Goal: Transaction & Acquisition: Purchase product/service

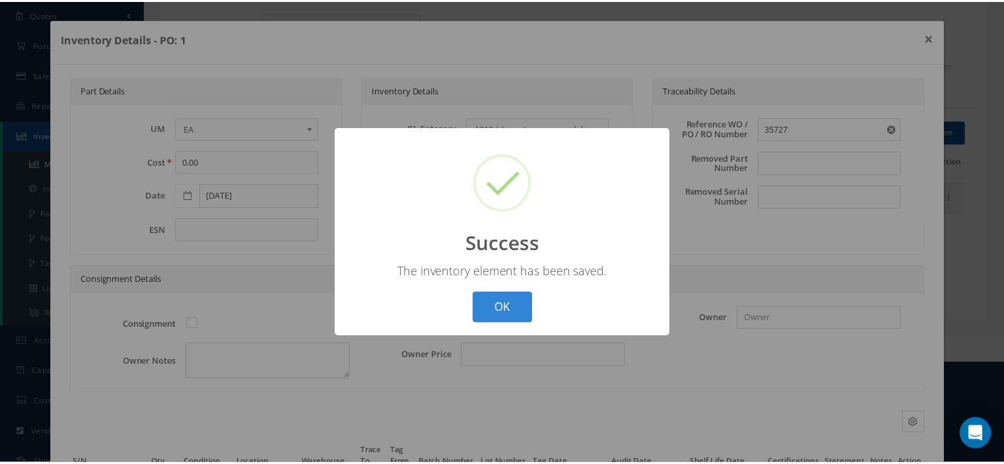
scroll to position [124, 0]
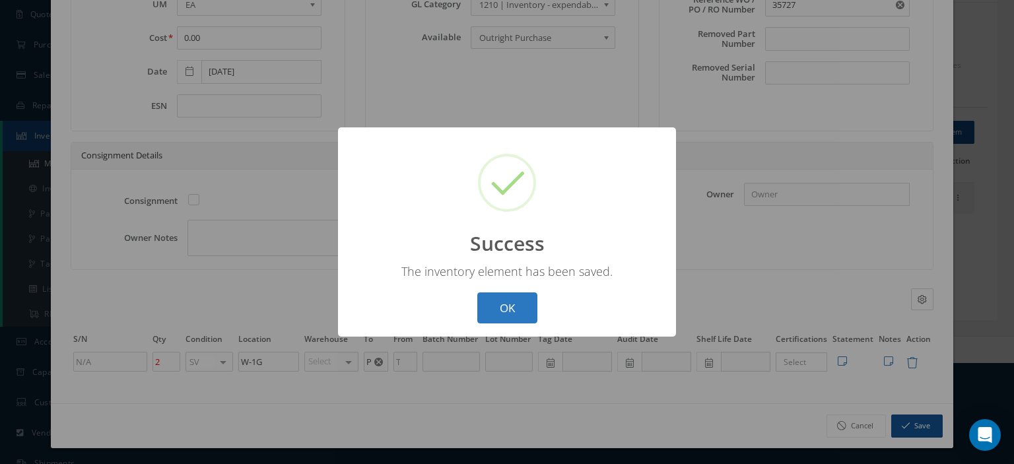
click at [510, 309] on button "OK" at bounding box center [507, 307] width 60 height 31
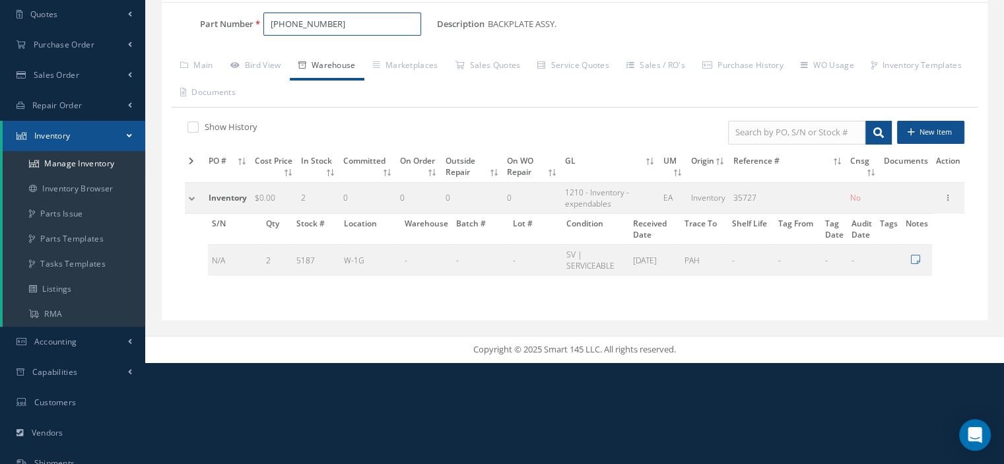
click at [164, 28] on div "Part Number 659-8303-001" at bounding box center [299, 25] width 275 height 24
click at [285, 26] on input "Part Number" at bounding box center [342, 25] width 158 height 24
paste input "8ES003761-00"
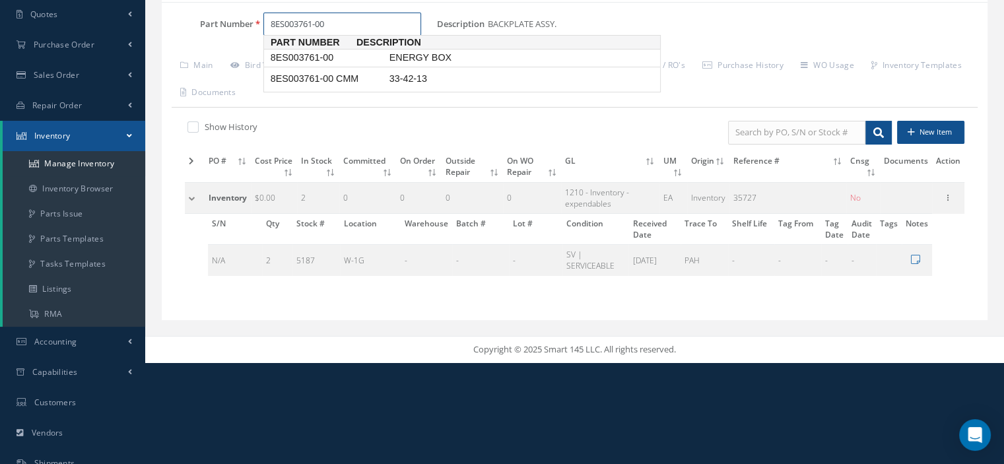
click at [320, 57] on span "8ES003761-00" at bounding box center [327, 58] width 119 height 14
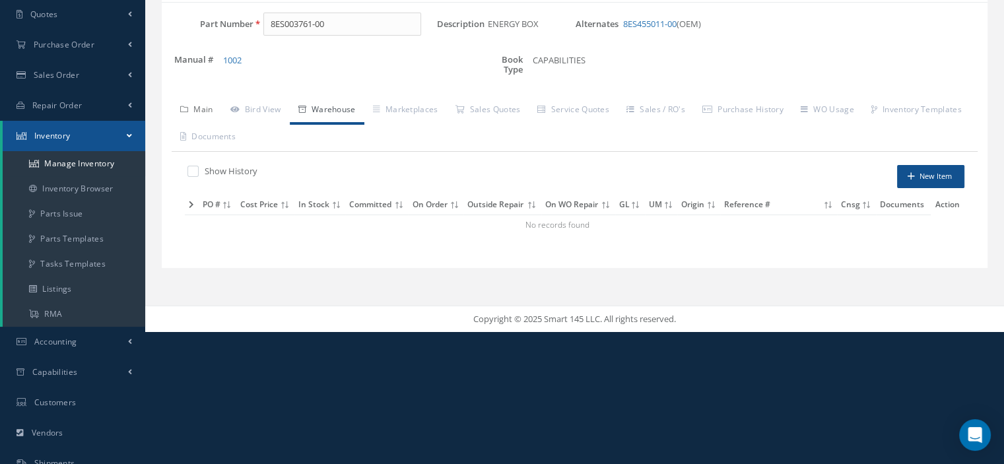
click at [214, 112] on link "Main" at bounding box center [197, 111] width 50 height 28
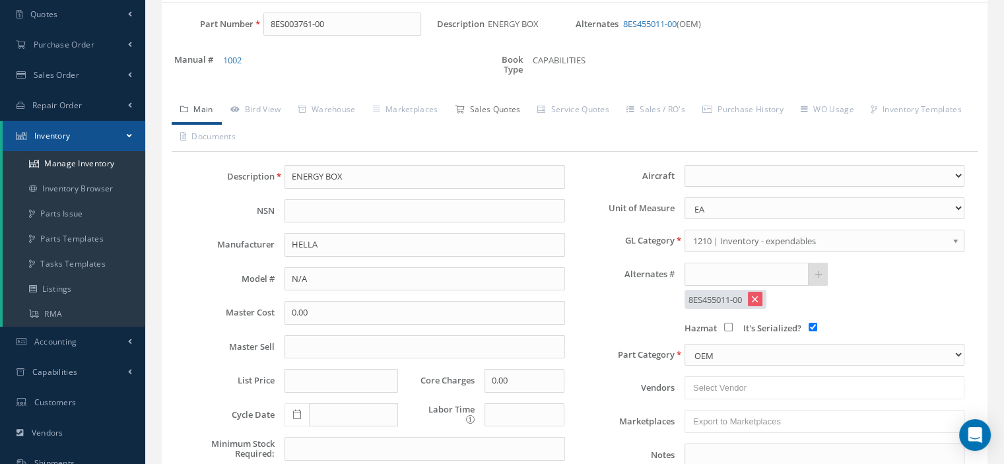
click at [481, 106] on link "Sales Quotes" at bounding box center [487, 111] width 83 height 28
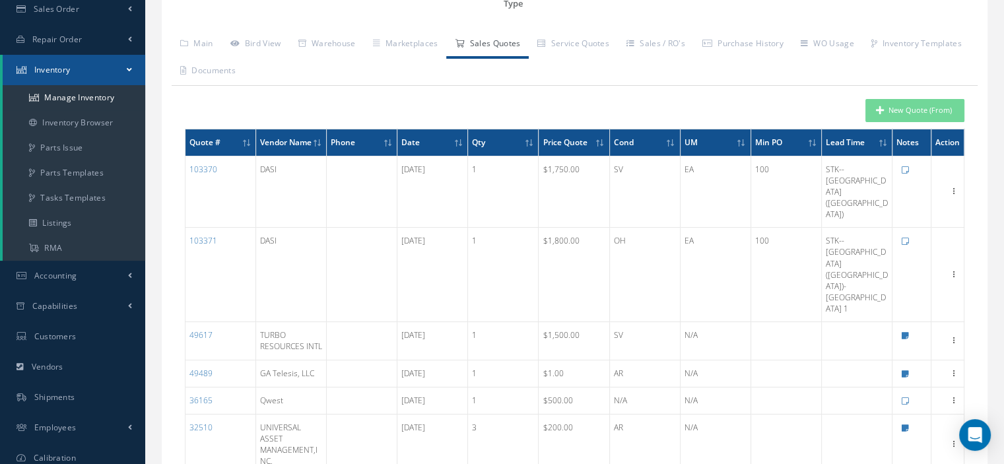
scroll to position [0, 0]
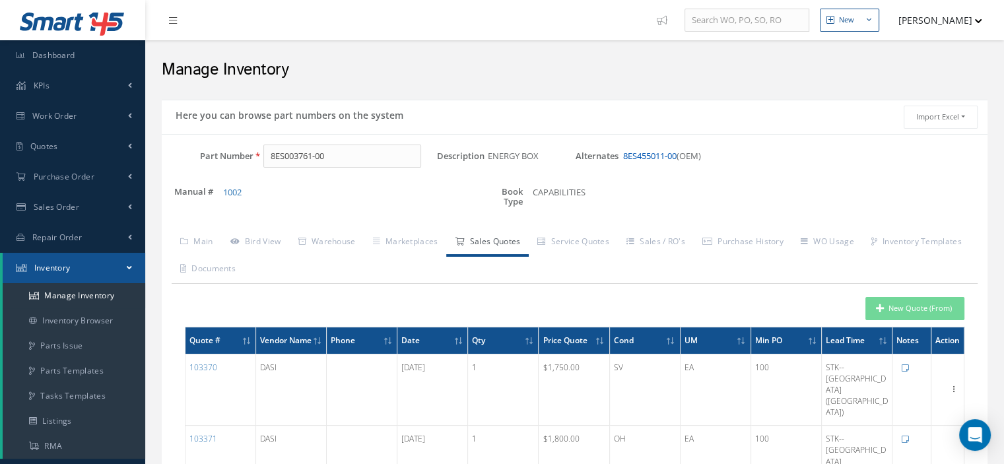
click at [646, 155] on link "8ES455011-00" at bounding box center [649, 156] width 53 height 12
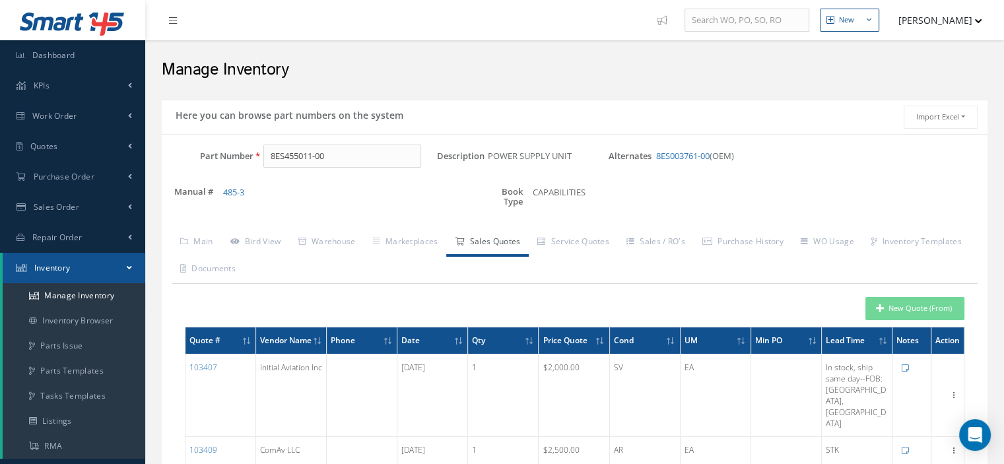
scroll to position [66, 0]
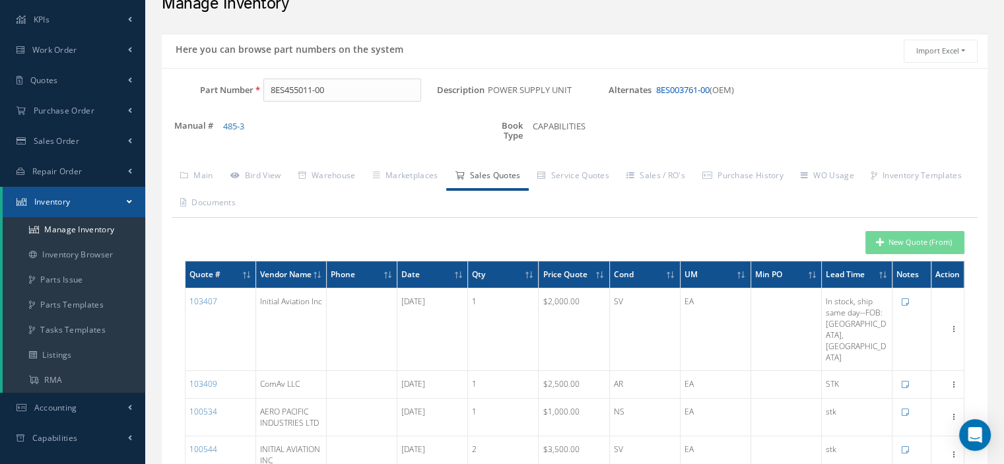
click at [692, 90] on link "8ES003761-00" at bounding box center [682, 90] width 53 height 12
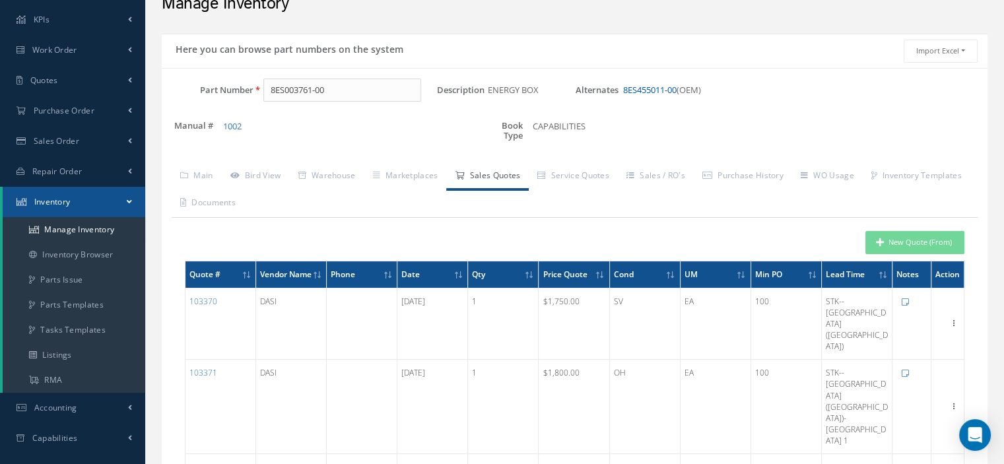
click at [661, 88] on link "8ES455011-00" at bounding box center [649, 90] width 53 height 12
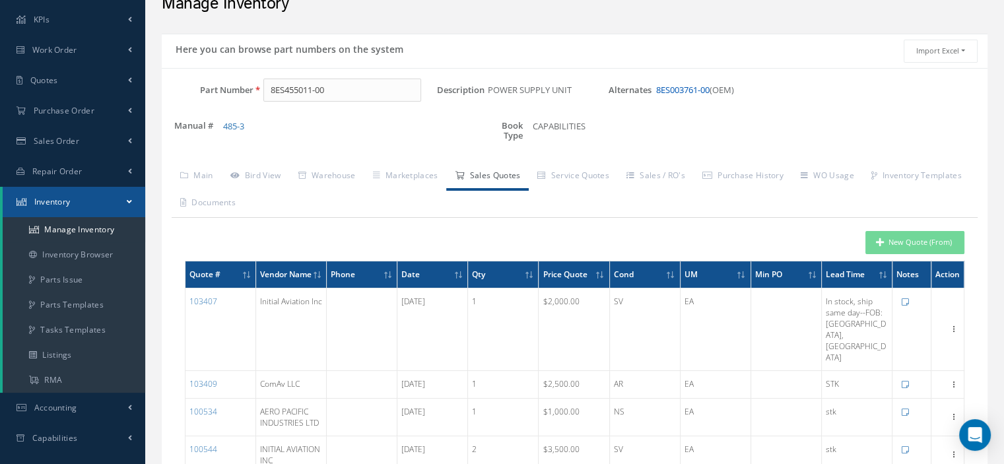
click at [687, 86] on link "8ES003761-00" at bounding box center [682, 90] width 53 height 12
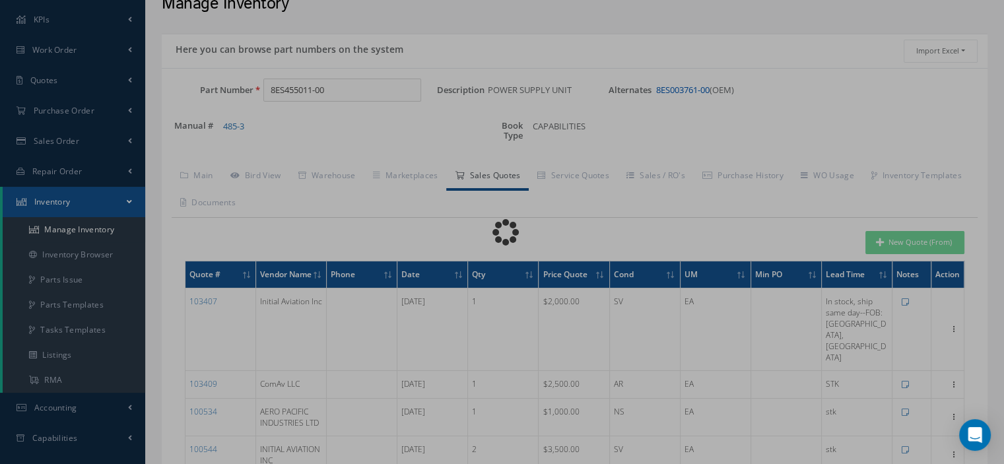
type input "8ES003761-00"
type input "ENERGY BOX"
select select
checkbox input "true"
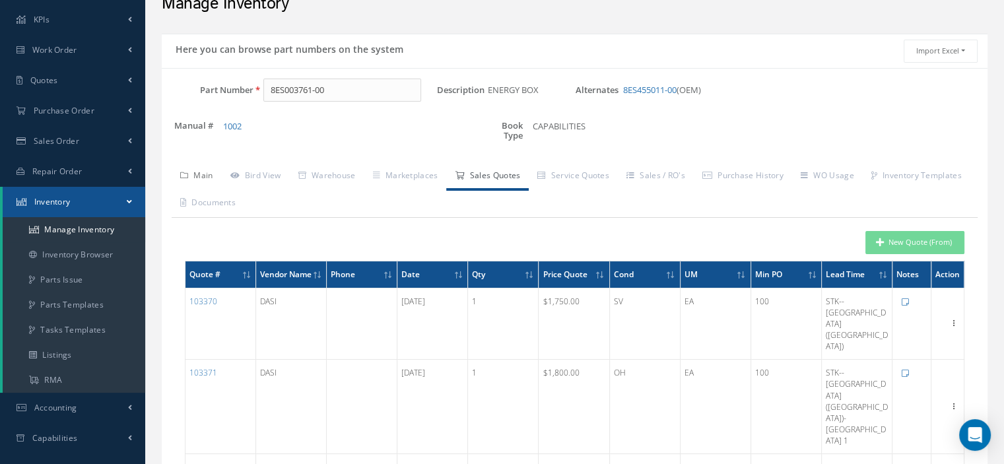
click at [191, 174] on link "Main" at bounding box center [197, 177] width 50 height 28
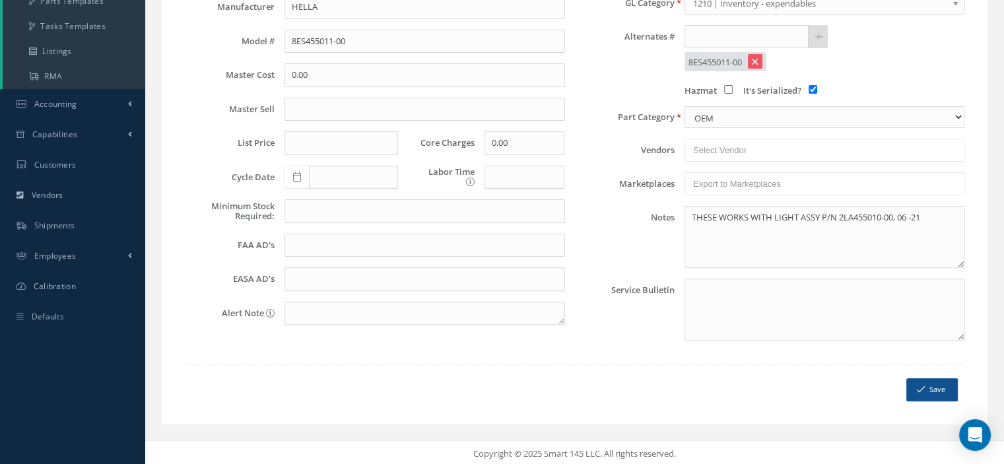
scroll to position [0, 0]
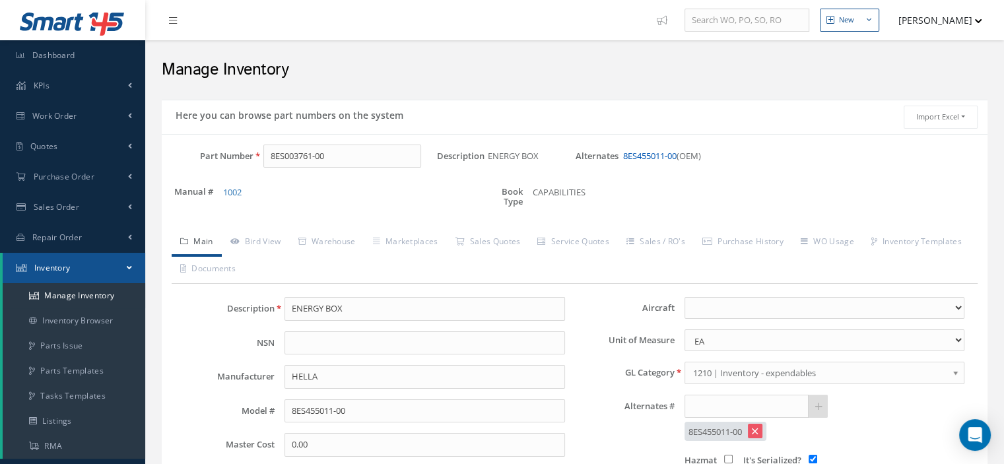
click at [650, 151] on link "8ES455011-00" at bounding box center [649, 156] width 53 height 12
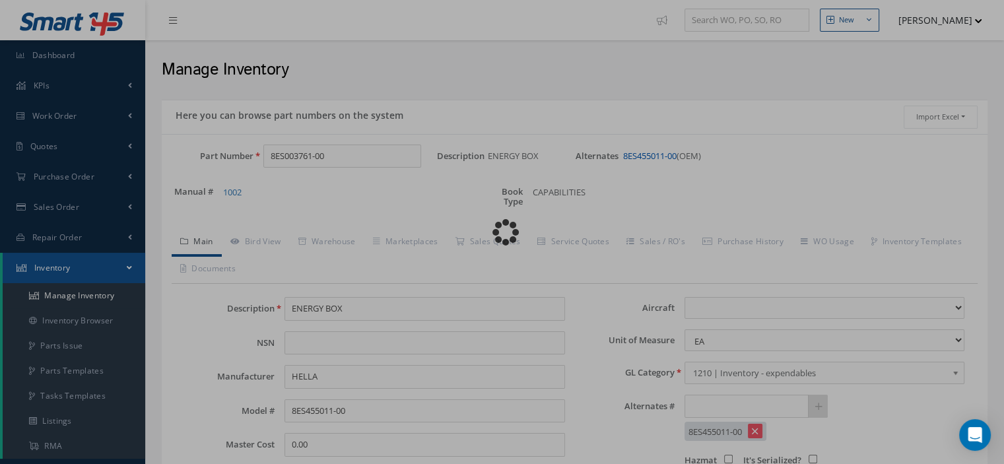
type input "8ES455011-00"
type input "POWER SUPPLY UNIT"
select select
checkbox input "false"
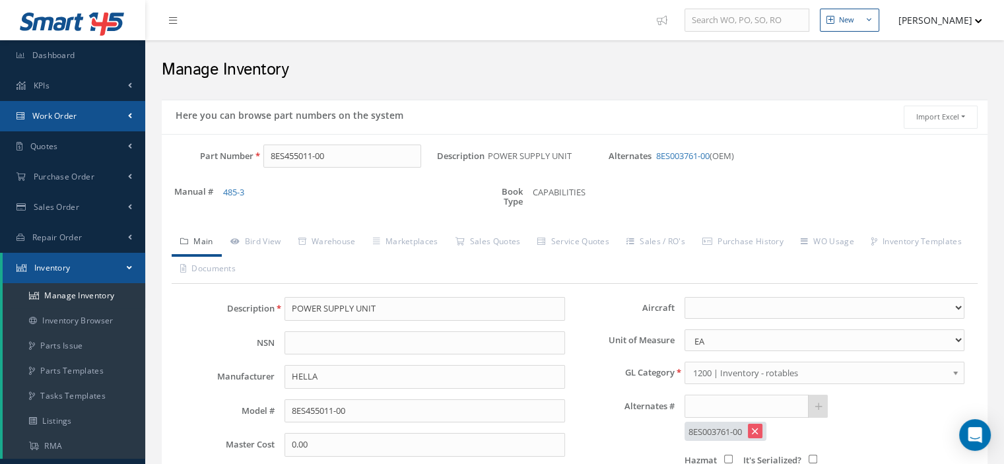
click at [34, 114] on span "Work Order" at bounding box center [54, 115] width 45 height 11
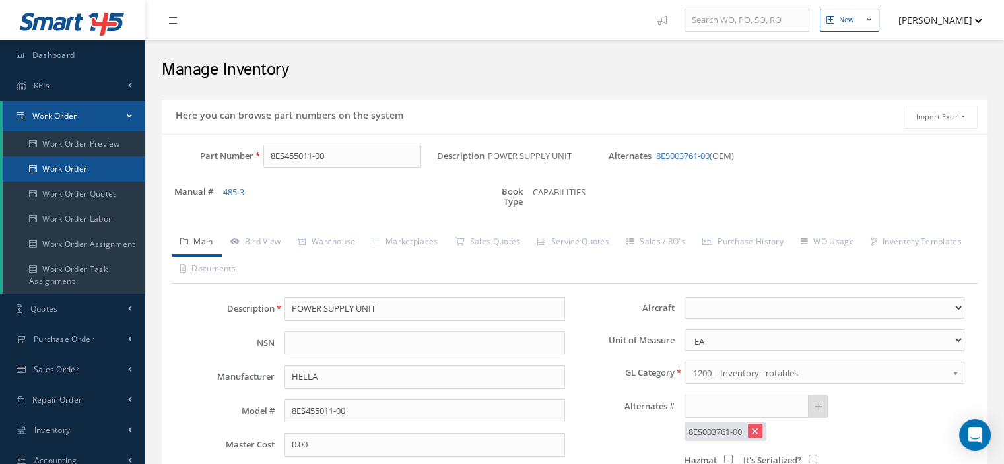
click at [53, 171] on link "Work Order" at bounding box center [74, 168] width 143 height 25
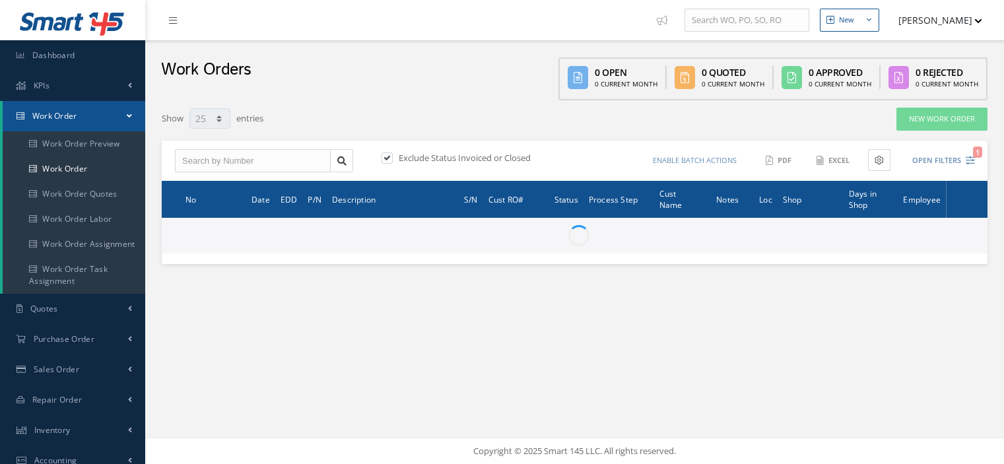
select select "25"
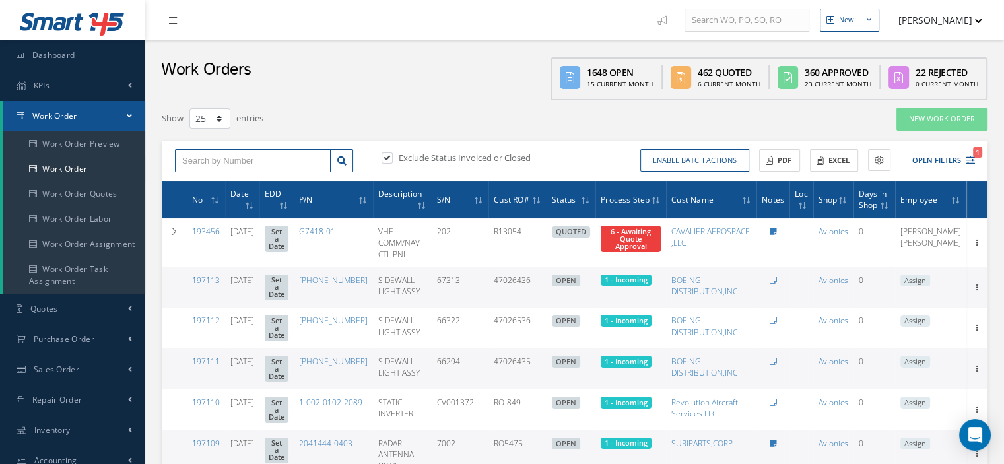
click at [196, 155] on input "text" at bounding box center [253, 161] width 156 height 24
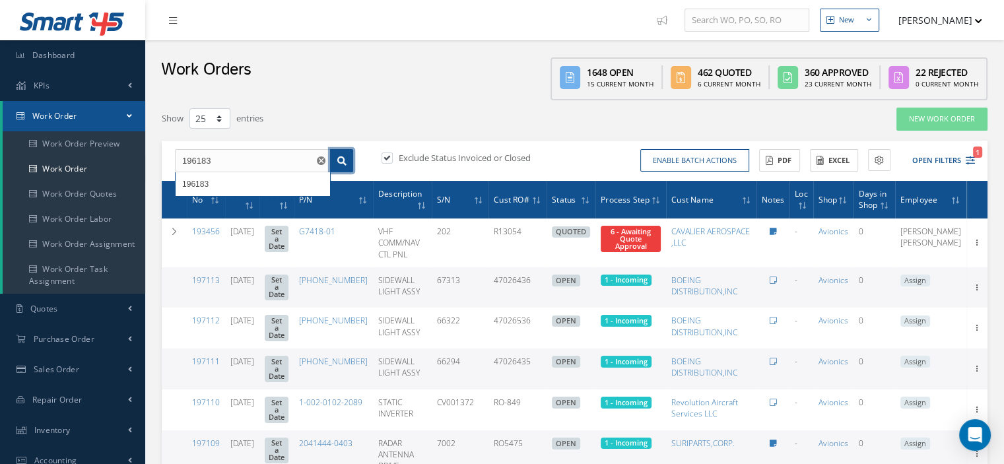
click at [342, 156] on icon at bounding box center [341, 160] width 9 height 9
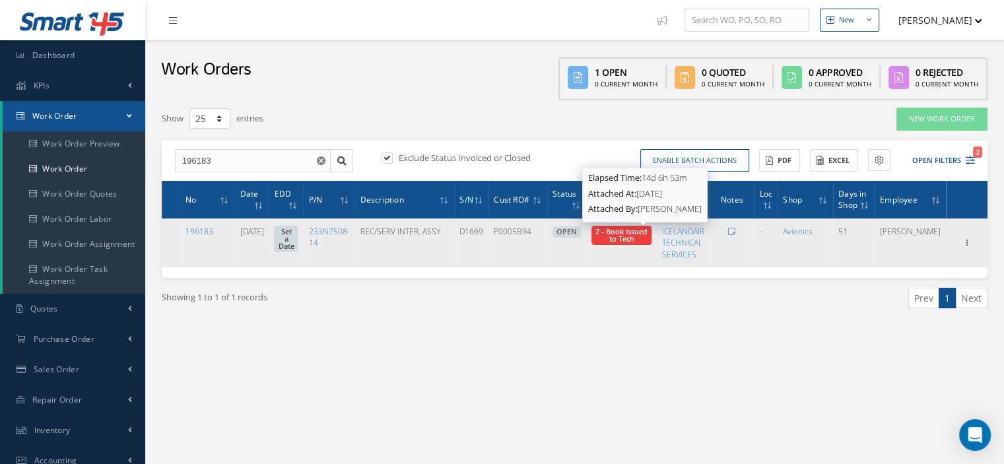
click at [648, 229] on span "2 - Book Issued to Tech" at bounding box center [621, 234] width 52 height 17
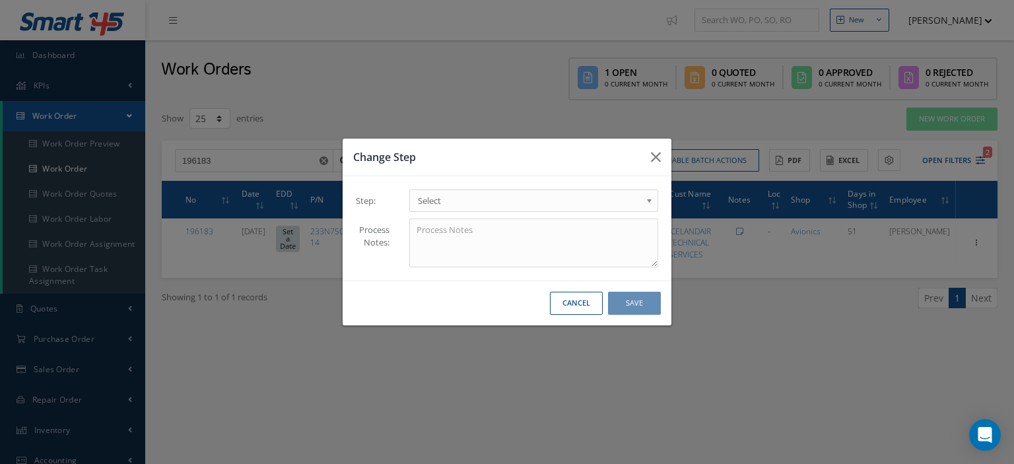
click at [642, 203] on link "Select" at bounding box center [533, 200] width 249 height 22
click at [643, 307] on button "Save" at bounding box center [634, 303] width 53 height 23
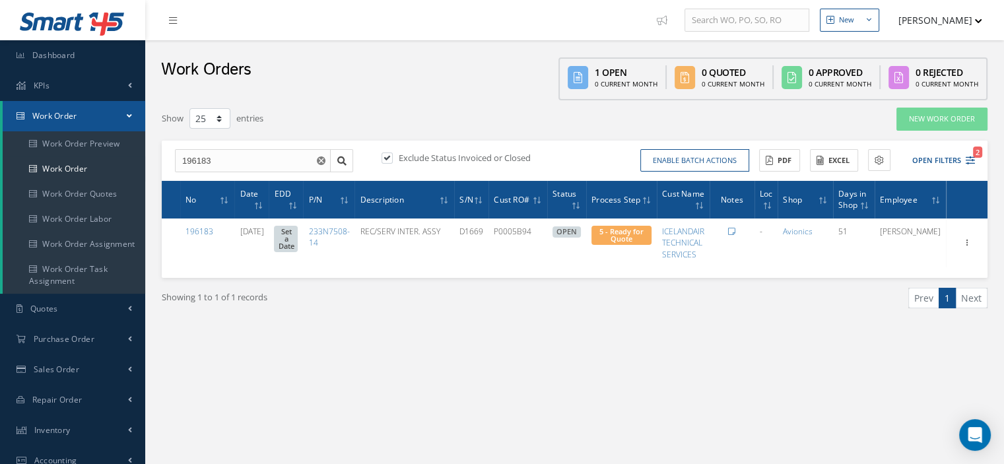
click at [126, 112] on link "Work Order" at bounding box center [74, 116] width 143 height 30
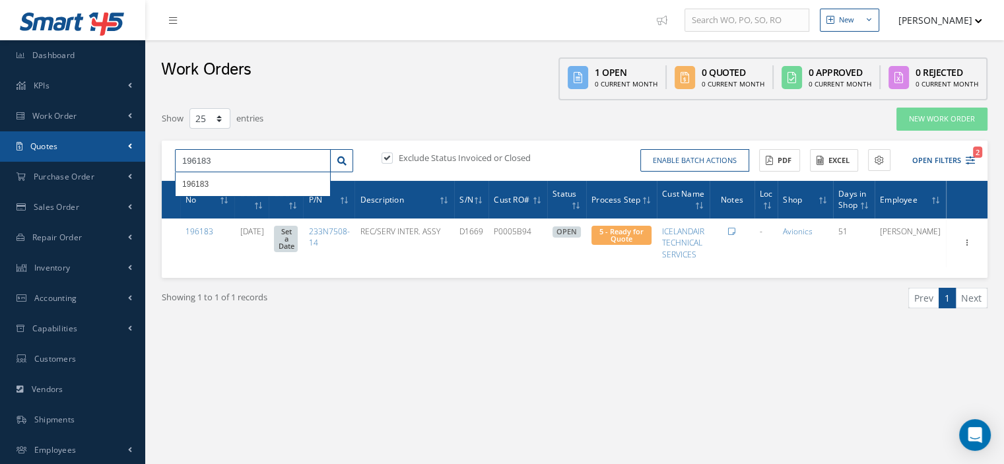
drag, startPoint x: 245, startPoint y: 162, endPoint x: 112, endPoint y: 150, distance: 133.9
click at [112, 150] on div "Smart 145 Dashboard KPIs Work Order Work Order Work Order Preview Work Order Wo…" at bounding box center [502, 344] width 1004 height 689
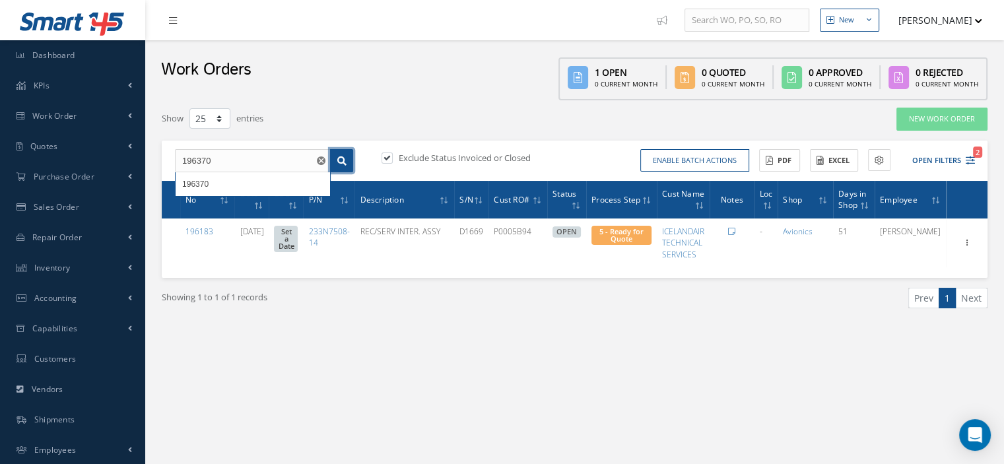
click at [343, 160] on icon at bounding box center [341, 160] width 9 height 9
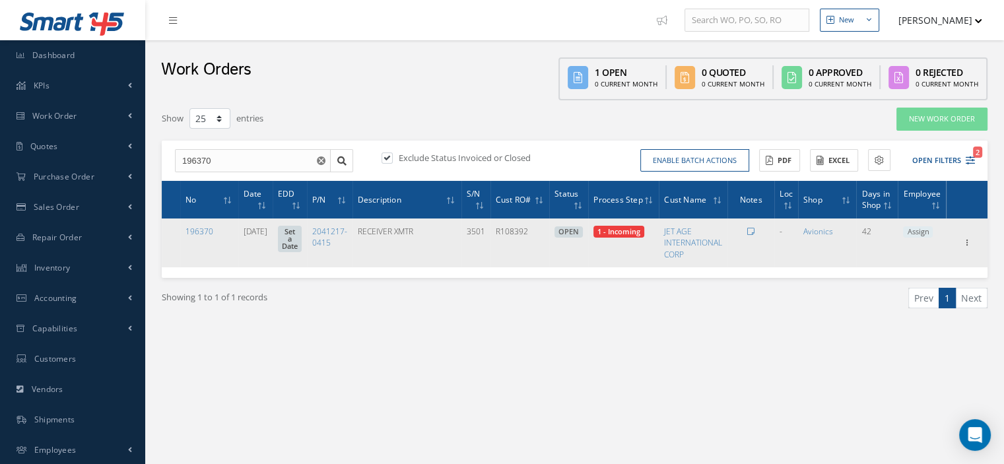
click at [640, 235] on span "1 - Incoming" at bounding box center [618, 231] width 43 height 10
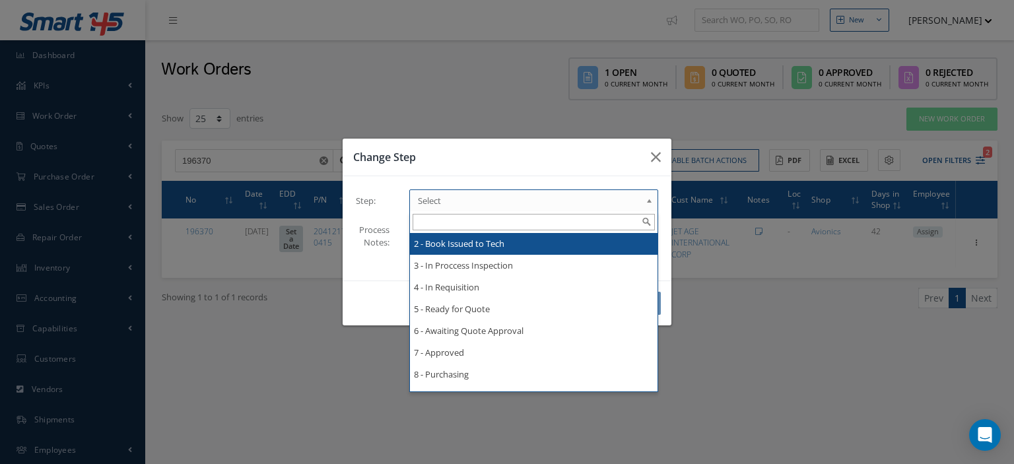
click at [627, 211] on div "Select 2 - Book Issued to Tech 3 - In Proccess Inspection 4 - In Requisition 5 …" at bounding box center [533, 200] width 249 height 22
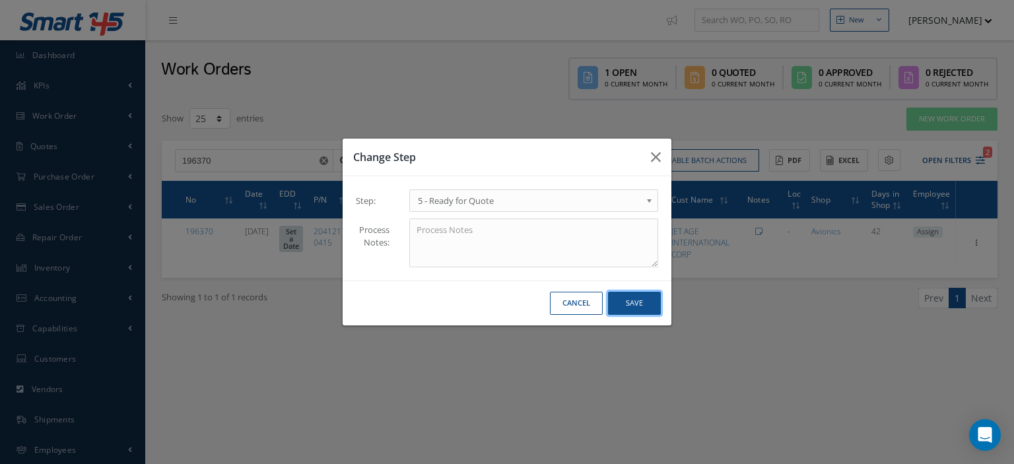
click at [632, 308] on button "Save" at bounding box center [634, 303] width 53 height 23
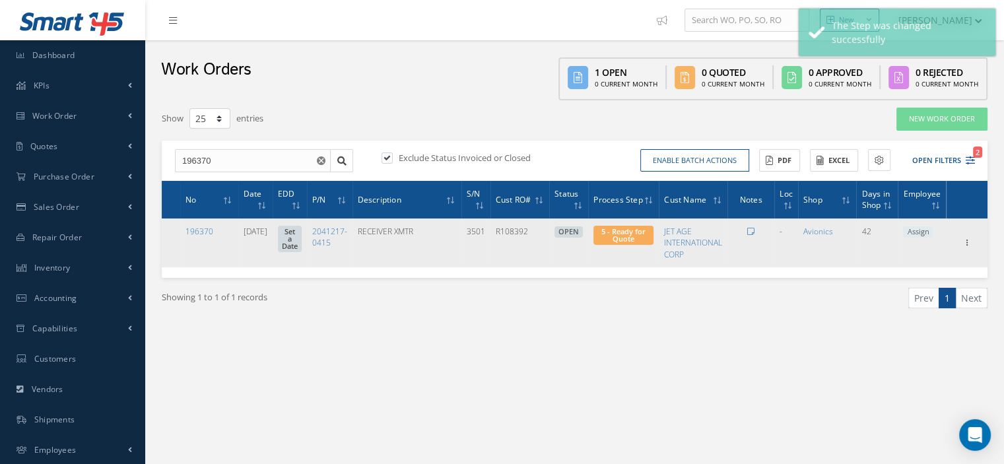
click at [927, 233] on span "Assign" at bounding box center [918, 232] width 30 height 12
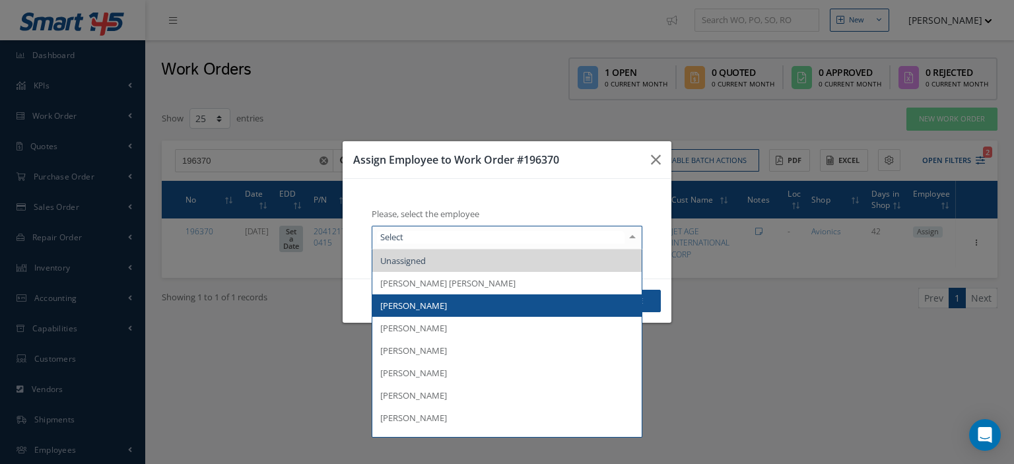
click at [462, 311] on span "[PERSON_NAME]" at bounding box center [506, 305] width 269 height 22
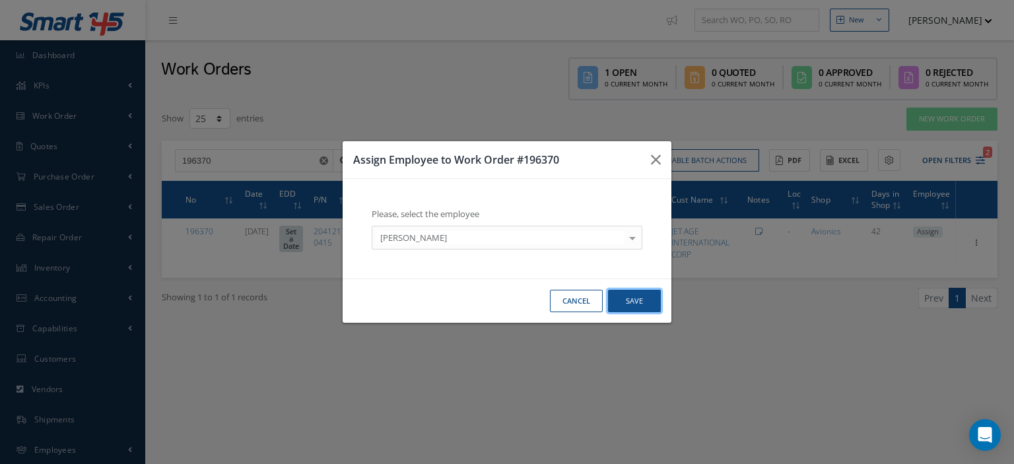
click at [625, 299] on button "Save" at bounding box center [634, 301] width 53 height 23
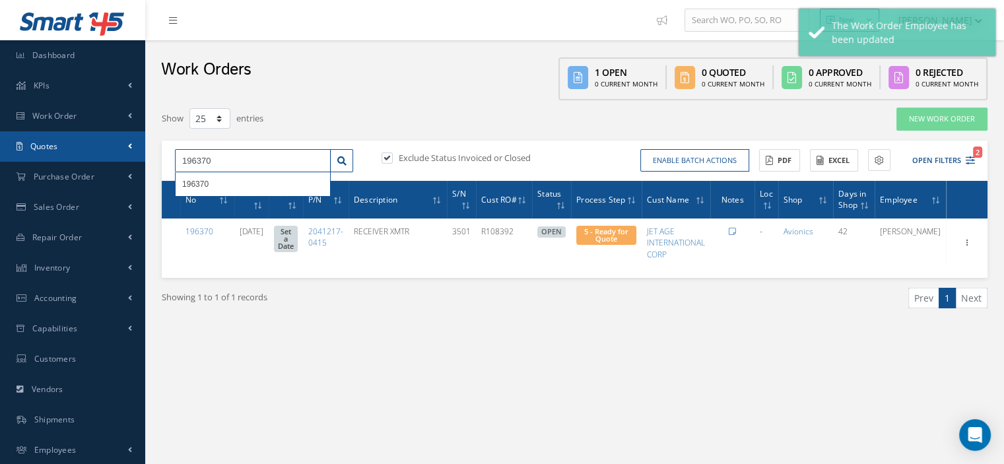
drag, startPoint x: 246, startPoint y: 158, endPoint x: 139, endPoint y: 157, distance: 106.3
click at [139, 157] on div "Smart 145 Dashboard KPIs Work Order Work Order Work Order Preview Work Order Wo…" at bounding box center [502, 344] width 1004 height 689
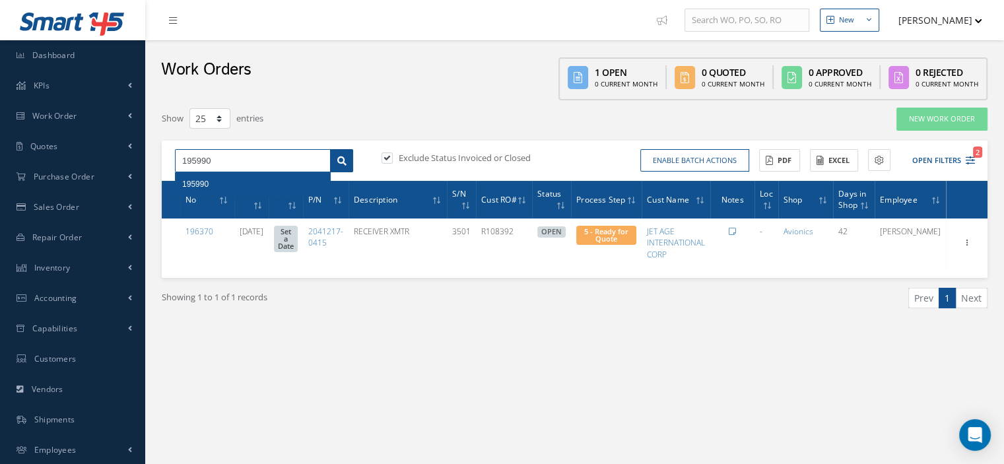
type input "195990"
click at [338, 160] on icon at bounding box center [341, 160] width 9 height 9
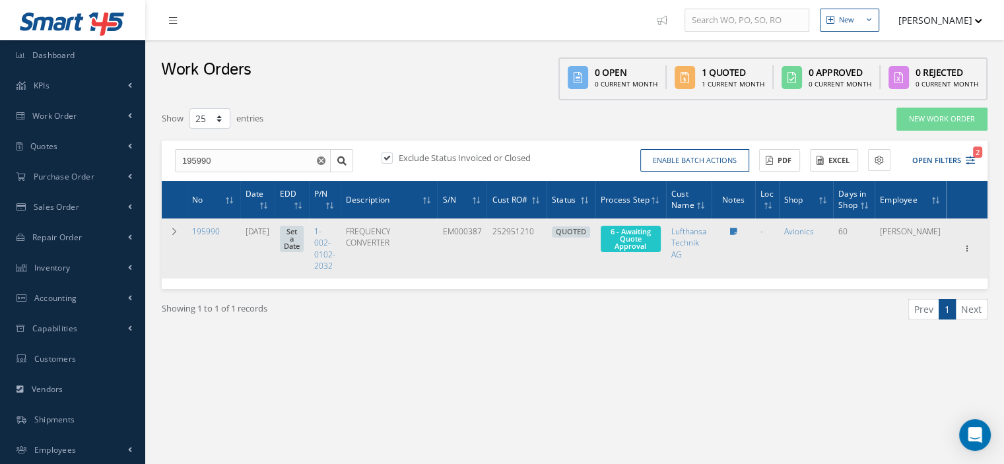
click at [636, 237] on span "6 - Awaiting Quote Approval" at bounding box center [631, 239] width 60 height 26
click at [661, 237] on span "6 - Awaiting Quote Approval" at bounding box center [631, 239] width 60 height 26
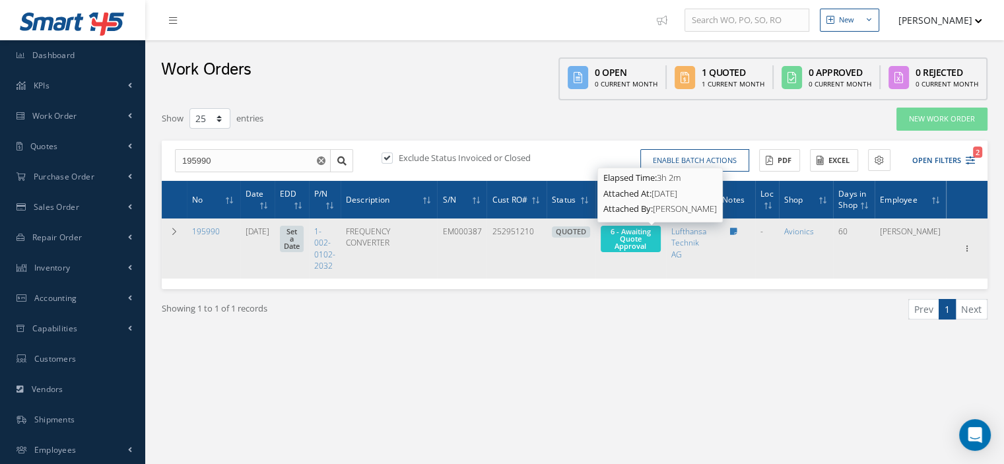
click at [647, 237] on span "6 - Awaiting Quote Approval" at bounding box center [631, 238] width 40 height 24
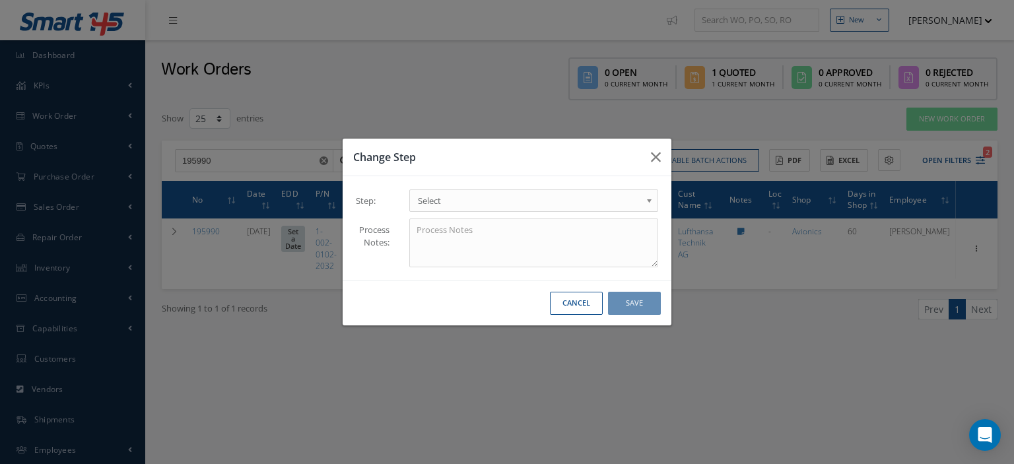
click at [794, 419] on div "Change Step Step: 1 - Incoming 2 - Book Issued to Tech 3 - In Proccess Inspecti…" at bounding box center [507, 232] width 1014 height 464
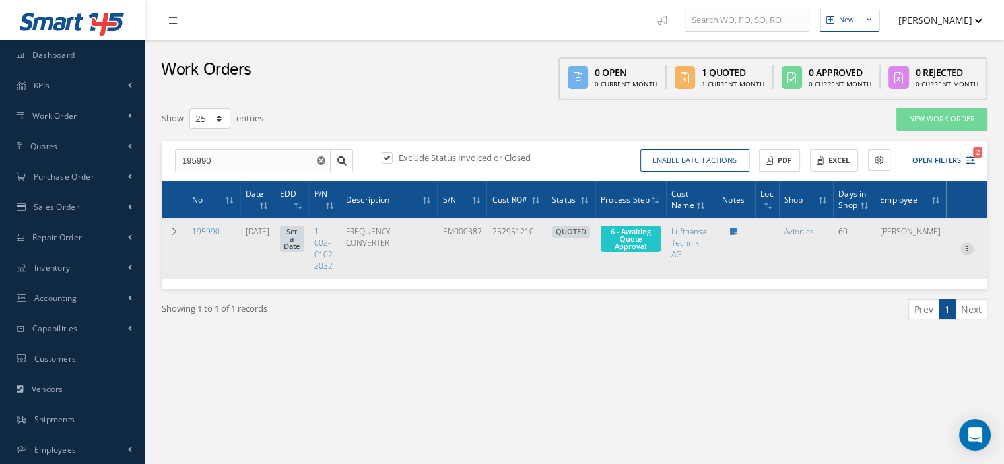
click at [963, 246] on icon at bounding box center [967, 247] width 13 height 11
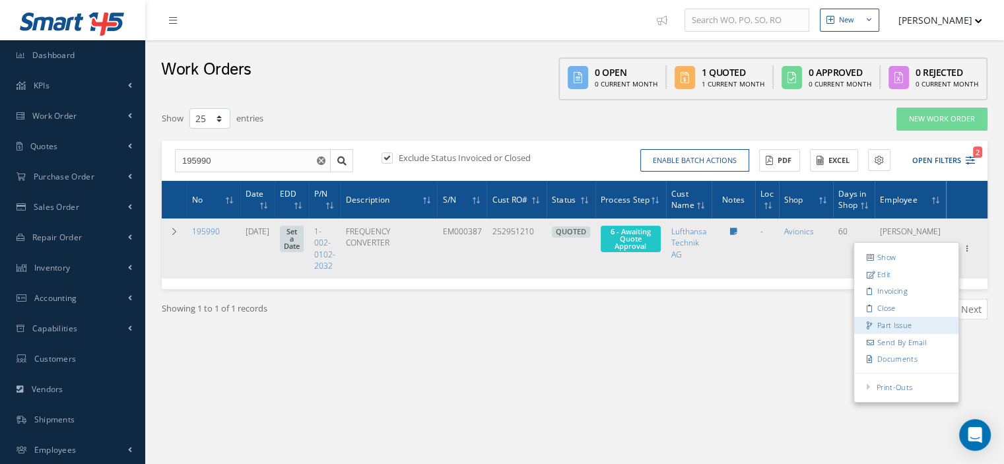
click at [892, 318] on link "Part Issue" at bounding box center [906, 324] width 104 height 17
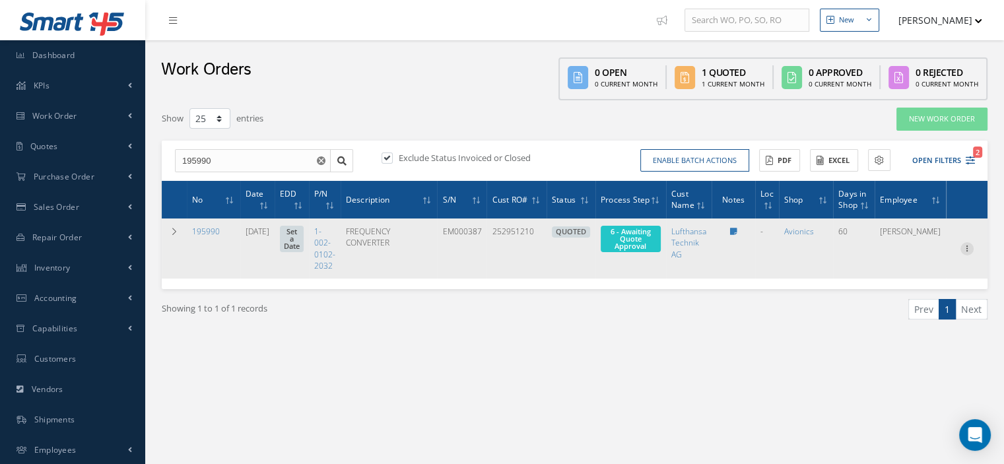
click at [964, 250] on icon at bounding box center [967, 247] width 13 height 11
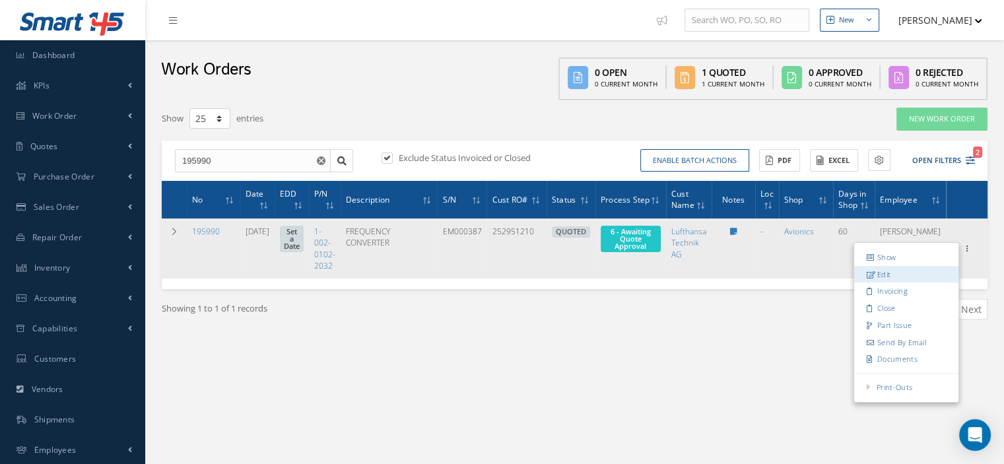
click at [895, 271] on link "Edit" at bounding box center [906, 273] width 104 height 17
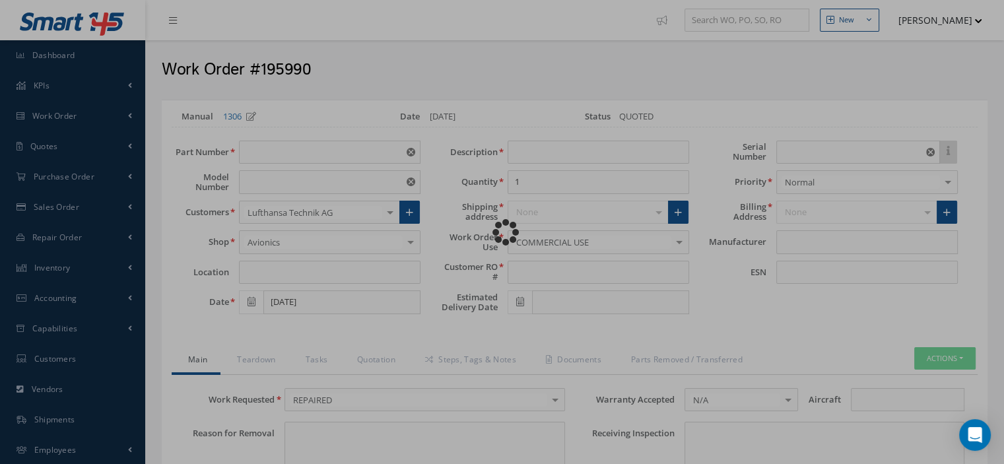
type input "1-002-0102-2032"
type input "VARIOUS"
type input "[DATE]"
type input "FREQUENCY CONVERTER"
type input "252951210"
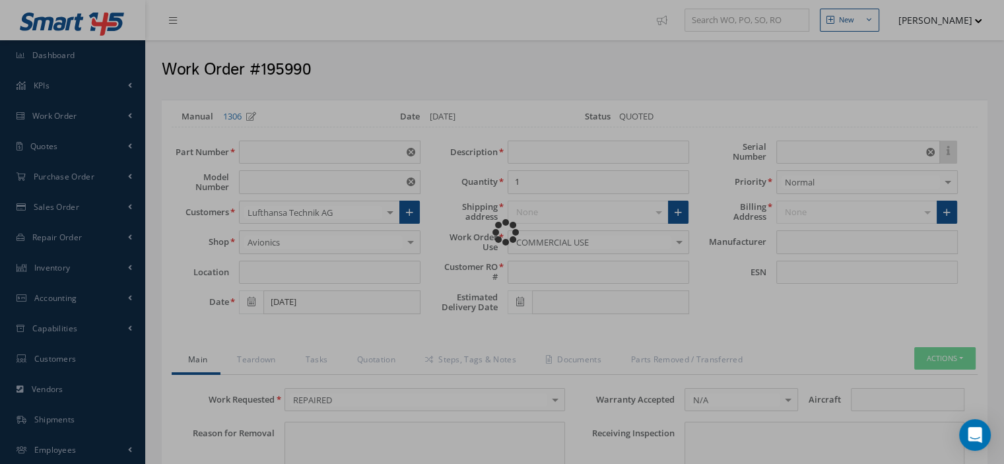
type input "EM000387"
type textarea "NONE"
type input "NONE"
type textarea "NONE"
type input "NONE"
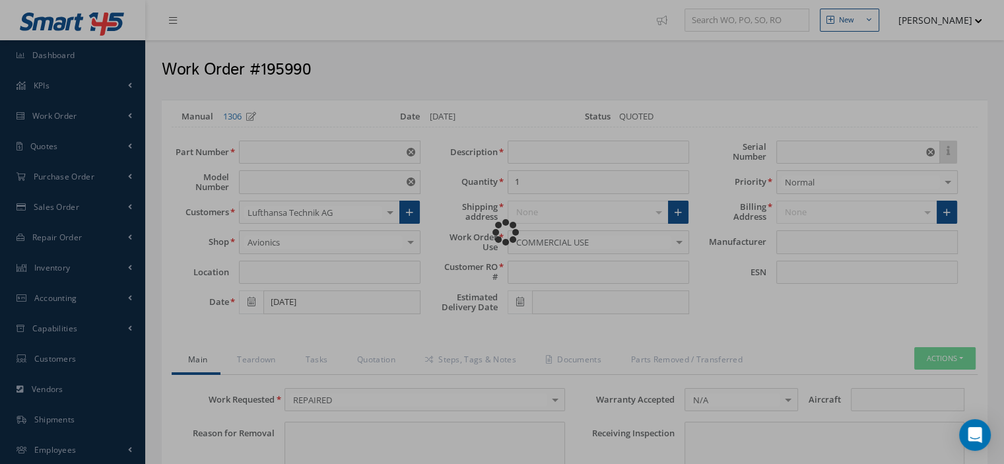
type input "N/A"
checkbox input "true"
type input "AVIONIC INSTRUMENTS"
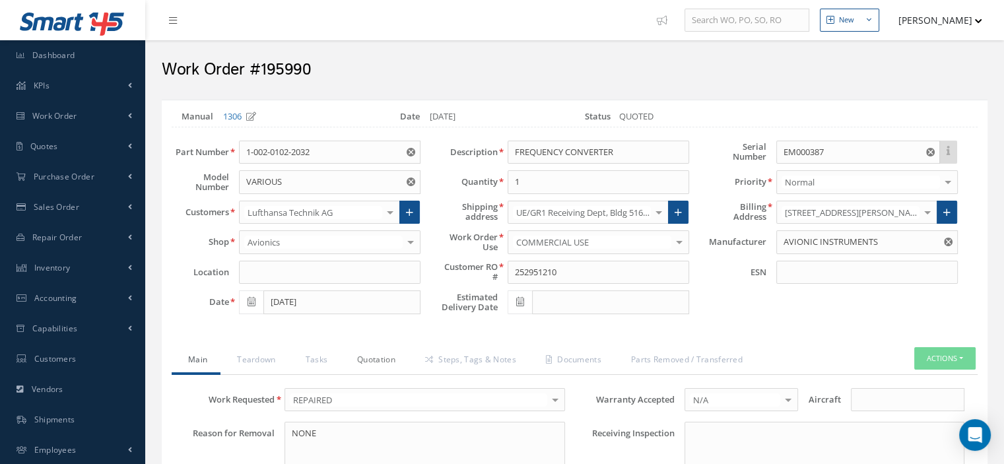
click at [368, 359] on link "Quotation" at bounding box center [375, 361] width 68 height 28
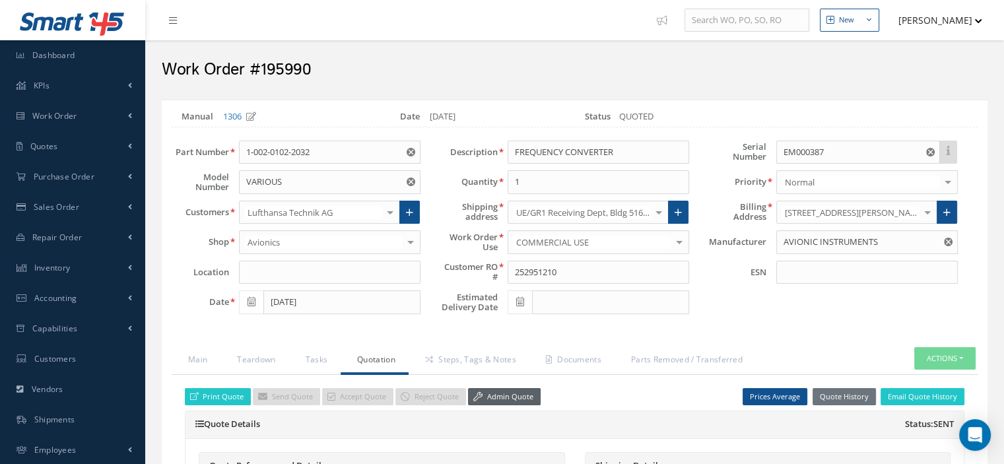
click at [518, 397] on link "Admin Quote" at bounding box center [504, 397] width 73 height 18
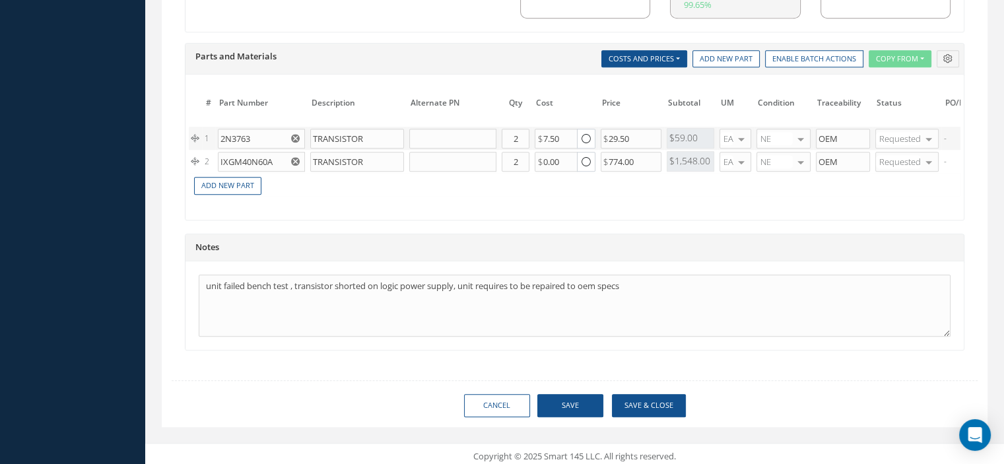
scroll to position [0, 137]
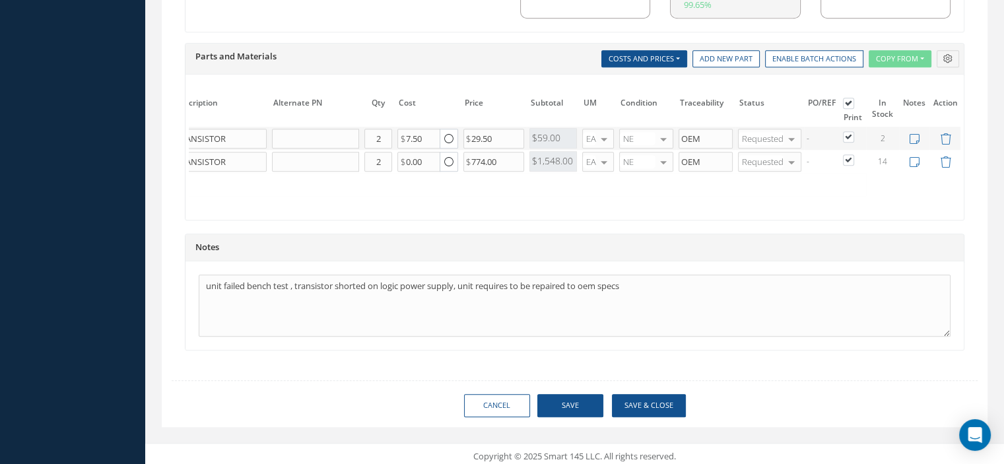
click at [854, 131] on label at bounding box center [855, 136] width 3 height 11
click at [848, 134] on input "checkbox" at bounding box center [849, 138] width 9 height 9
checkbox input "false"
click at [854, 154] on label at bounding box center [855, 159] width 3 height 11
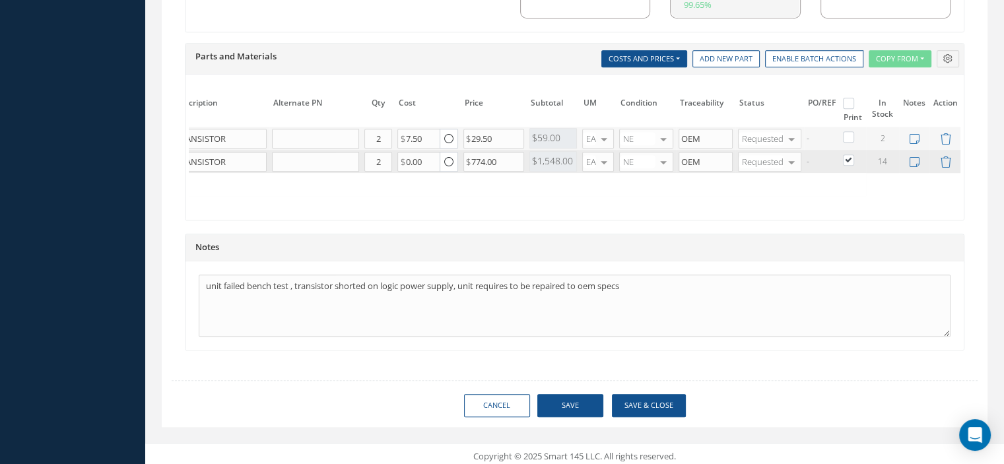
click at [850, 157] on input "checkbox" at bounding box center [849, 161] width 9 height 9
checkbox input "false"
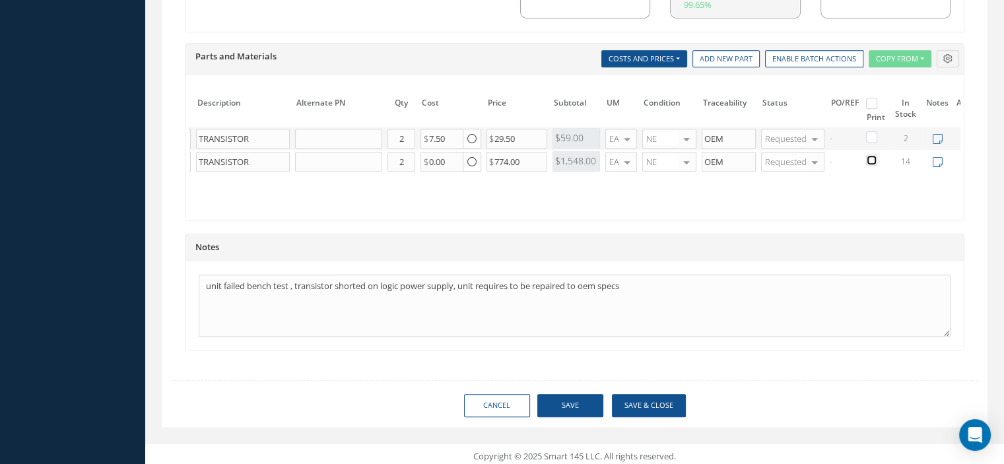
scroll to position [0, 0]
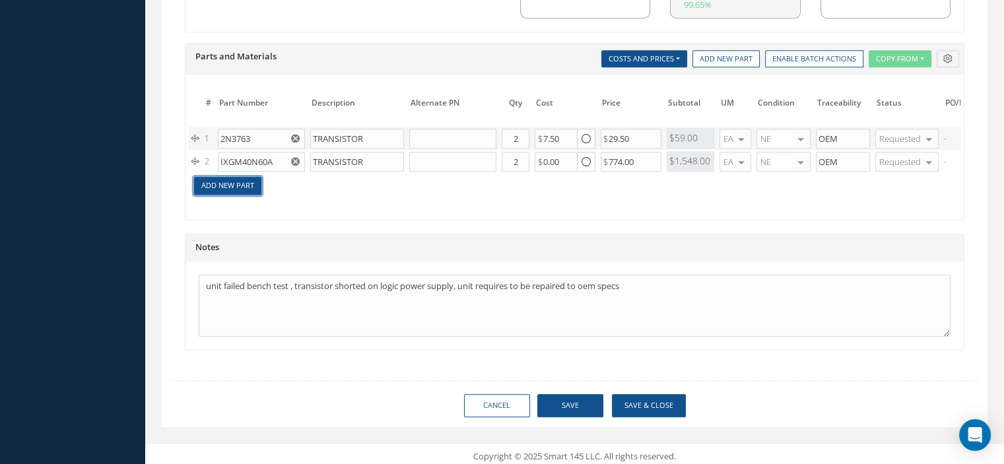
click at [236, 184] on link "Add New Part" at bounding box center [227, 186] width 67 height 18
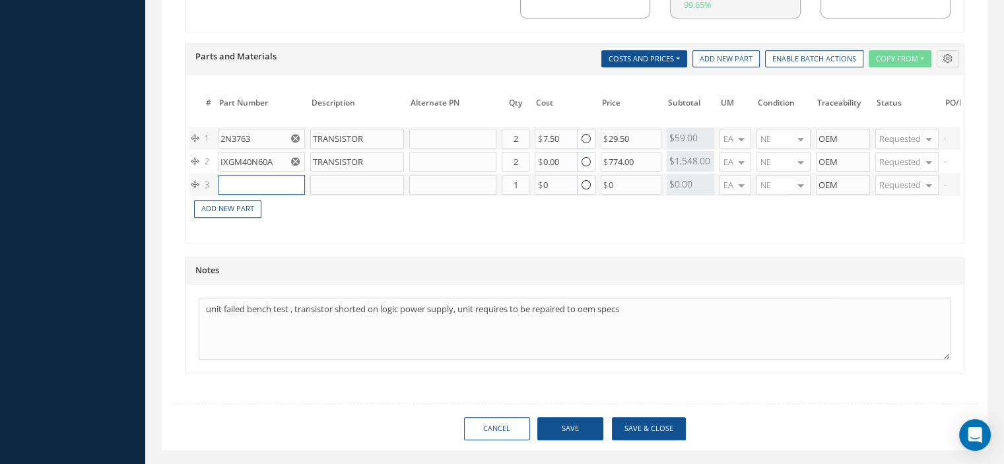
click at [238, 184] on input "text" at bounding box center [261, 185] width 87 height 20
paste input "2N3763"
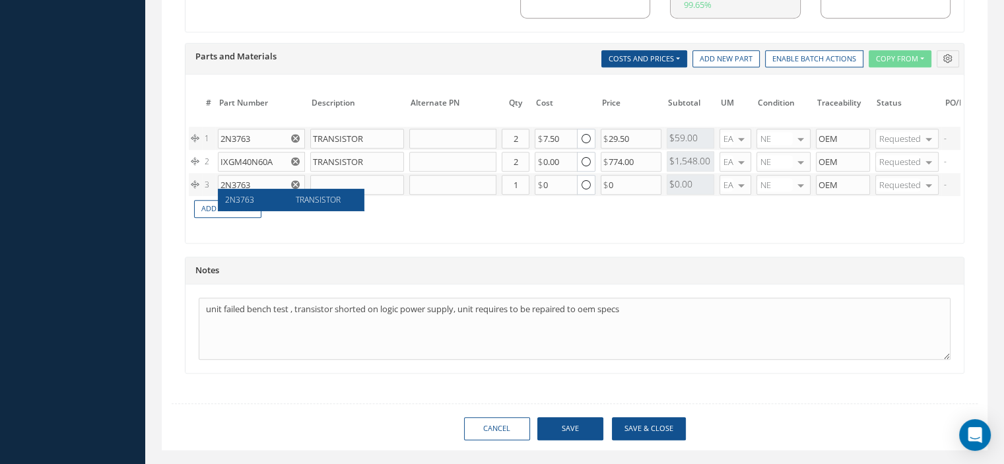
click at [306, 201] on span "TRANSISTOR" at bounding box center [318, 199] width 45 height 11
type input "2N3763"
type input "TRANSISTOR"
type input "7.50"
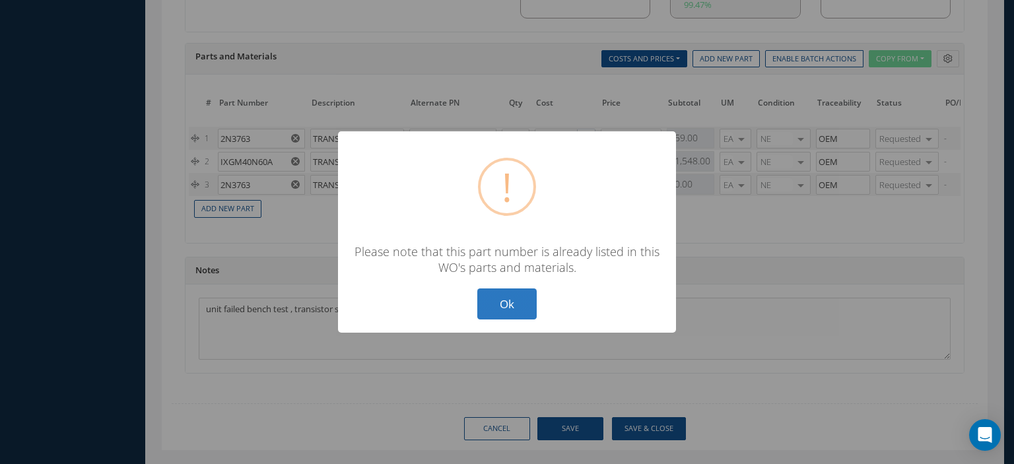
click at [504, 318] on button "Ok" at bounding box center [506, 304] width 59 height 31
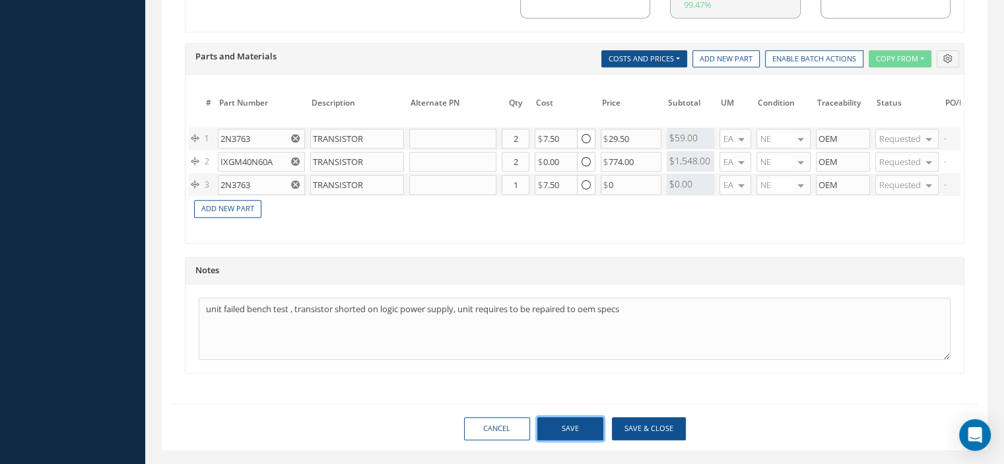
click at [576, 436] on button "Save" at bounding box center [570, 428] width 66 height 23
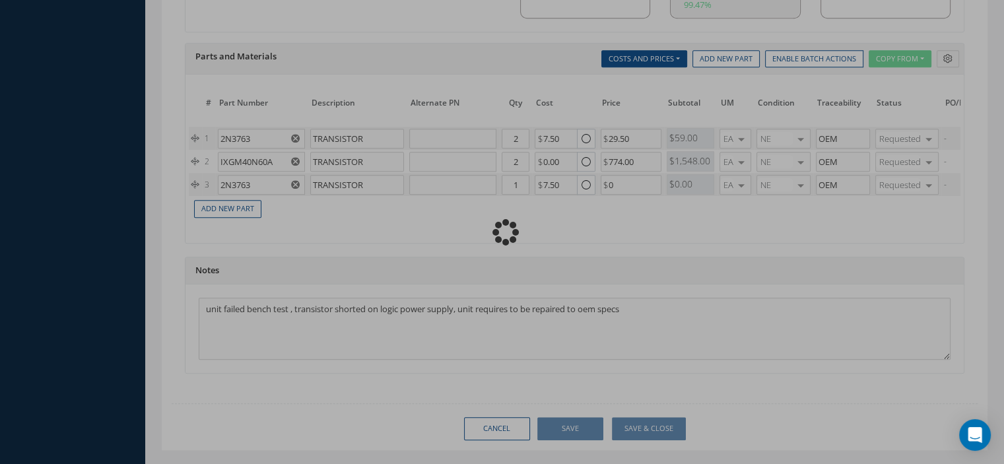
checkbox input "false"
checkbox input "true"
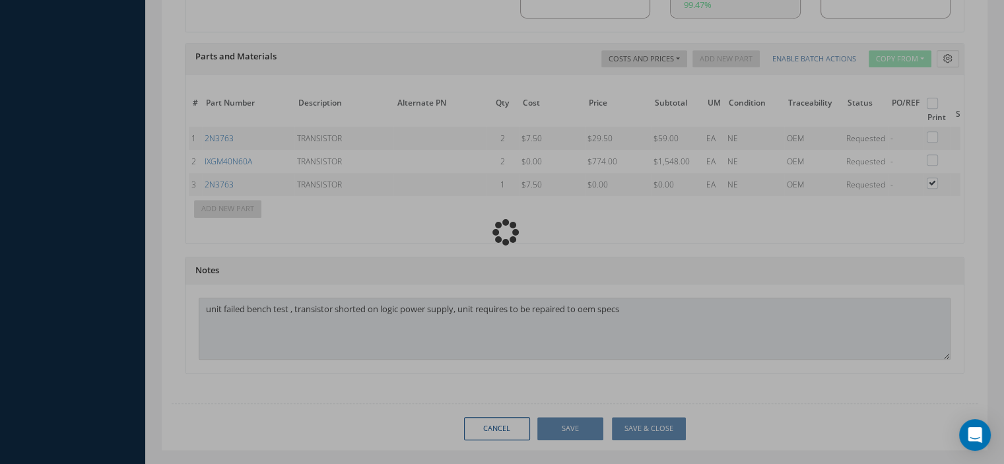
type input "AVIONIC INSTRUMENTS"
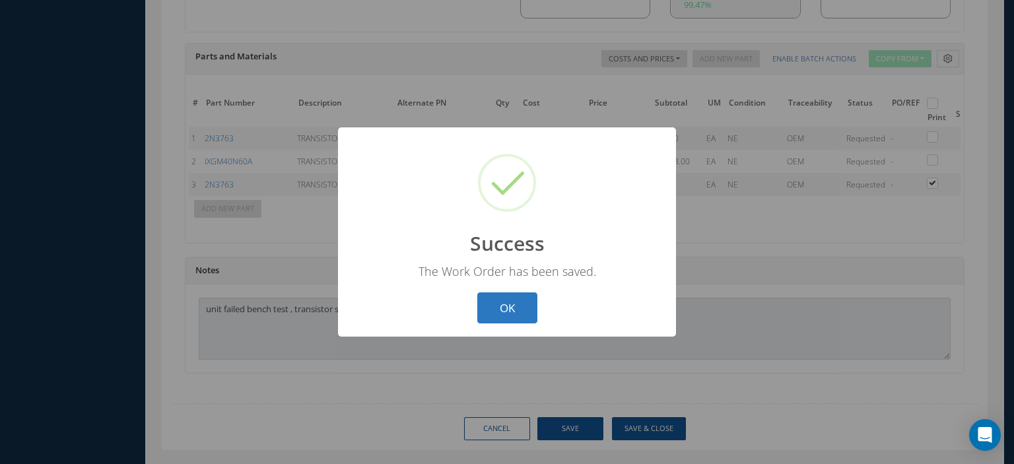
click at [516, 313] on button "OK" at bounding box center [507, 307] width 60 height 31
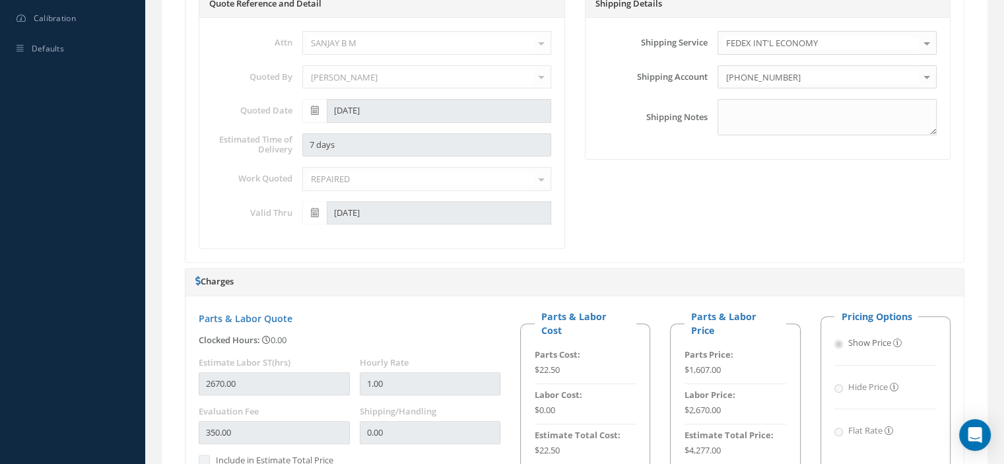
scroll to position [66, 0]
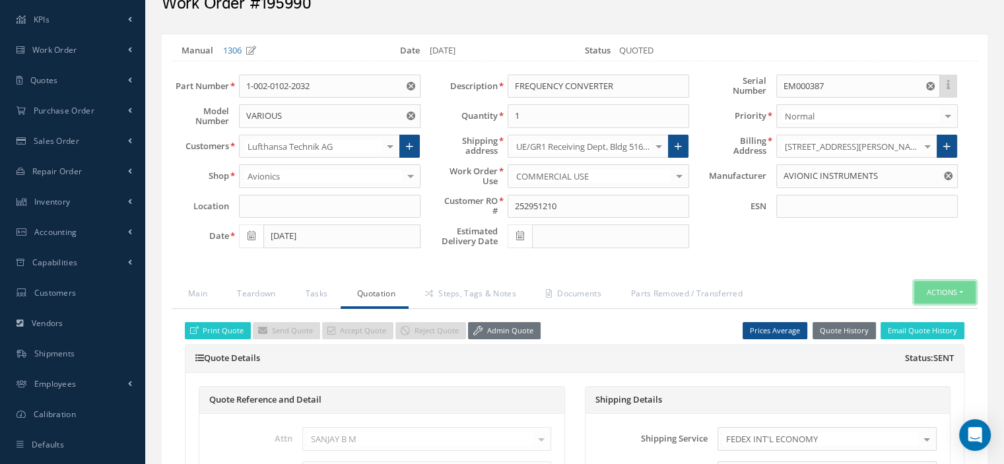
click at [967, 292] on button "Actions" at bounding box center [944, 292] width 61 height 23
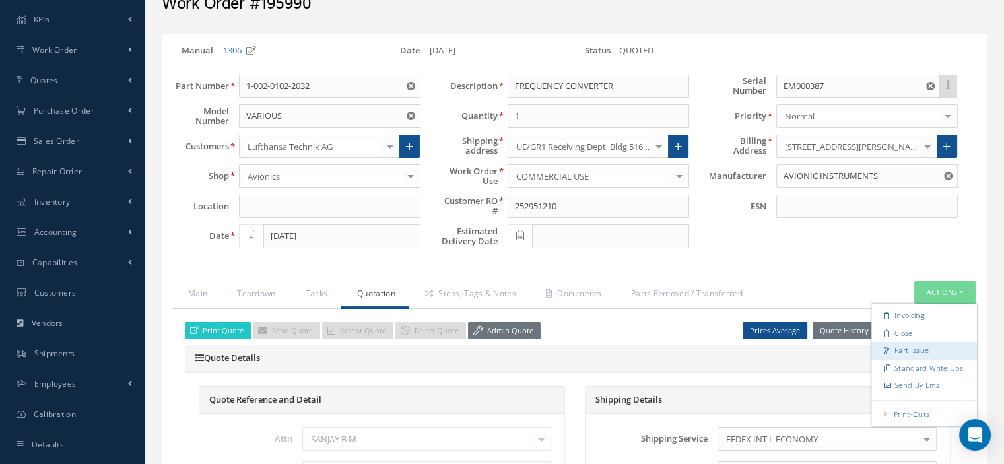
click at [918, 344] on link "Part Issue" at bounding box center [924, 351] width 106 height 18
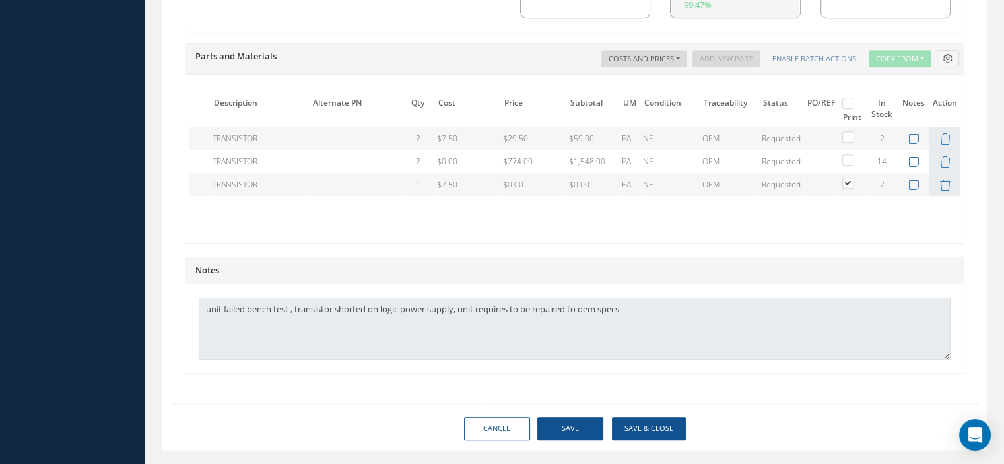
scroll to position [1022, 0]
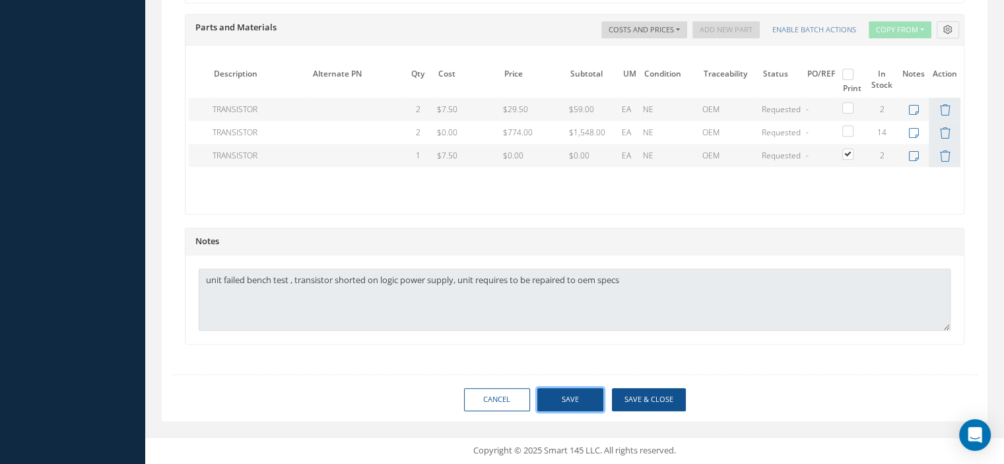
click at [564, 395] on button "Save" at bounding box center [570, 399] width 66 height 23
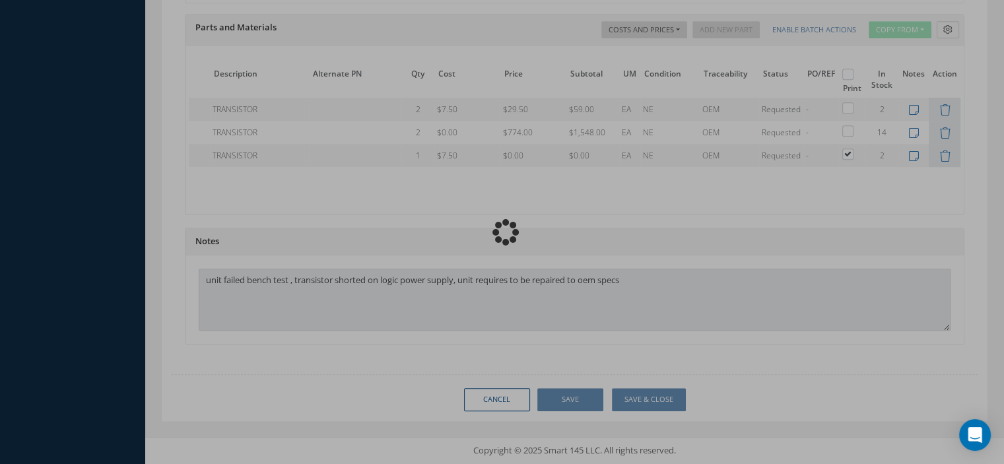
type input "AVIONIC INSTRUMENTS"
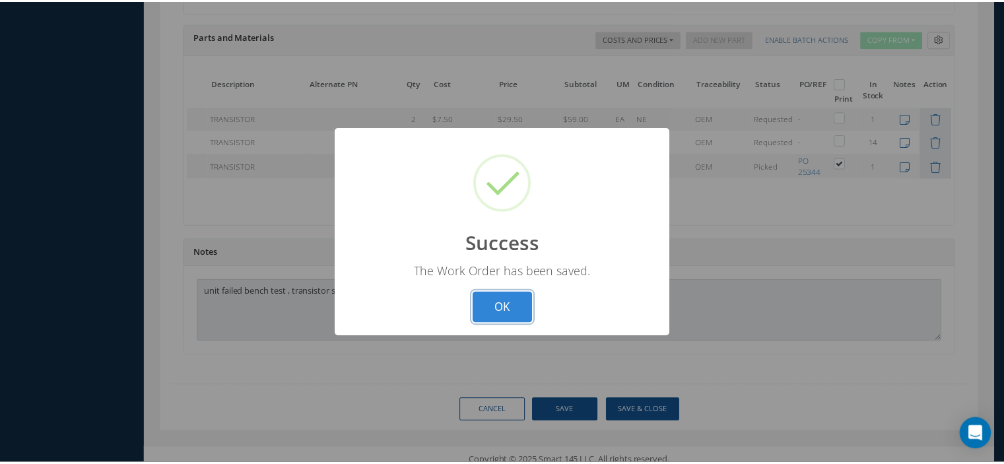
scroll to position [0, 74]
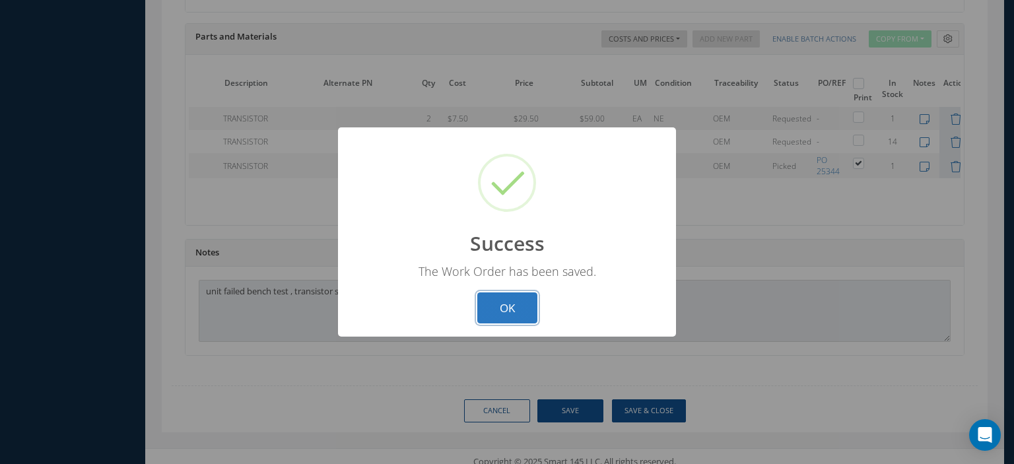
click at [499, 302] on button "OK" at bounding box center [507, 307] width 60 height 31
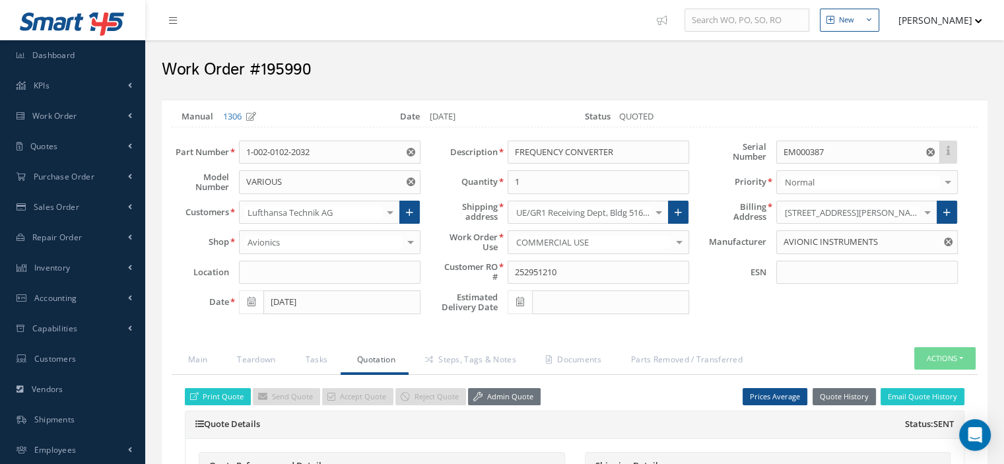
scroll to position [198, 0]
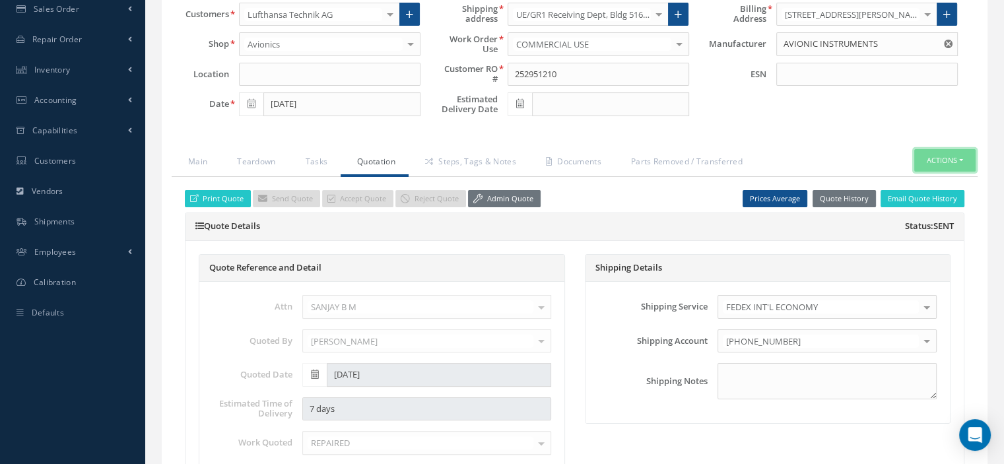
click at [965, 160] on button "Actions" at bounding box center [944, 160] width 61 height 23
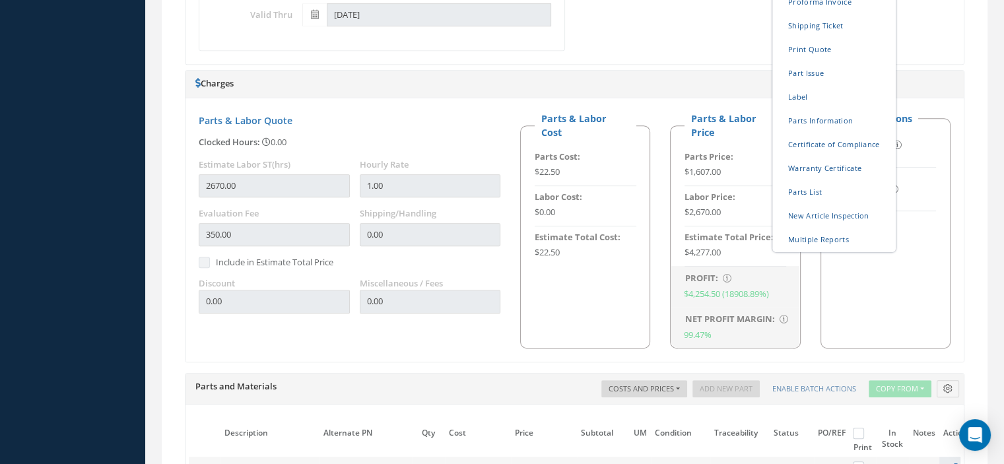
scroll to position [396, 0]
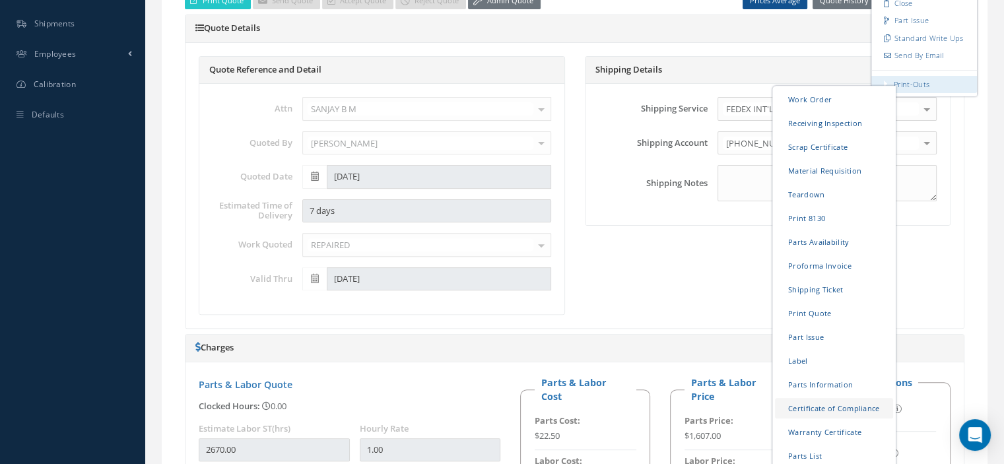
click at [816, 401] on link "Certificate of Compliance" at bounding box center [834, 407] width 118 height 20
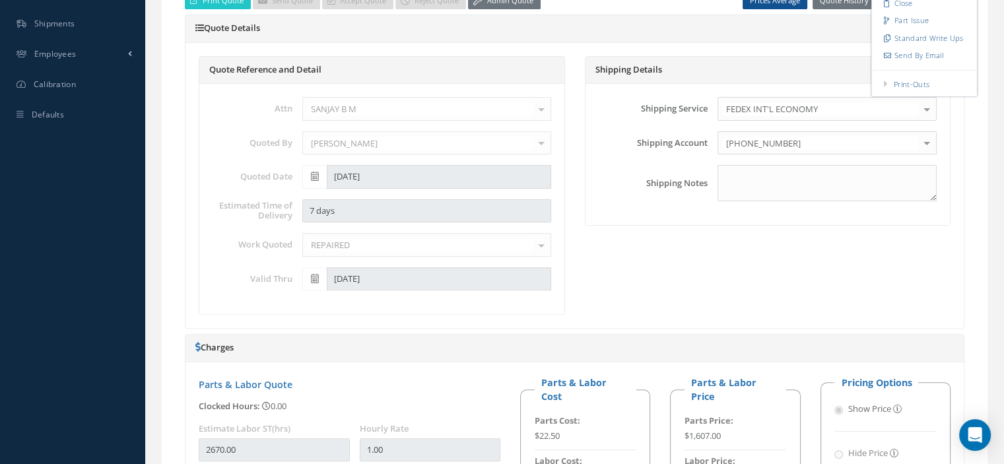
scroll to position [0, 0]
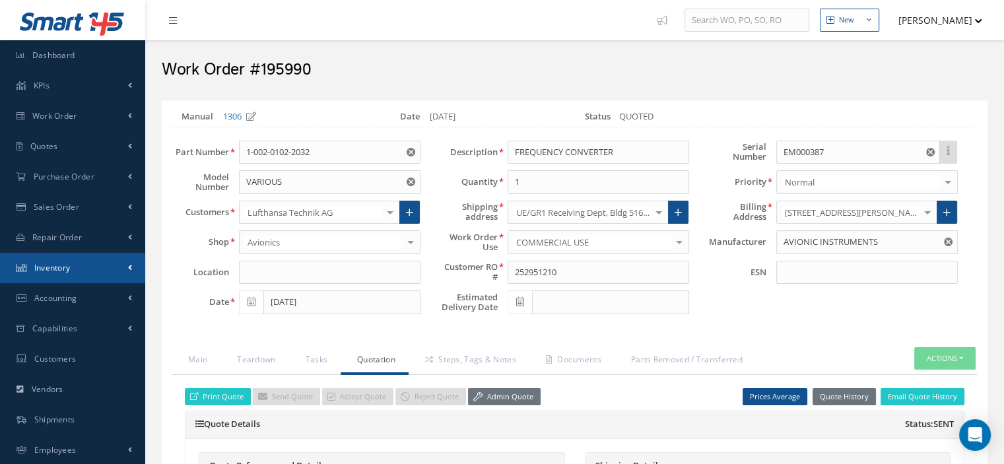
click at [75, 261] on link "Inventory" at bounding box center [72, 268] width 145 height 30
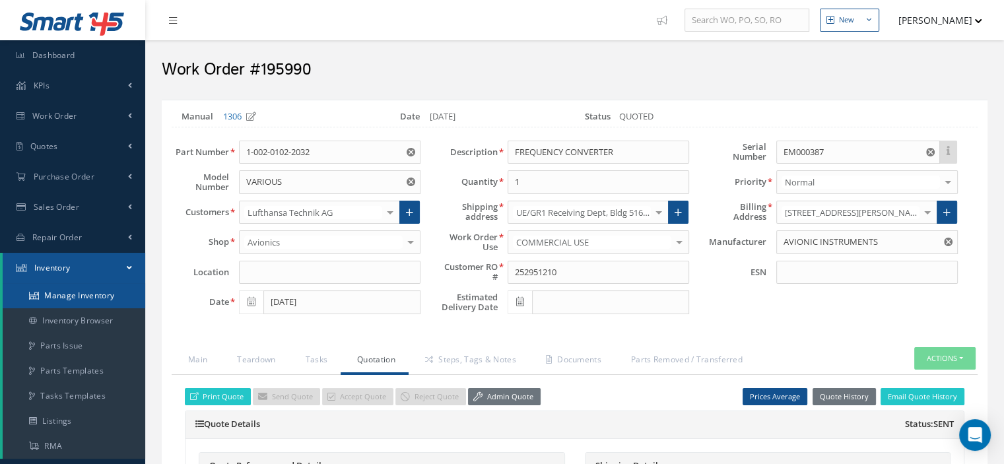
click at [73, 292] on link "Manage Inventory" at bounding box center [74, 295] width 143 height 25
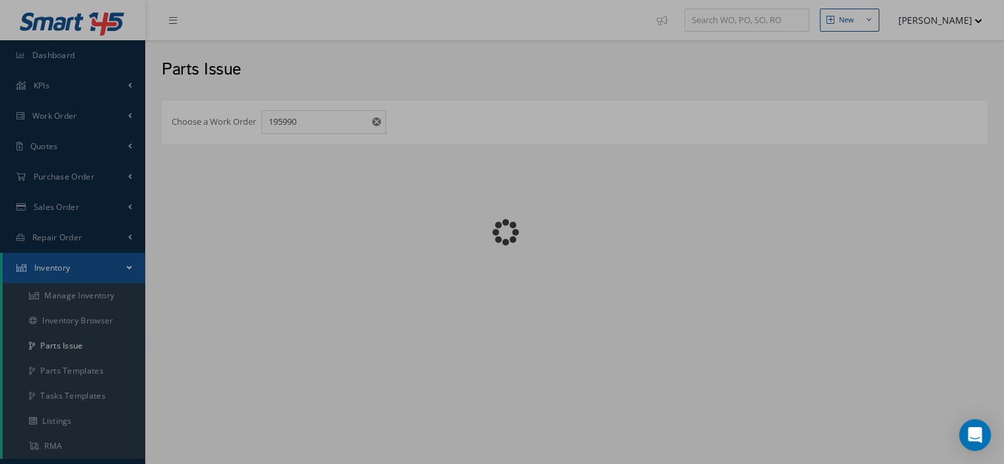
checkbox input "false"
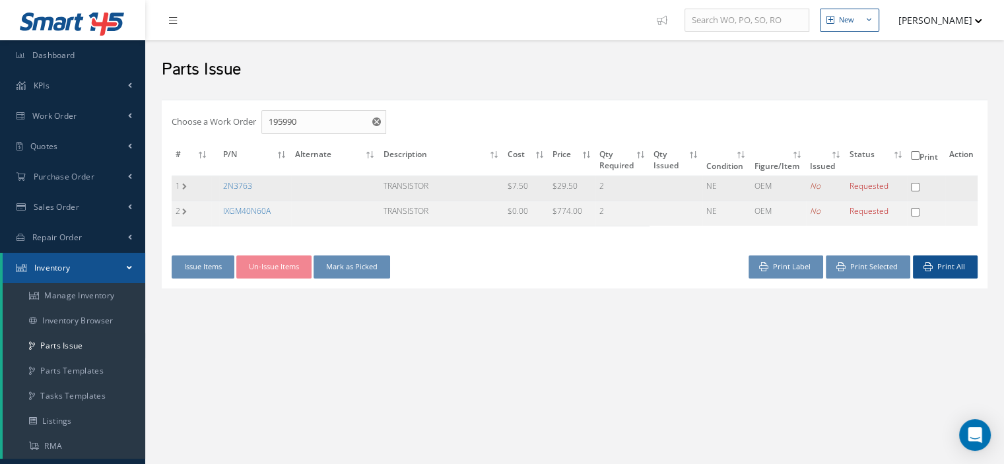
drag, startPoint x: 272, startPoint y: 184, endPoint x: 217, endPoint y: 185, distance: 55.5
click at [217, 185] on tr "1 2N3763 TRANSISTOR $7.50 $29.50 2 NE OEM No Requested" at bounding box center [575, 188] width 806 height 25
copy tr "2N3763"
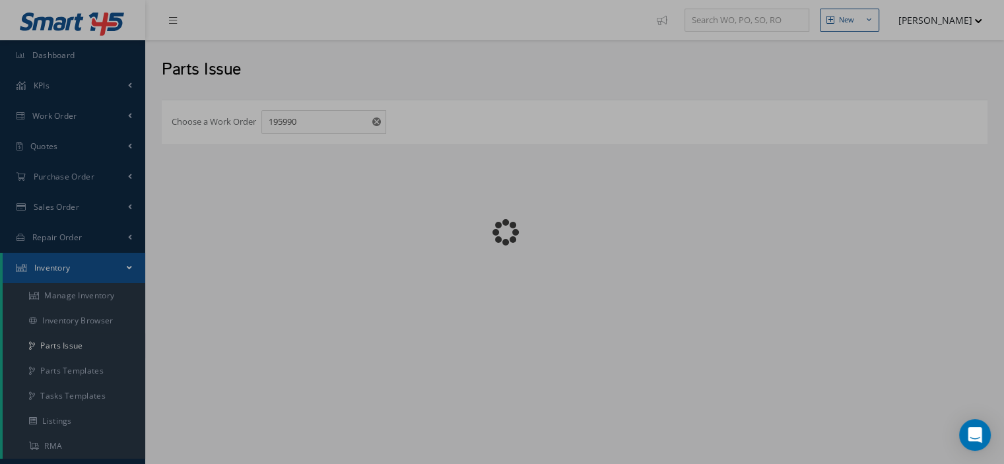
checkbox input "false"
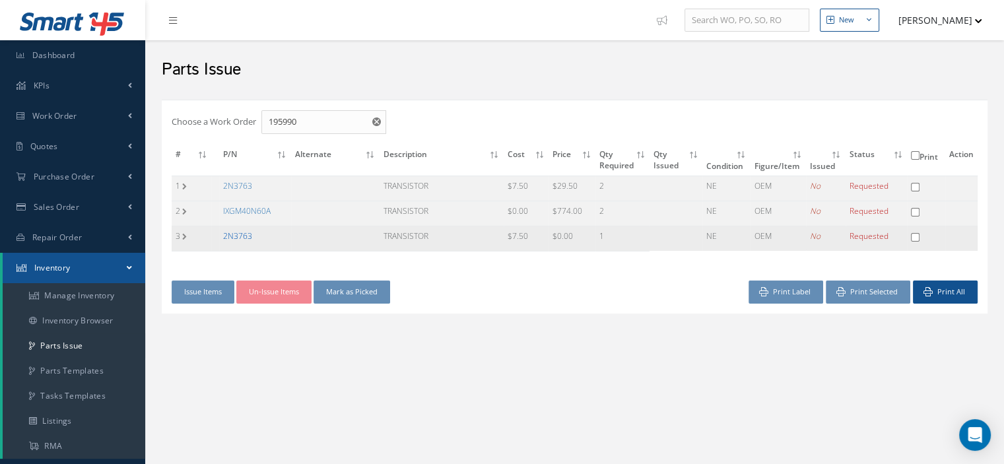
click at [241, 234] on link "2N3763" at bounding box center [237, 235] width 29 height 11
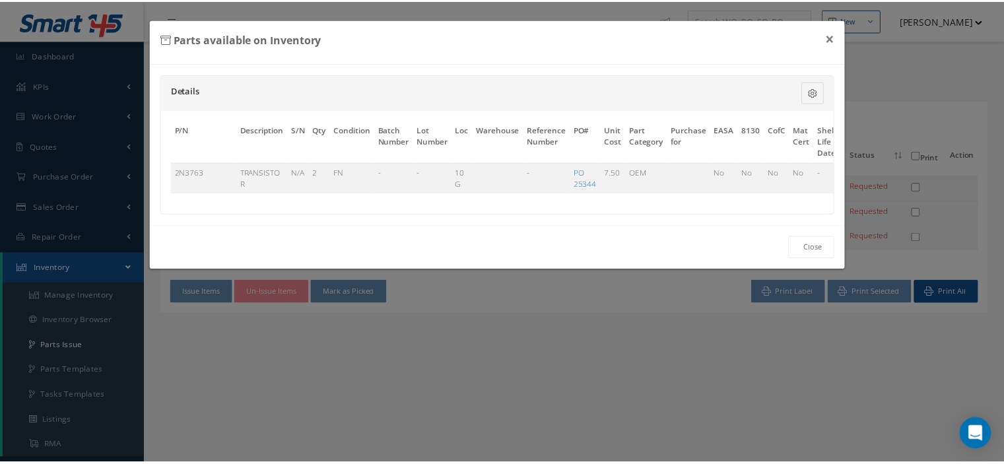
scroll to position [0, 77]
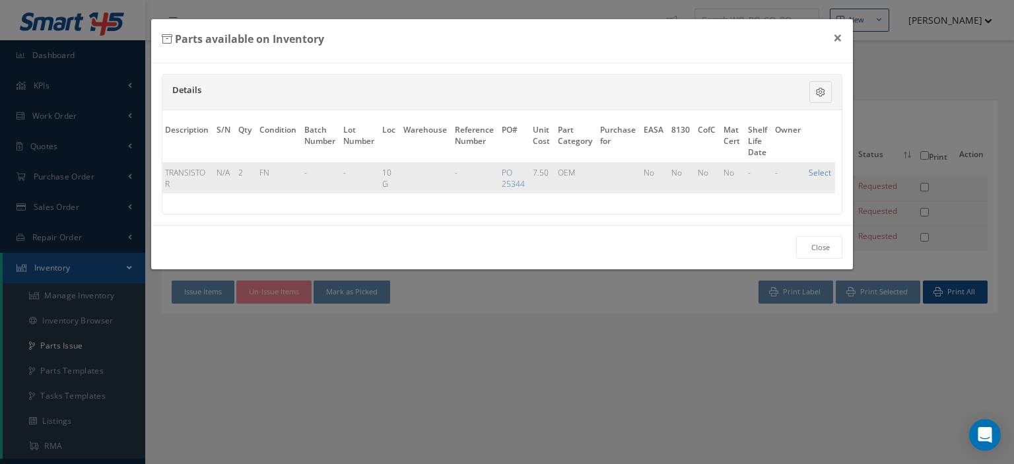
click at [817, 173] on link "Select" at bounding box center [820, 172] width 22 height 11
checkbox input "true"
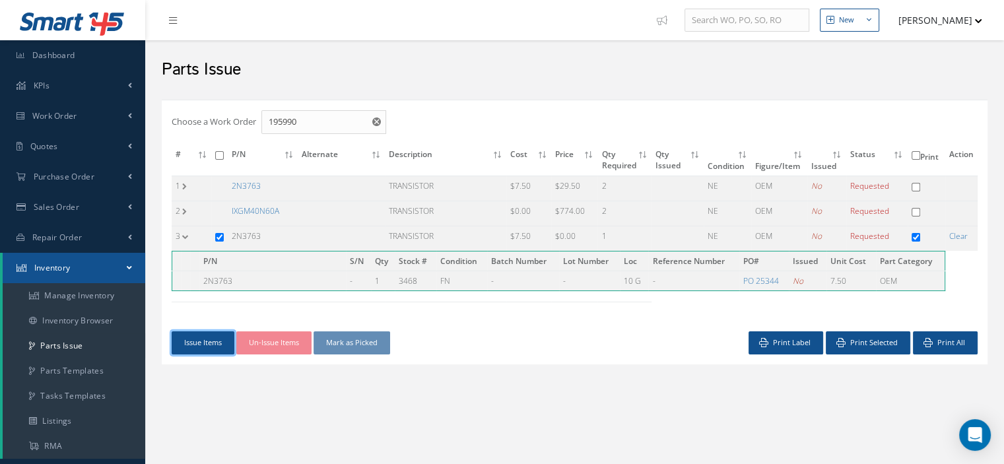
click at [179, 346] on button "Issue Items" at bounding box center [203, 342] width 63 height 23
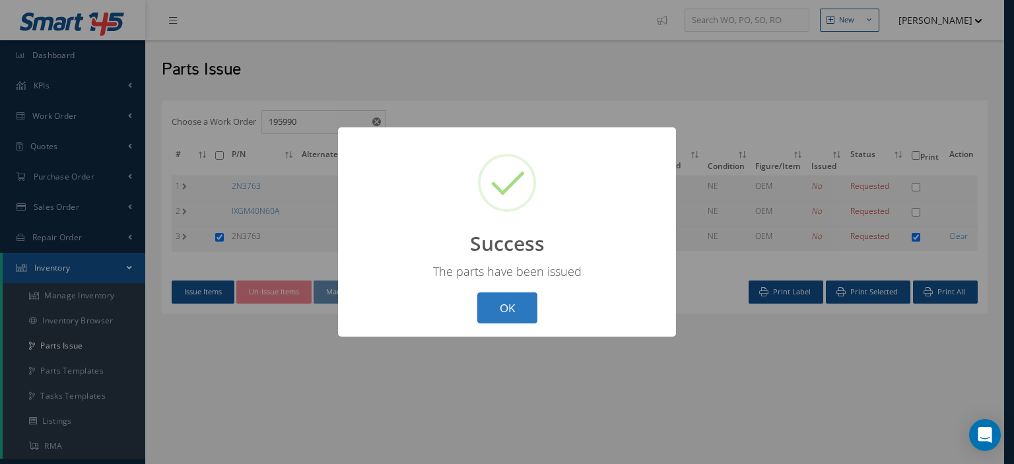
click at [488, 308] on button "OK" at bounding box center [507, 307] width 60 height 31
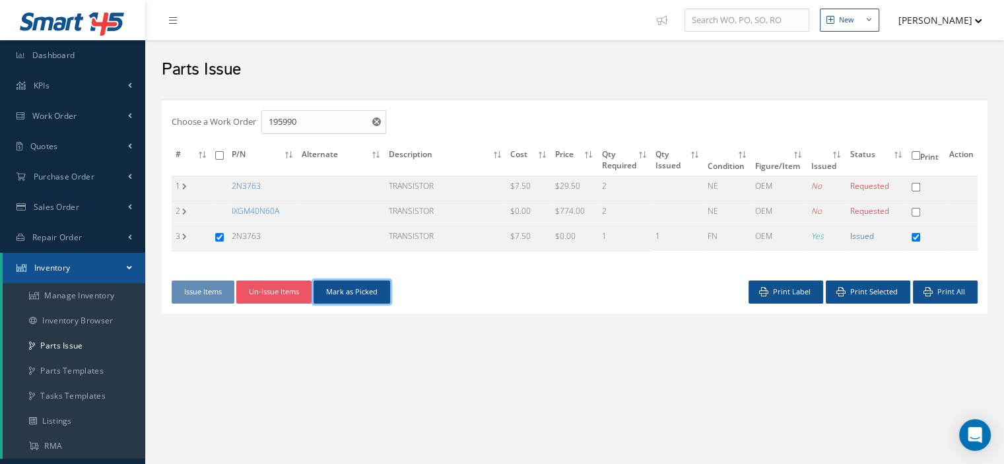
click at [383, 293] on button "Mark as Picked" at bounding box center [352, 292] width 77 height 23
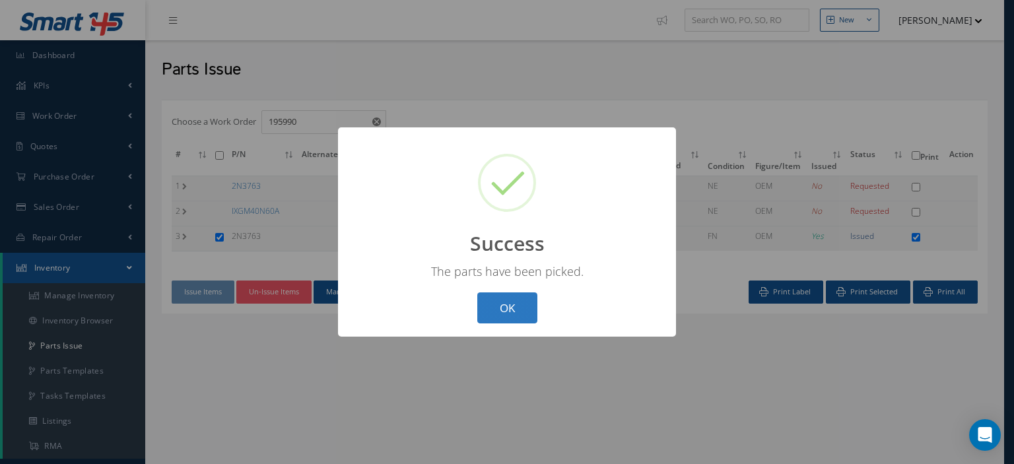
click at [485, 308] on button "OK" at bounding box center [507, 307] width 60 height 31
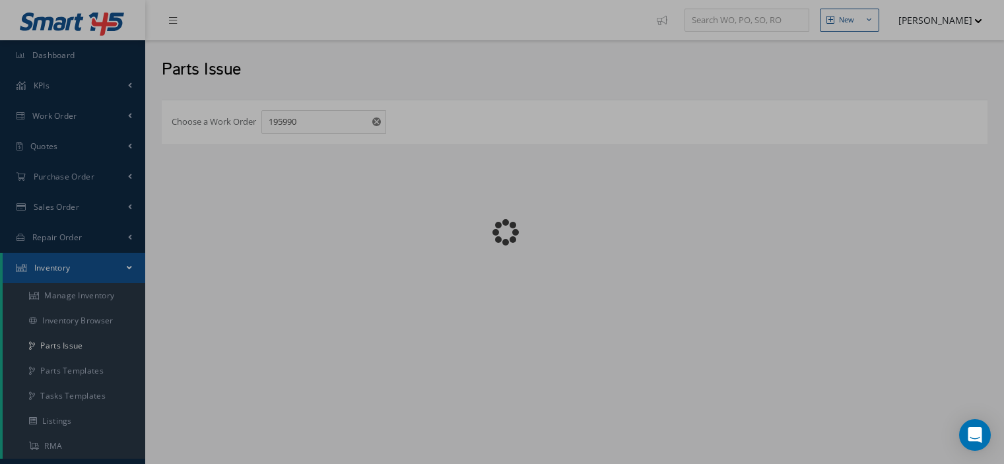
checkbox input "false"
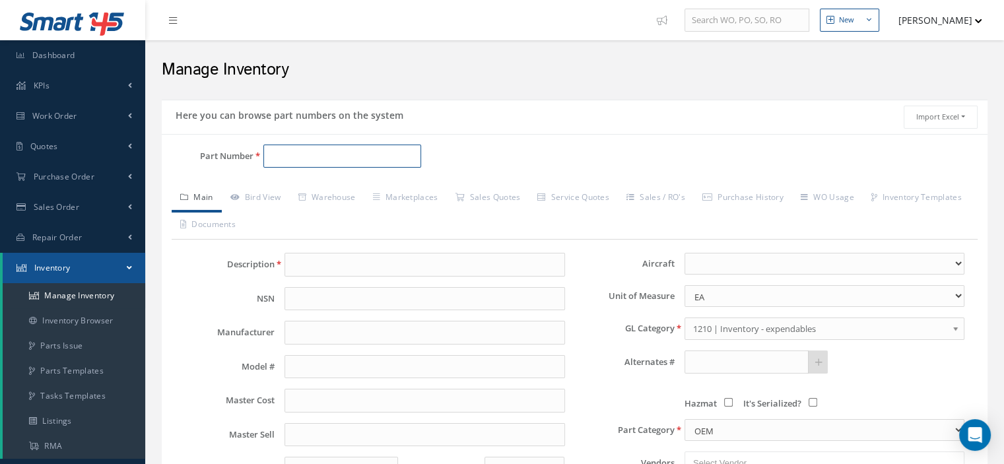
click at [283, 158] on input "Part Number" at bounding box center [342, 157] width 158 height 24
paste input "2620-02-1"
type input "2620-02-1"
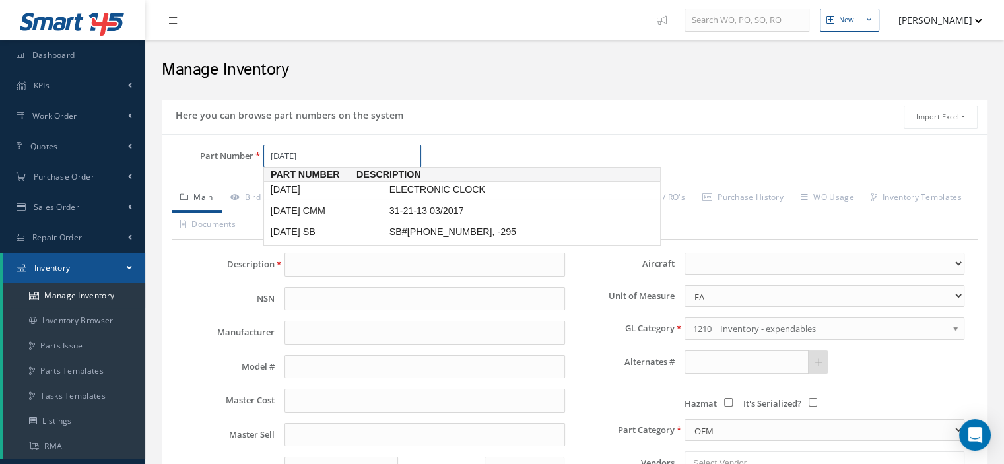
click at [293, 191] on span "2620-02-1" at bounding box center [327, 190] width 119 height 14
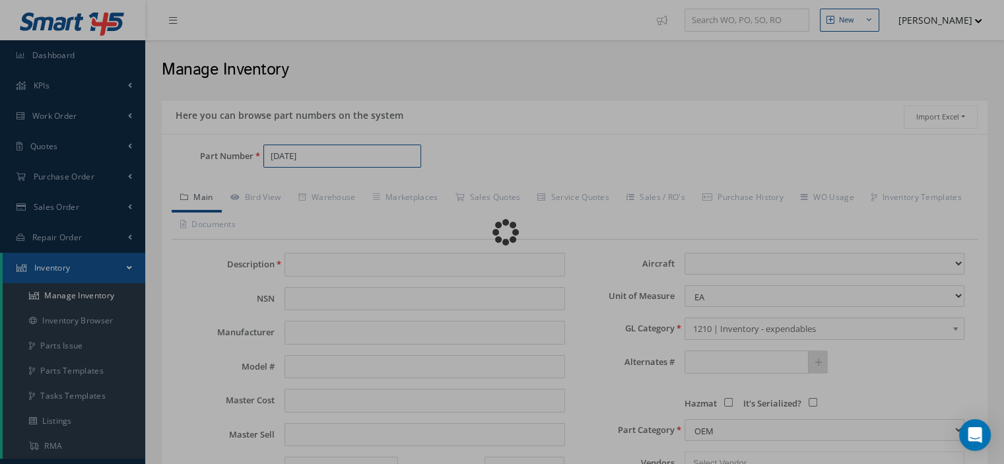
type input "ELECTRONIC CLOCK"
type input "GE AVIATION"
type input "S231W130-2"
type input "0.00"
select select
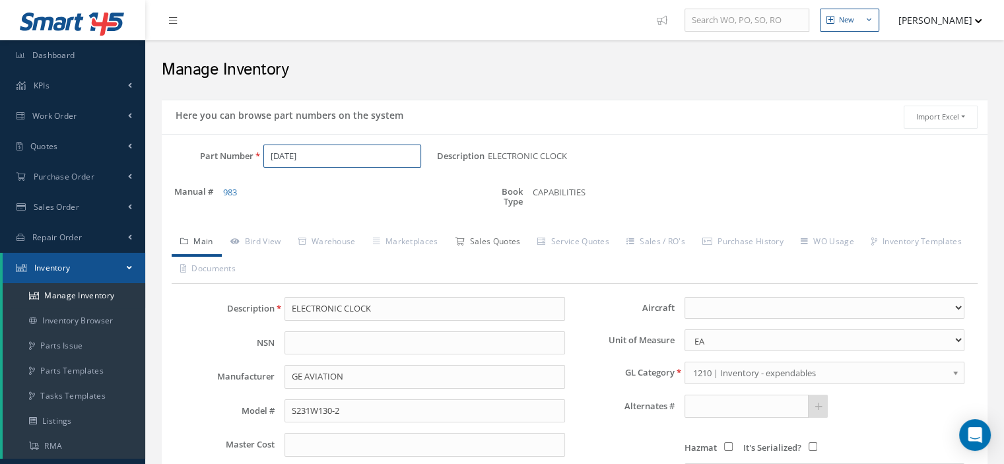
type input "2620-02-1"
click at [508, 246] on link "Sales Quotes" at bounding box center [487, 243] width 83 height 28
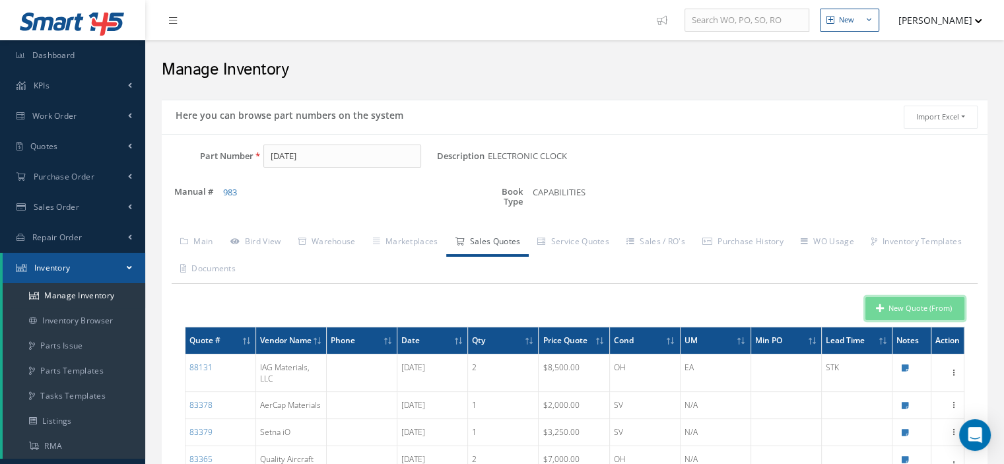
click at [881, 304] on icon "button" at bounding box center [880, 308] width 8 height 9
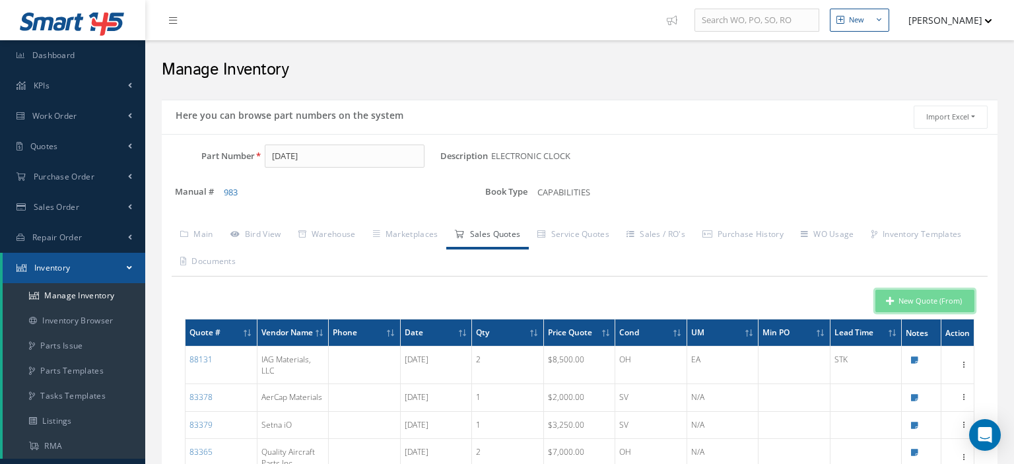
type input "ELECTRONIC CLOCK"
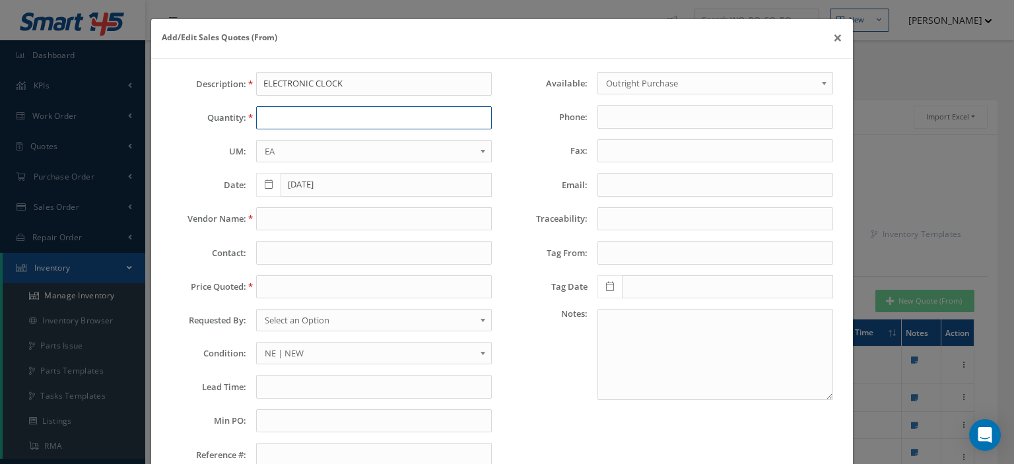
click at [266, 119] on input "text" at bounding box center [374, 118] width 236 height 24
type input "1"
click at [289, 220] on input "text" at bounding box center [374, 219] width 236 height 24
paste input "G & S A/C Parts & A/L Support"
type input "G & S A/C Parts & A/L Support"
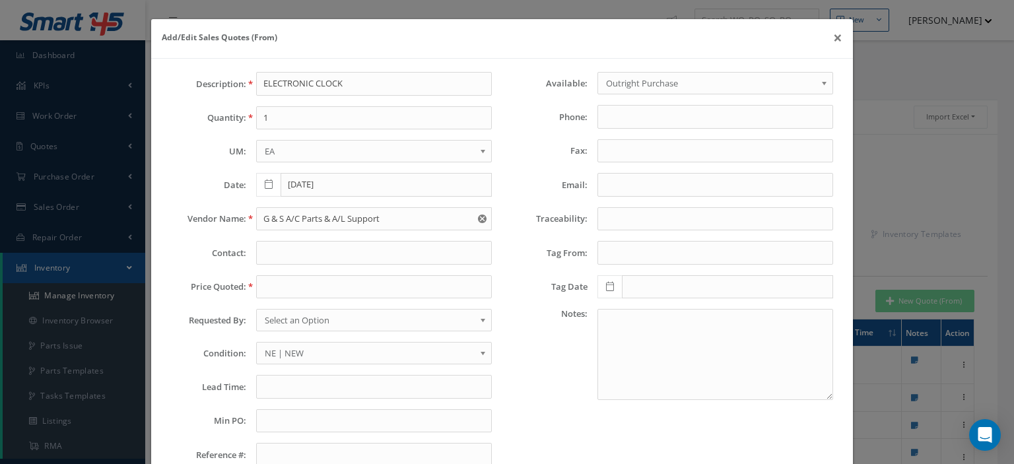
click at [314, 316] on span "Select an Option" at bounding box center [370, 320] width 210 height 16
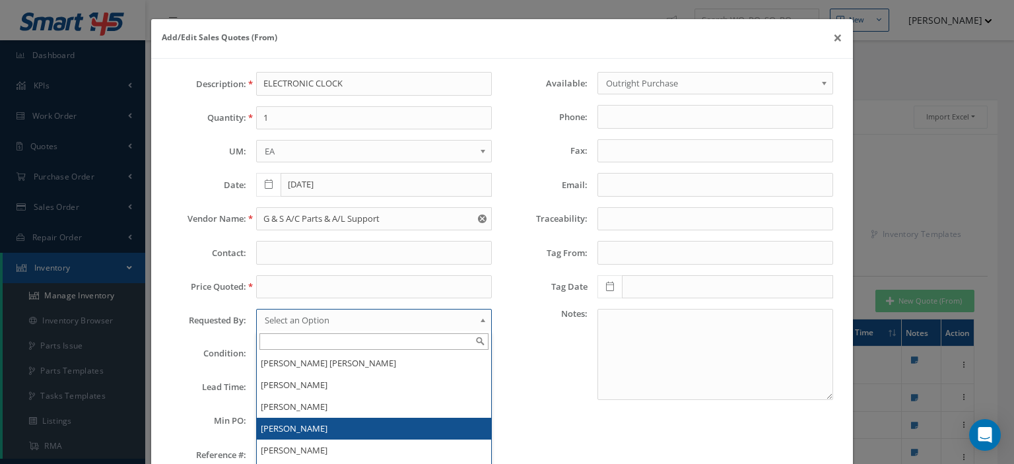
click at [298, 419] on li "[PERSON_NAME]" at bounding box center [374, 429] width 234 height 22
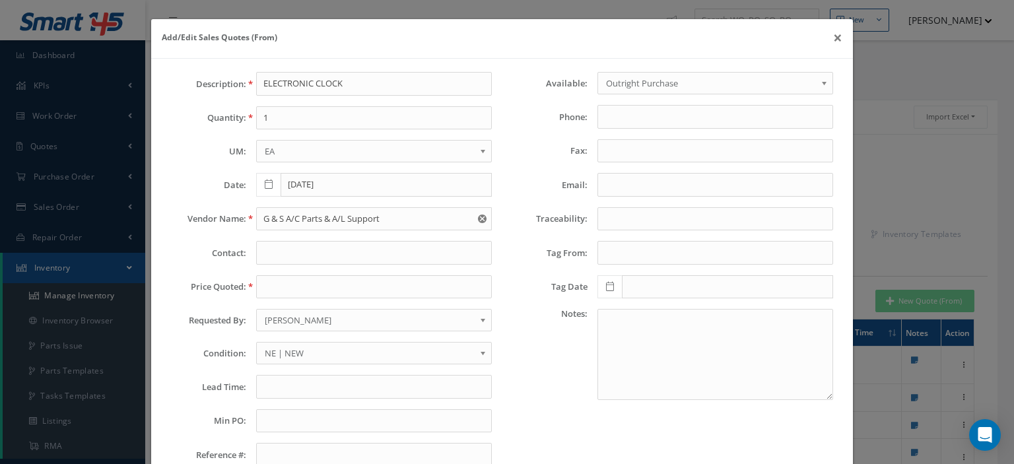
click at [294, 353] on span "NE | NEW" at bounding box center [370, 353] width 210 height 16
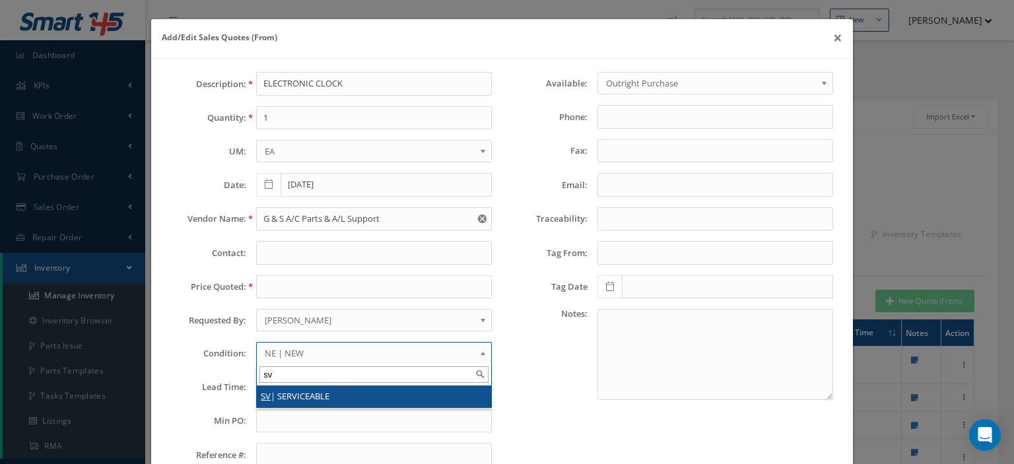
type input "sv"
click at [298, 389] on li "SV | SERVICEABLE" at bounding box center [374, 397] width 234 height 22
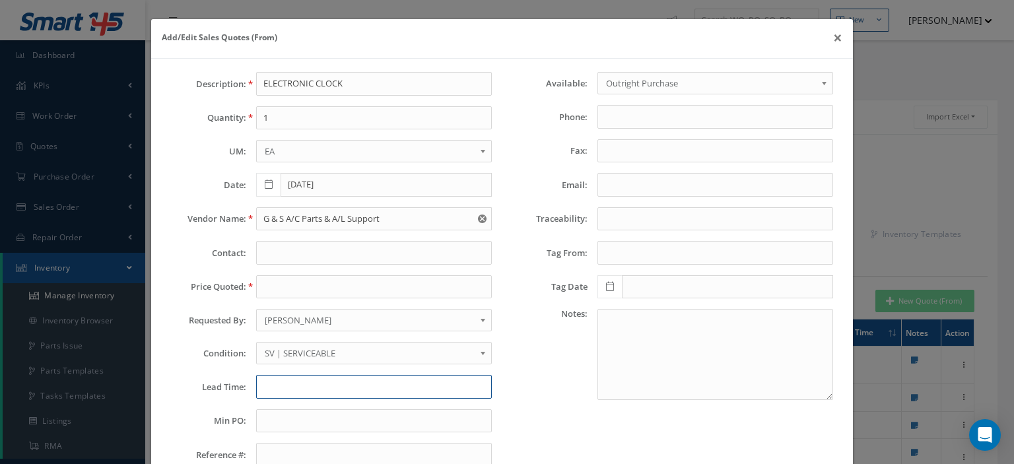
click at [280, 378] on input "text" at bounding box center [374, 387] width 236 height 24
paste input "10-14 days"
type input "10-14 days--"
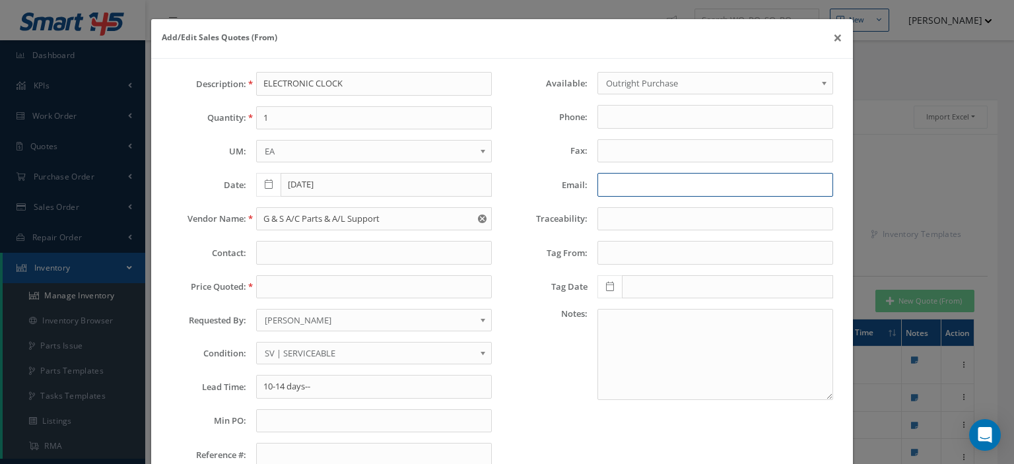
click at [616, 189] on input "Email:" at bounding box center [715, 185] width 236 height 24
paste input "quotes@gsinstruments.com"
type input "quotes@gsinstruments.com"
click at [337, 384] on input "10-14 days--" at bounding box center [374, 387] width 236 height 24
paste input "NEGOTIABLE!!"
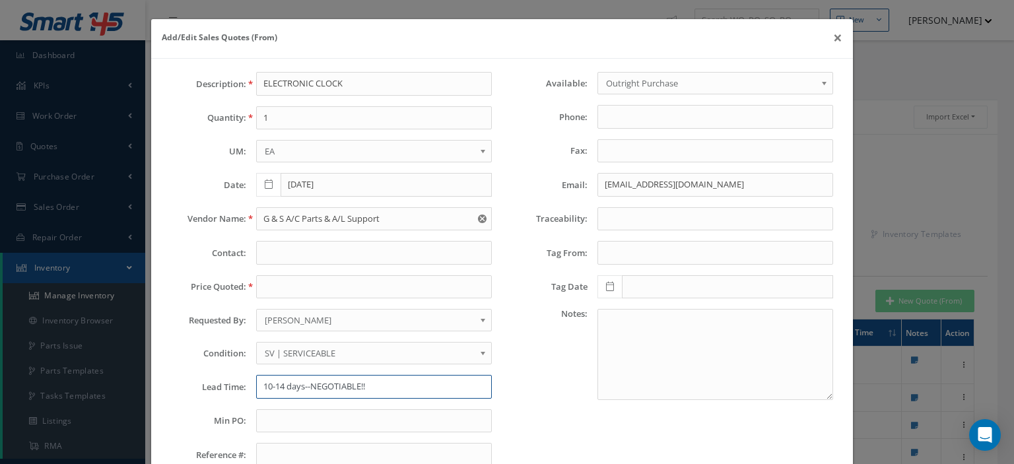
type input "10-14 days--NEGOTIABLE!!"
click at [649, 337] on textarea at bounding box center [715, 354] width 236 height 91
paste textarea "NEGOTIABLE!!"
type textarea "NEGOTIABLE!!"
click at [373, 382] on input "10-14 days--NEGOTIABLE!!" at bounding box center [374, 387] width 236 height 24
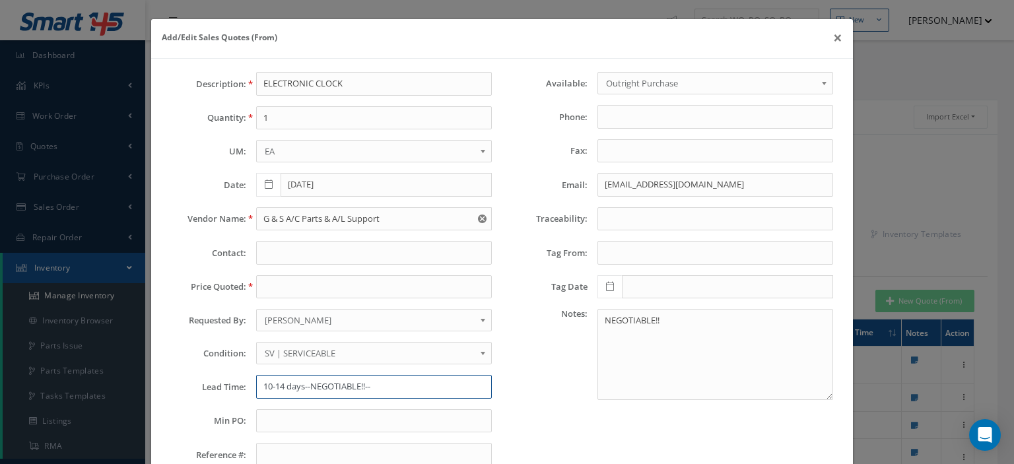
paste input "fresh tag Dual"
type input "10-14 days--NEGOTIABLE!!-- fresh tag Dual"
click at [279, 289] on input "text" at bounding box center [374, 287] width 236 height 24
paste input "7,500.0000"
click at [269, 287] on input "7,500.0000" at bounding box center [374, 287] width 236 height 24
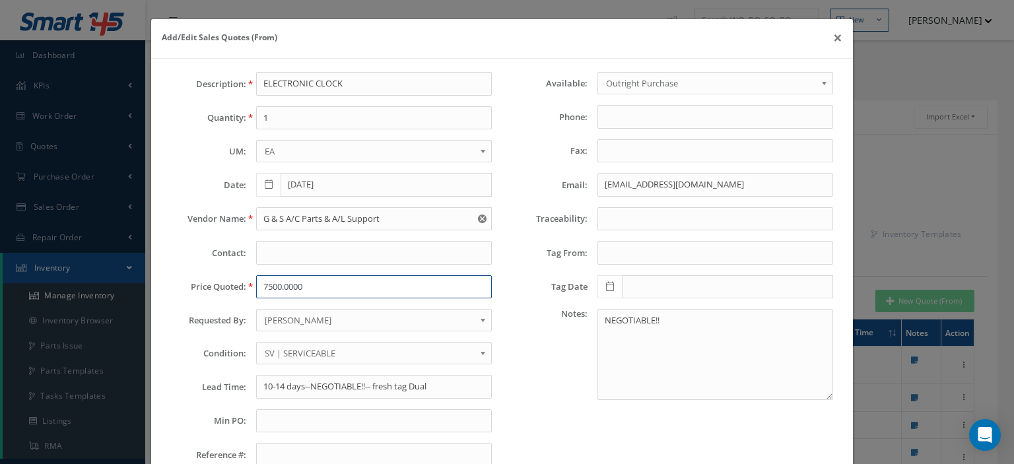
scroll to position [92, 0]
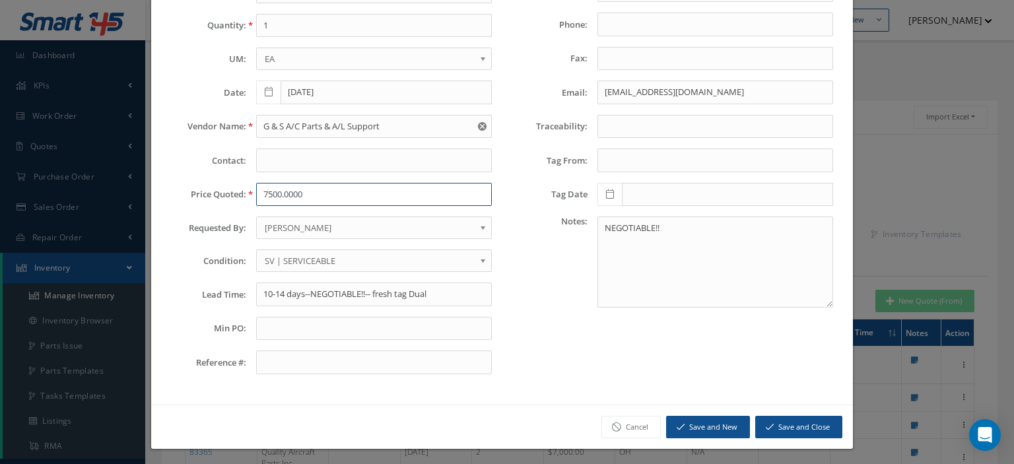
type input "7500.0000"
click at [784, 426] on button "Save and Close" at bounding box center [798, 427] width 87 height 23
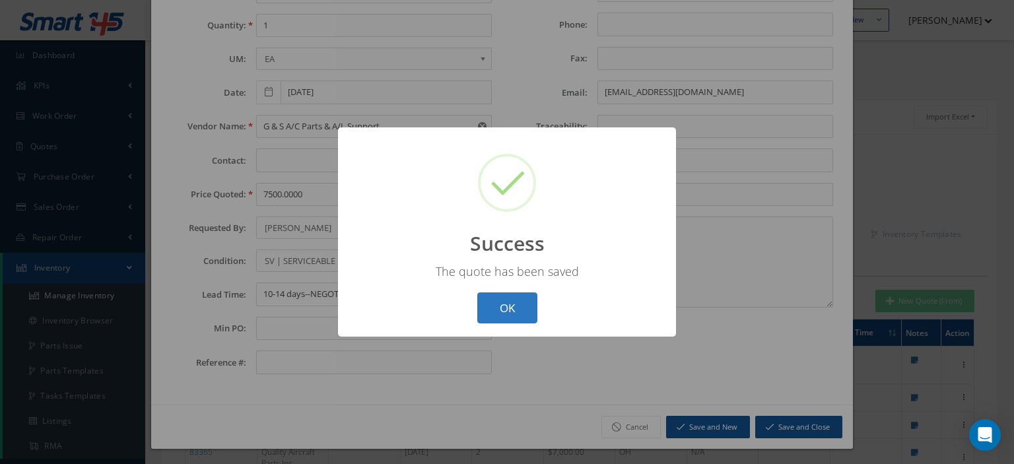
click at [496, 316] on button "OK" at bounding box center [507, 307] width 60 height 31
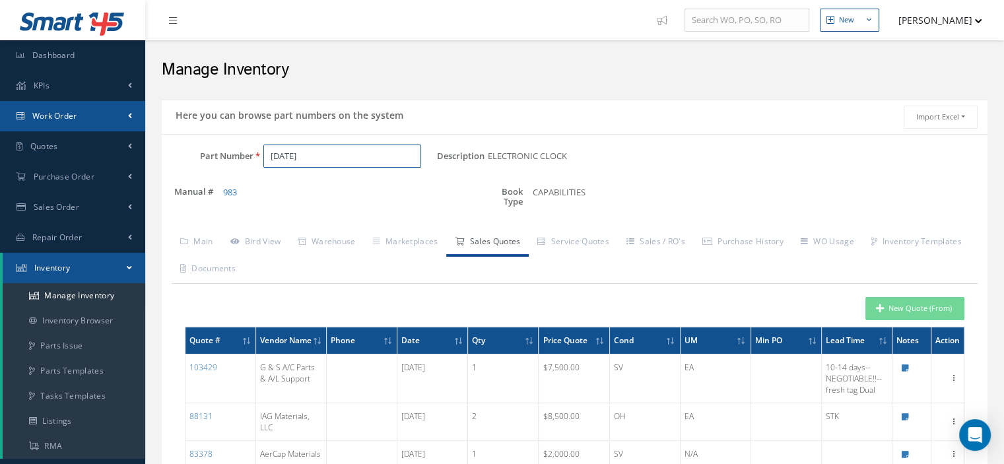
drag, startPoint x: 362, startPoint y: 158, endPoint x: 37, endPoint y: 118, distance: 327.3
click at [103, 118] on div "Smart 145 Dashboard KPIs Work Order Work Order Work Order Preview" at bounding box center [502, 410] width 1004 height 821
click at [282, 157] on input "Part Number" at bounding box center [342, 157] width 158 height 24
paste input "9599-607-14931"
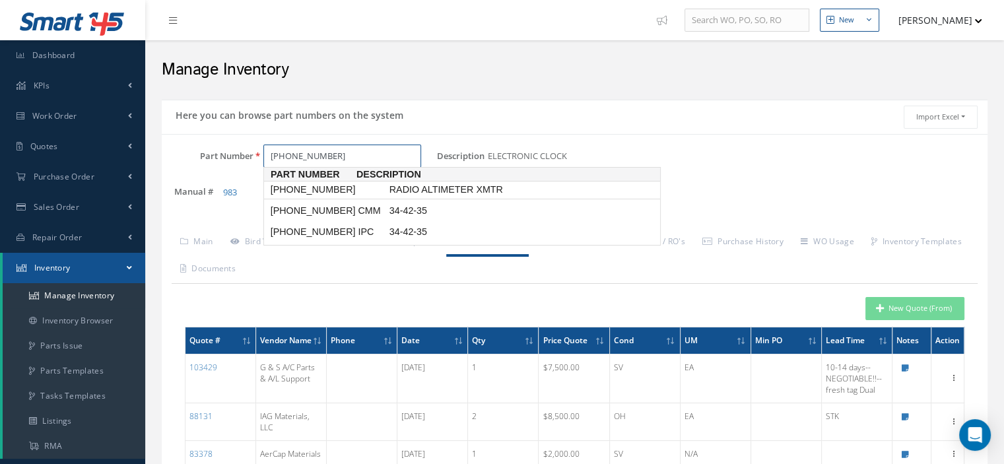
click at [302, 187] on span "9599-607-14931" at bounding box center [327, 190] width 119 height 14
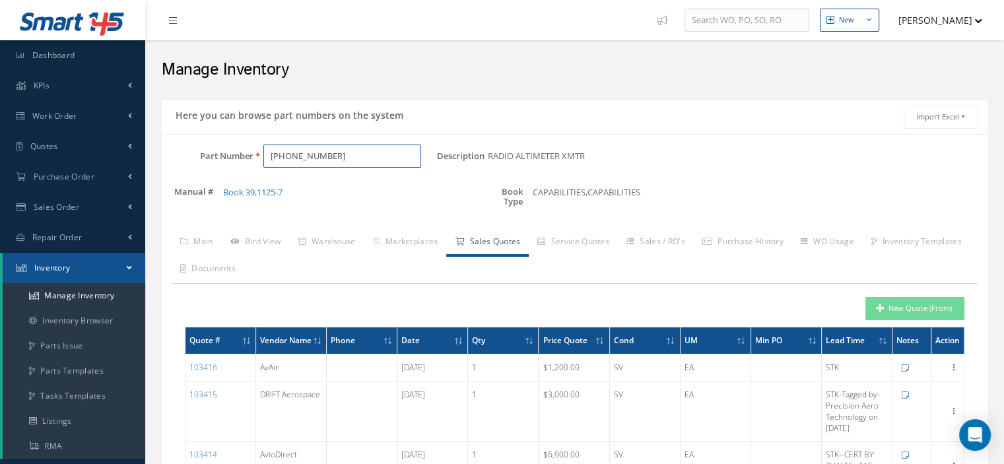
type input "9599-607-14931"
click at [912, 314] on button "New Quote (From)" at bounding box center [915, 308] width 99 height 23
type input "RADIO ALTIMETER XMTR"
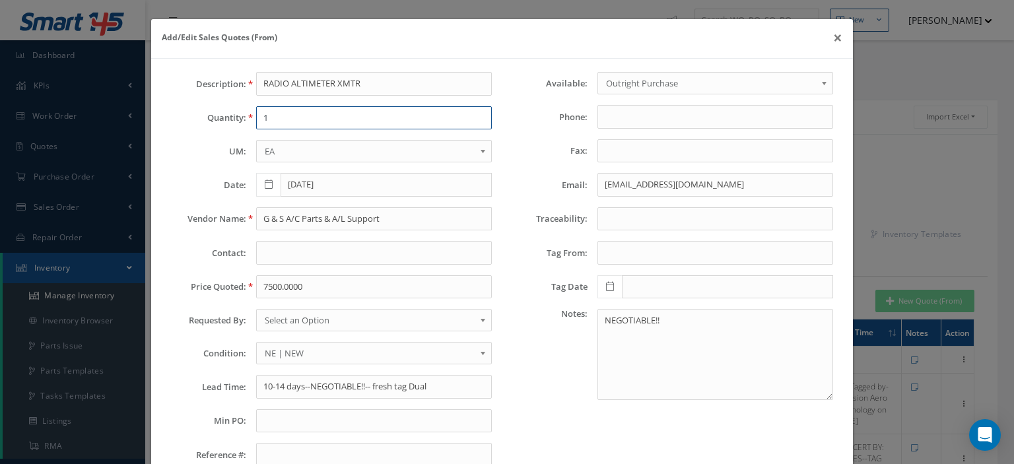
click at [314, 116] on input "1" at bounding box center [374, 118] width 236 height 24
type input "1"
click at [303, 224] on input "G & S A/C Parts & A/L Support" at bounding box center [374, 219] width 236 height 24
click at [274, 287] on input "7500.0000" at bounding box center [374, 287] width 236 height 24
paste input "4,500.00"
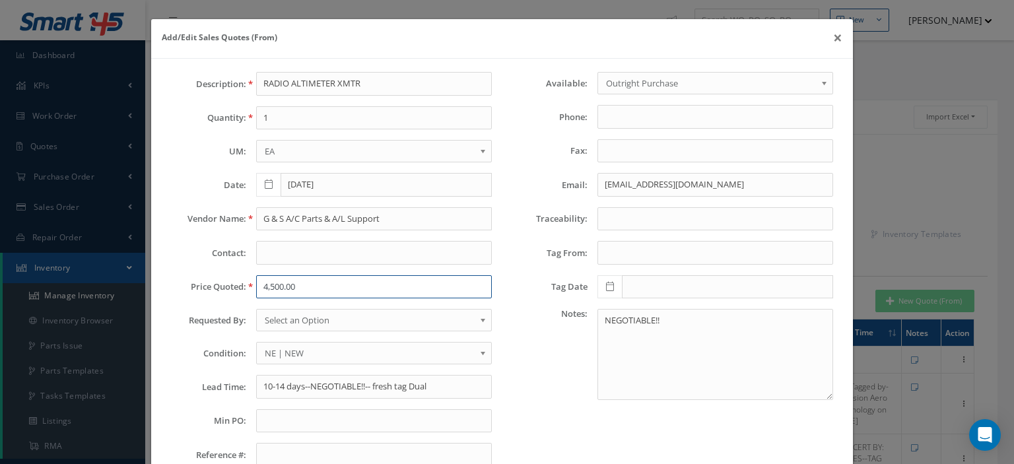
click at [267, 290] on input "4,500.00" at bounding box center [374, 287] width 236 height 24
type input "4500.00"
click at [285, 320] on span "Select an Option" at bounding box center [370, 320] width 210 height 16
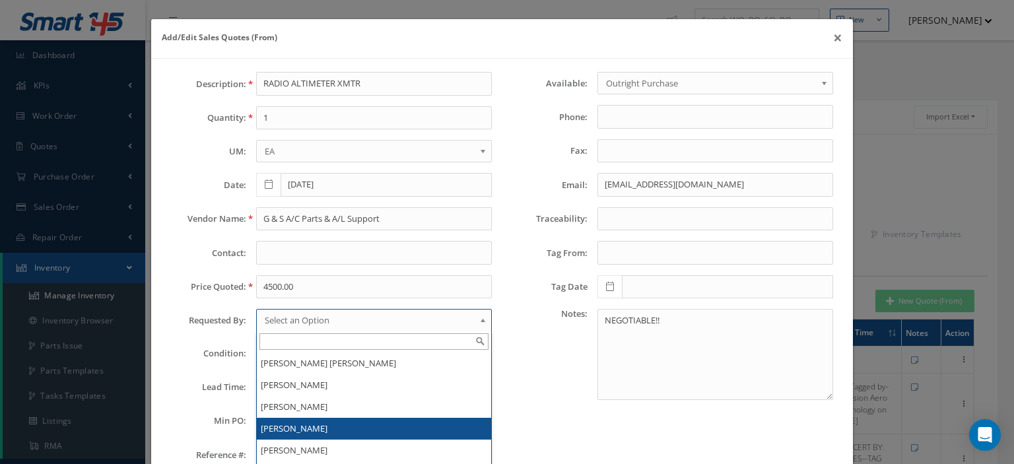
click at [299, 419] on li "[PERSON_NAME]" at bounding box center [374, 429] width 234 height 22
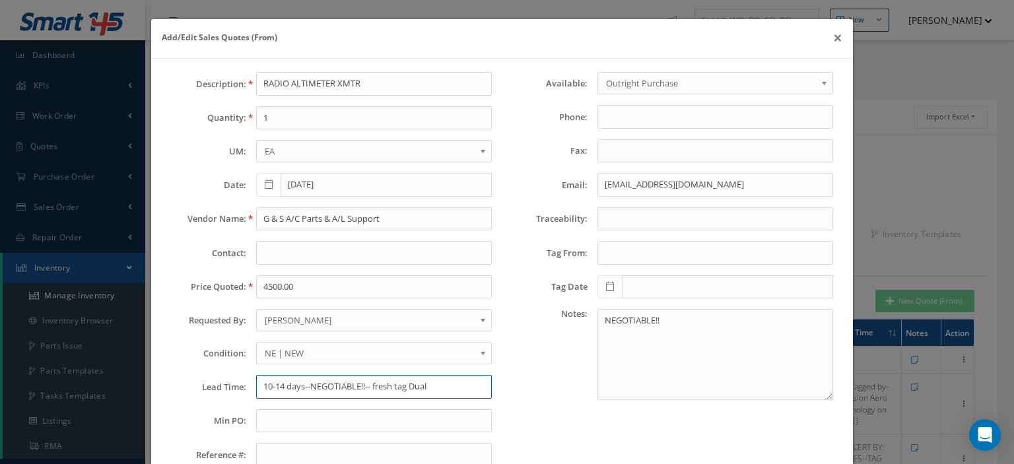
click at [297, 388] on input "10-14 days--NEGOTIABLE!!-- fresh tag Dual" at bounding box center [374, 387] width 236 height 24
paste input "Tag Agency: A.I.R.S. - AVIATION Tag Date: 15 Aug 2024 INSTRUMENT REPAIR SPECIAL…"
click at [399, 392] on input "Tag Agency: A.I.R.S. - AVIATION Tag Date: 15 Aug 2024 INSTRUMENT REPAIR SPECIAL…" at bounding box center [374, 387] width 236 height 24
click at [483, 388] on input "Tag Agency: A.I.R.S. - AVIATION Tag Date: 15 Aug 2024 INSTRUMENT REPAIR SPECIAL…" at bounding box center [374, 387] width 236 height 24
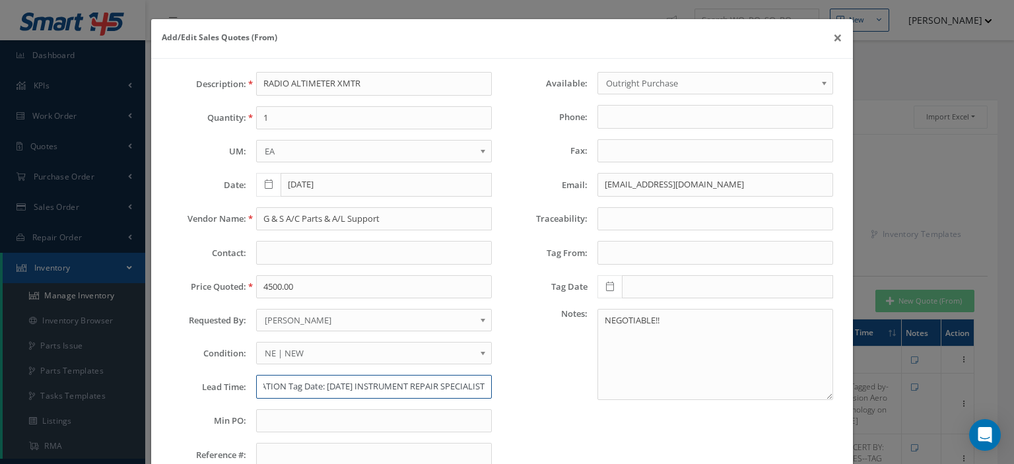
paste input "SN: 2419"
click at [444, 384] on input "Tag Agency: A.I.R.S. - AVIATION Tag Date: 15 Aug 2024 INSTRUMENT REPAIR SPECIAL…" at bounding box center [374, 387] width 236 height 24
type input "Tag Agency: A.I.R.S. - AVIATION Tag Date: [DATE] INSTRUMENT REPAIR SPECIALIST--…"
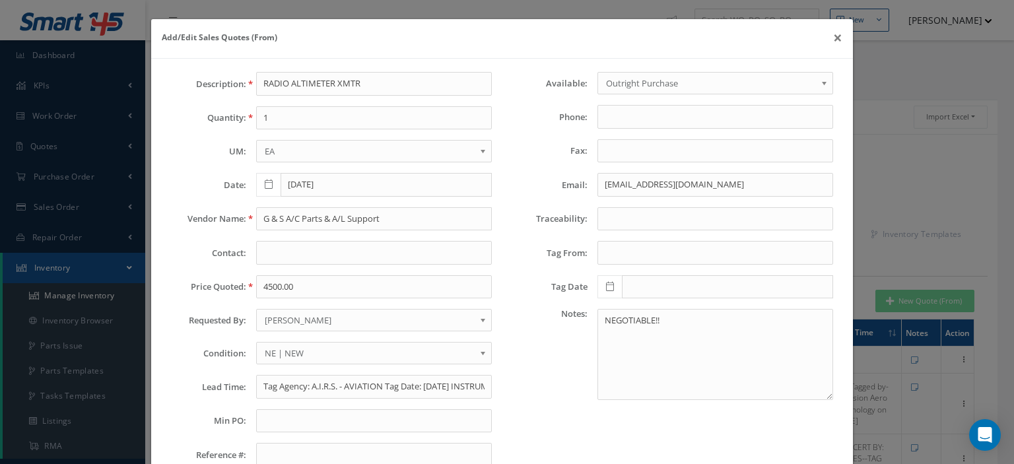
click at [293, 352] on span "NE | NEW" at bounding box center [370, 353] width 210 height 16
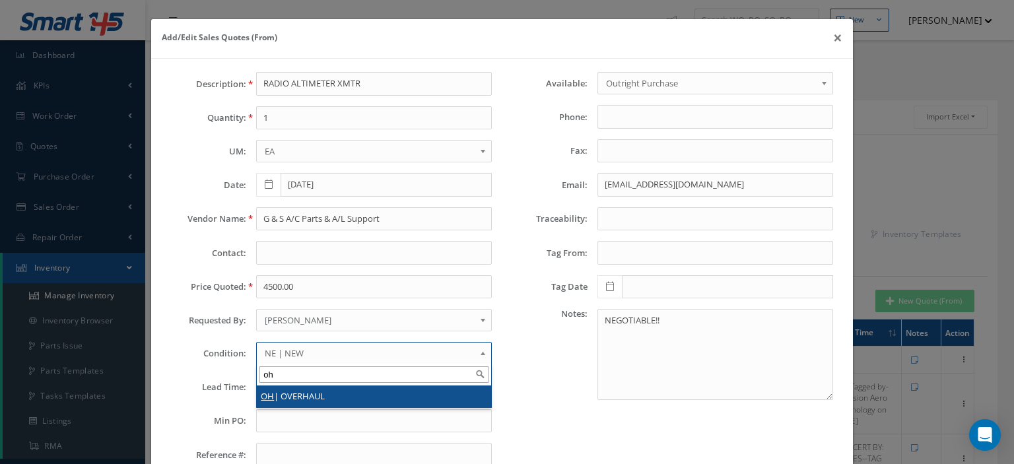
type input "oh"
click at [295, 391] on li "OH | OVERHAUL" at bounding box center [374, 397] width 234 height 22
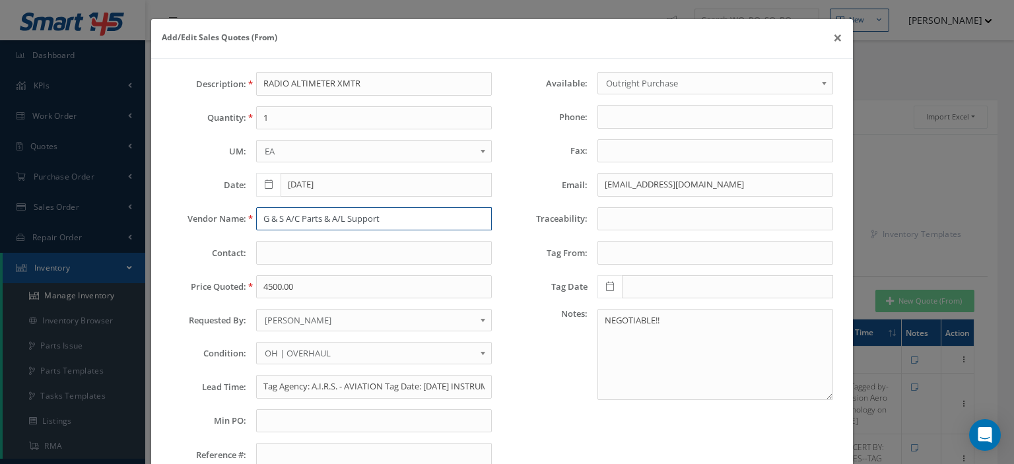
click at [265, 217] on input "G & S A/C Parts & A/L Support" at bounding box center [374, 219] width 236 height 24
paste input "Magnum AirDynamics"
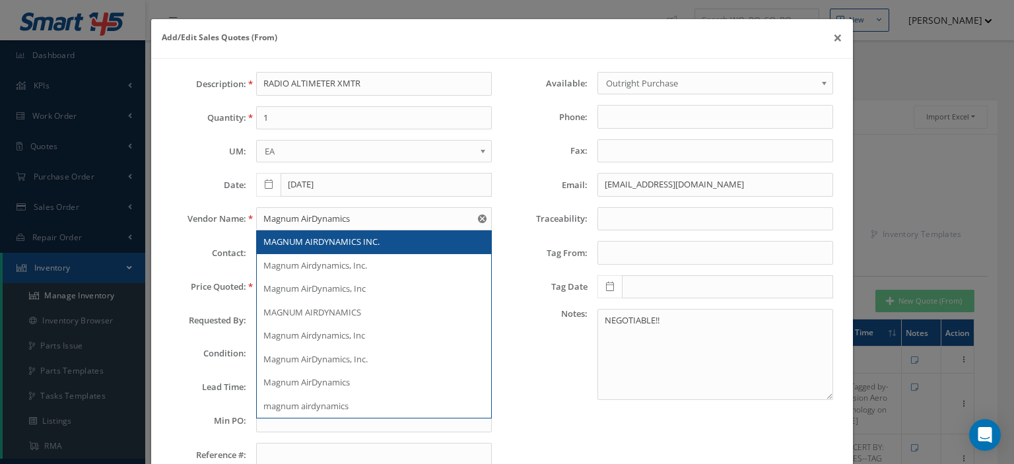
click at [359, 238] on span "MAGNUM AIRDYNAMICS INC." at bounding box center [321, 242] width 116 height 12
type input "MAGNUM AIRDYNAMICS INC."
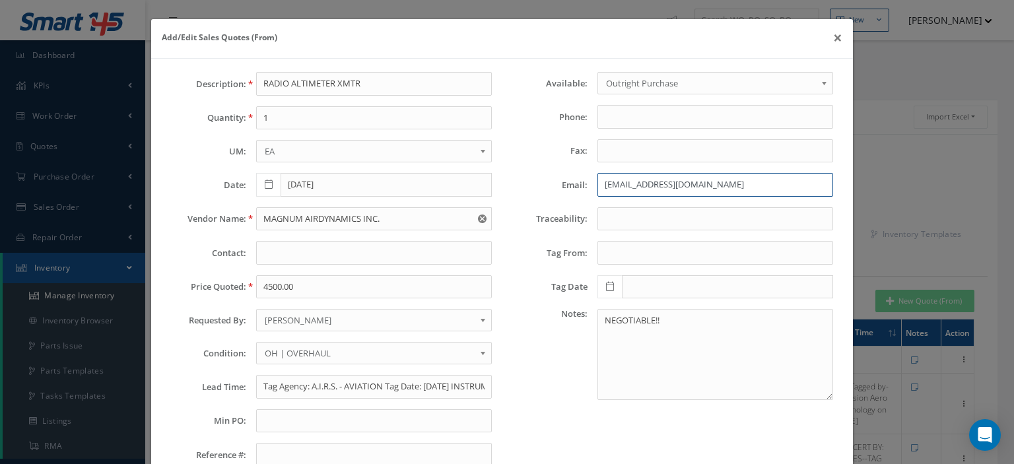
click at [613, 186] on input "quotes@gsinstruments.com" at bounding box center [715, 185] width 236 height 24
paste input "nmorales@magnumairdynamic"
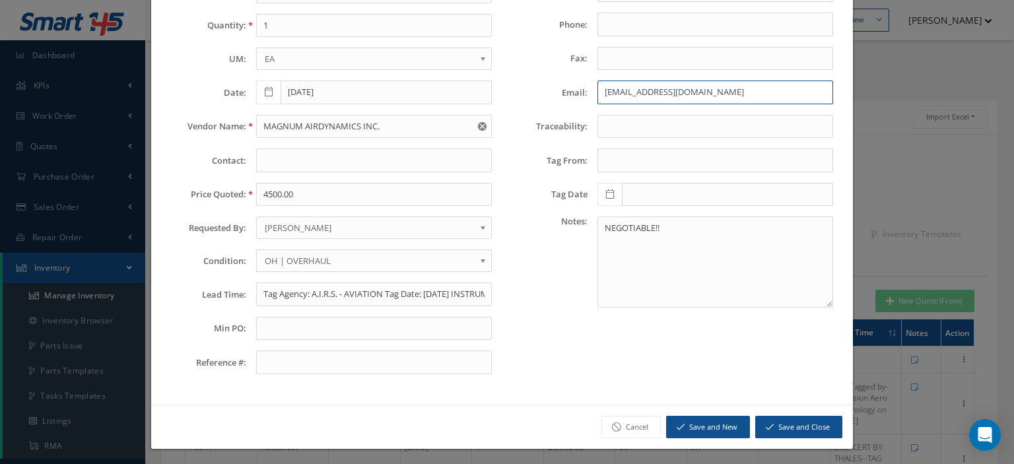
type input "nmorales@magnumairdynamics.com"
click at [780, 423] on button "Save and Close" at bounding box center [798, 427] width 87 height 23
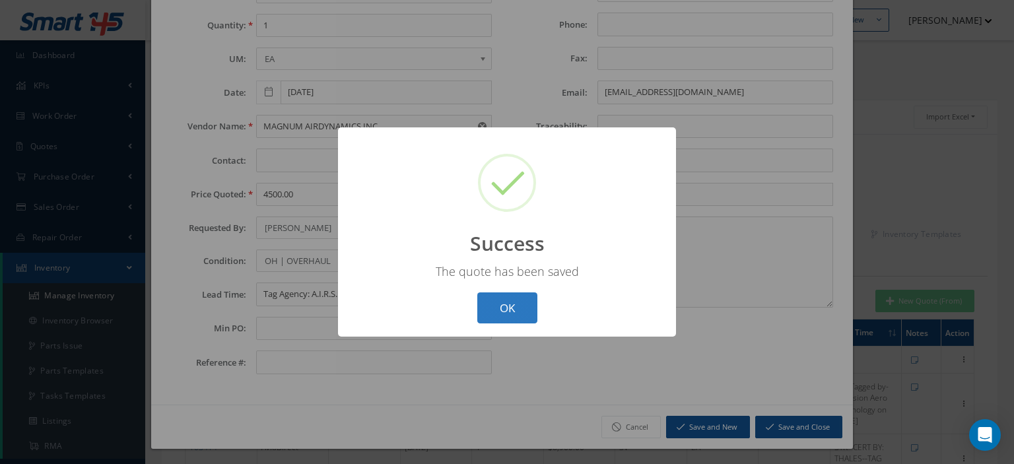
click at [522, 316] on button "OK" at bounding box center [507, 307] width 60 height 31
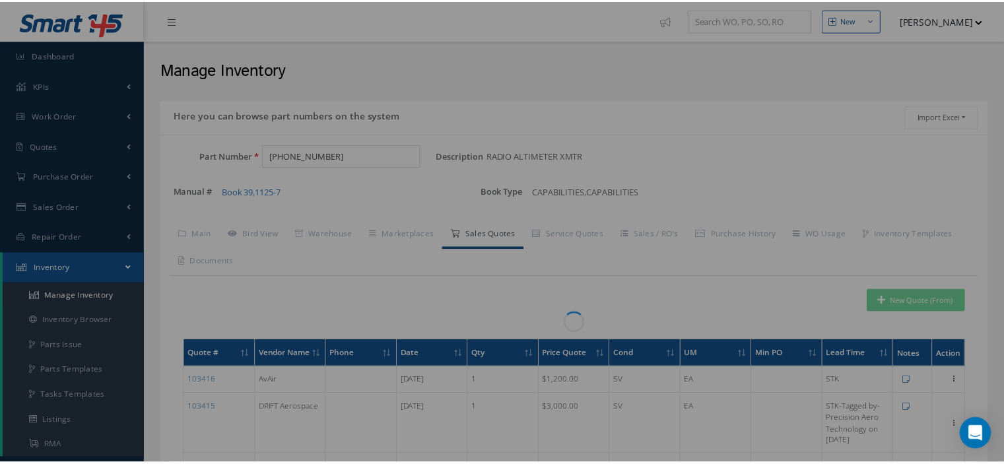
scroll to position [0, 0]
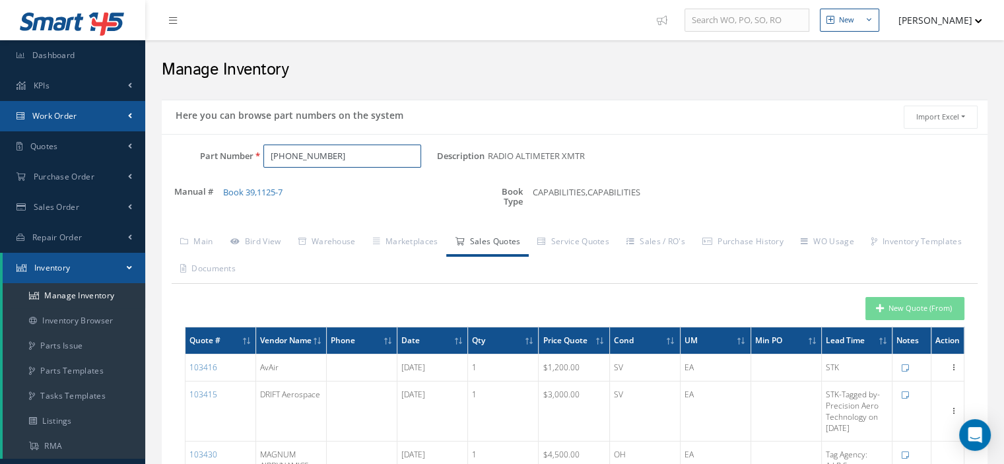
drag, startPoint x: 356, startPoint y: 155, endPoint x: 71, endPoint y: 123, distance: 287.0
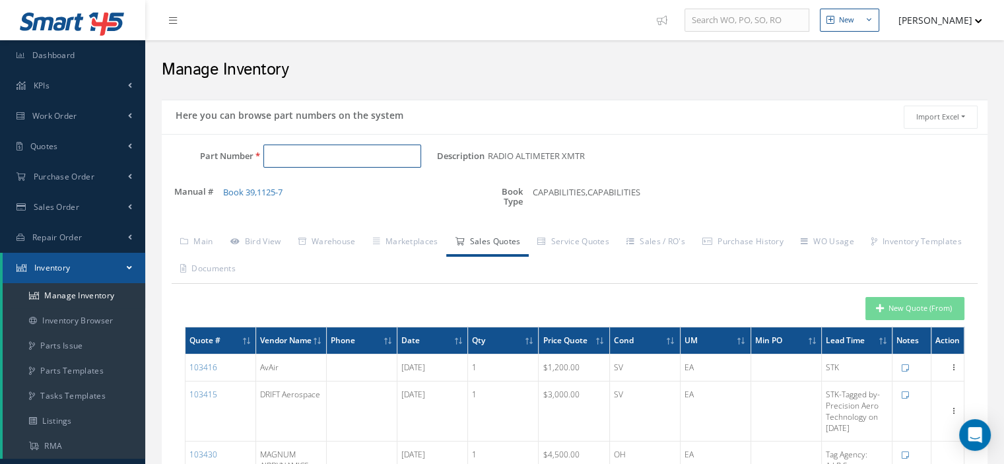
click at [275, 151] on input "Part Number" at bounding box center [342, 157] width 158 height 24
paste input "2620-02-1"
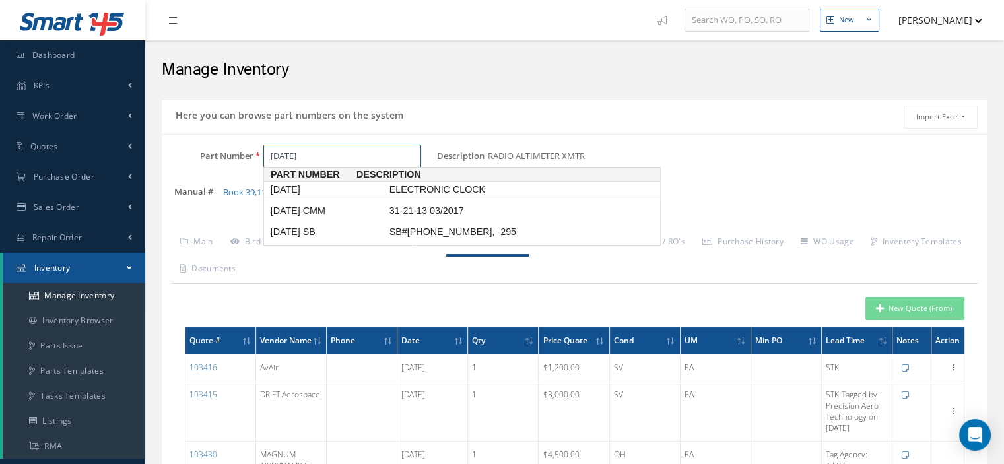
click at [301, 192] on span "2620-02-1" at bounding box center [327, 190] width 119 height 14
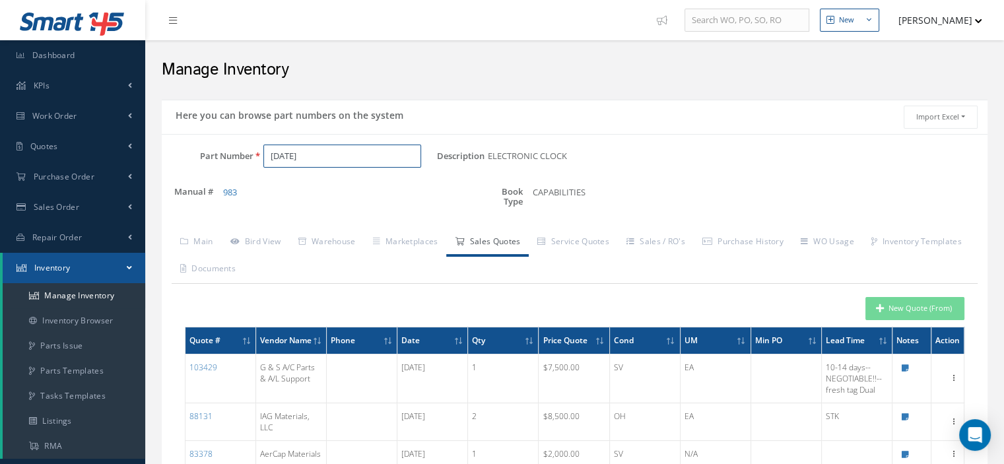
type input "2620-02-1"
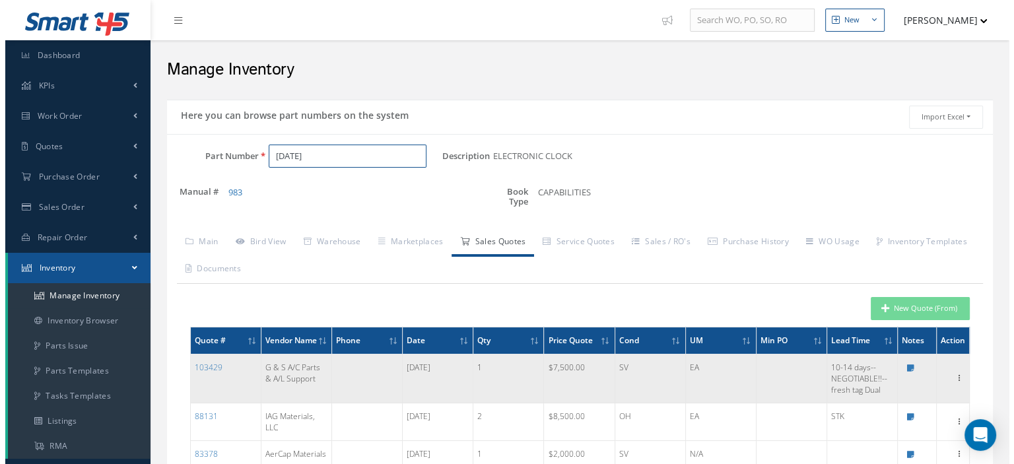
scroll to position [198, 0]
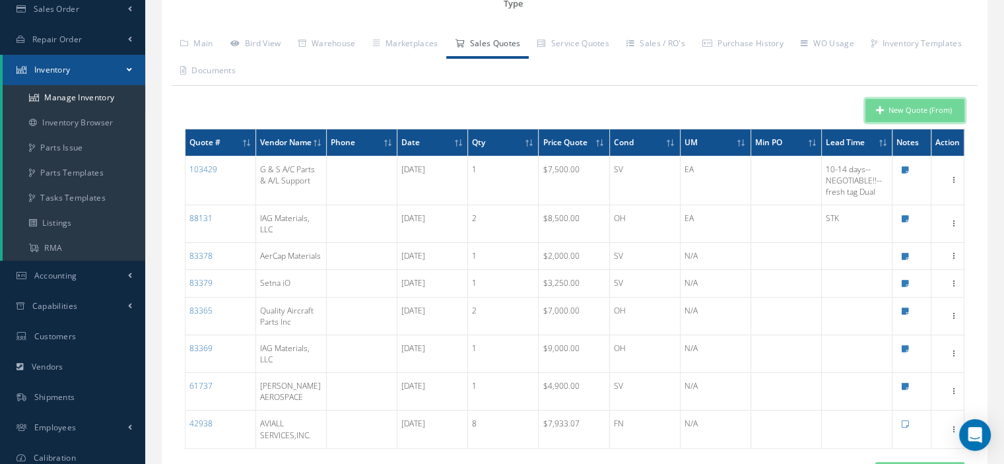
click at [874, 113] on button "New Quote (From)" at bounding box center [915, 110] width 99 height 23
type input "ELECTRONIC CLOCK"
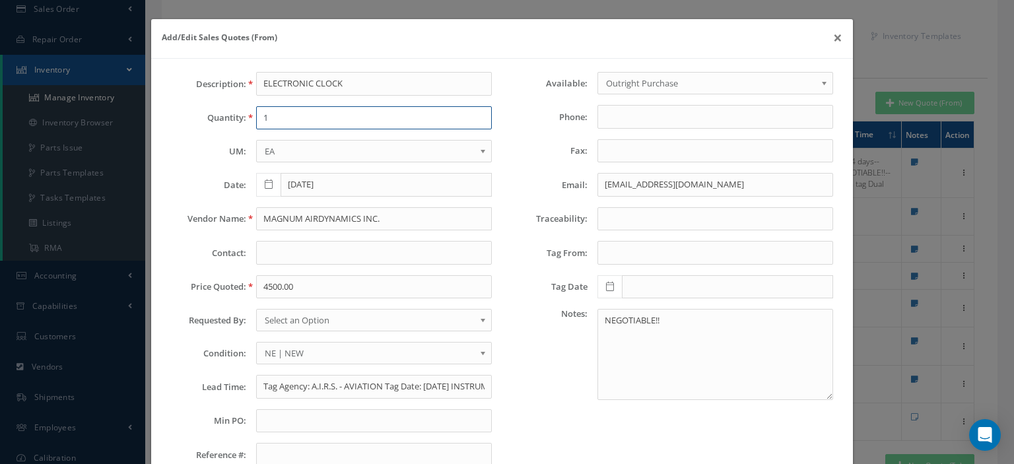
click at [271, 123] on input "1" at bounding box center [374, 118] width 236 height 24
type input "1"
click at [264, 216] on input "MAGNUM AIRDYNAMICS INC." at bounding box center [374, 219] width 236 height 24
click at [257, 215] on input "MAGNUM AIRDYNAMICS INC." at bounding box center [374, 219] width 236 height 24
paste input "IAG MATERIALS"
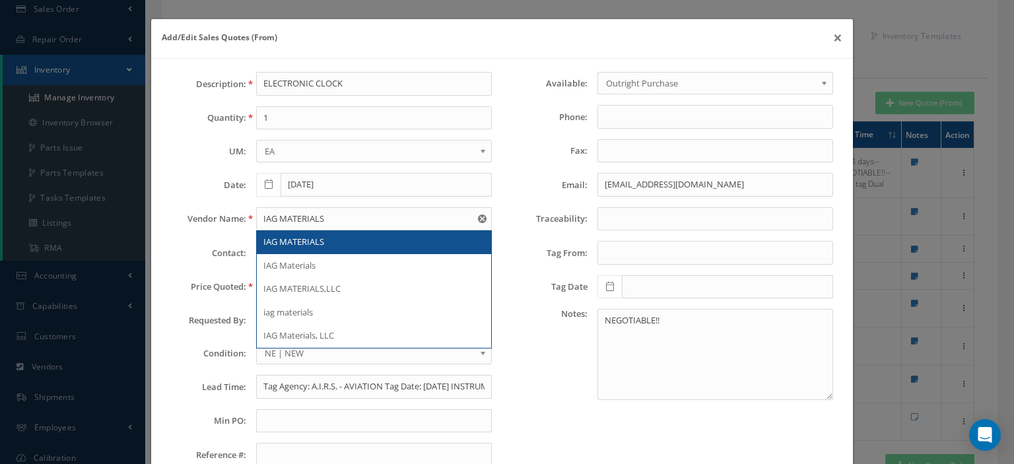
click at [300, 244] on span "IAG MATERIALS" at bounding box center [293, 242] width 61 height 12
type input "IAG MATERIALS"
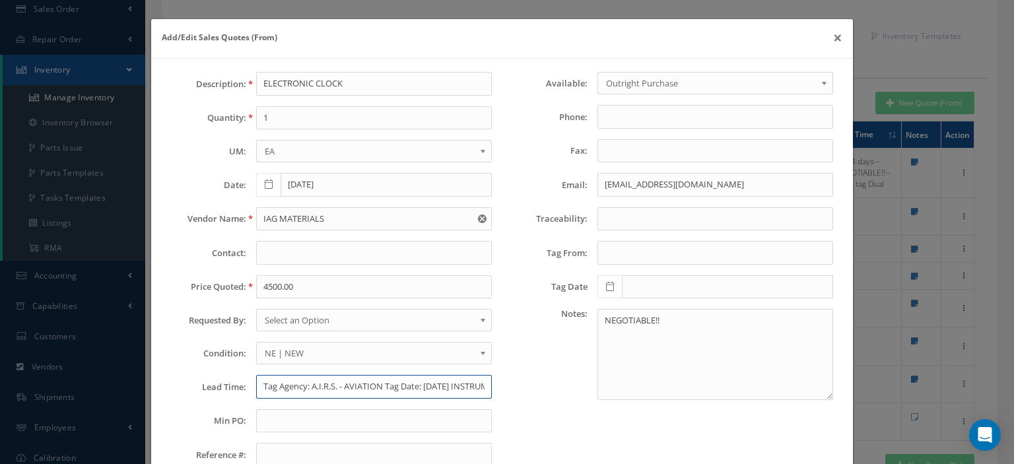
click at [272, 380] on input "Tag Agency: A.I.R.S. - AVIATION Tag Date: [DATE] INSTRUMENT REPAIR SPECIALIST--…" at bounding box center [374, 387] width 236 height 24
click at [277, 383] on input "Tag Agency: A.I.R.S. - AVIATION Tag Date: [DATE] INSTRUMENT REPAIR SPECIALIST--…" at bounding box center [374, 387] width 236 height 24
paste input "20-30 DAYS"
type input "20-30 DAYS"
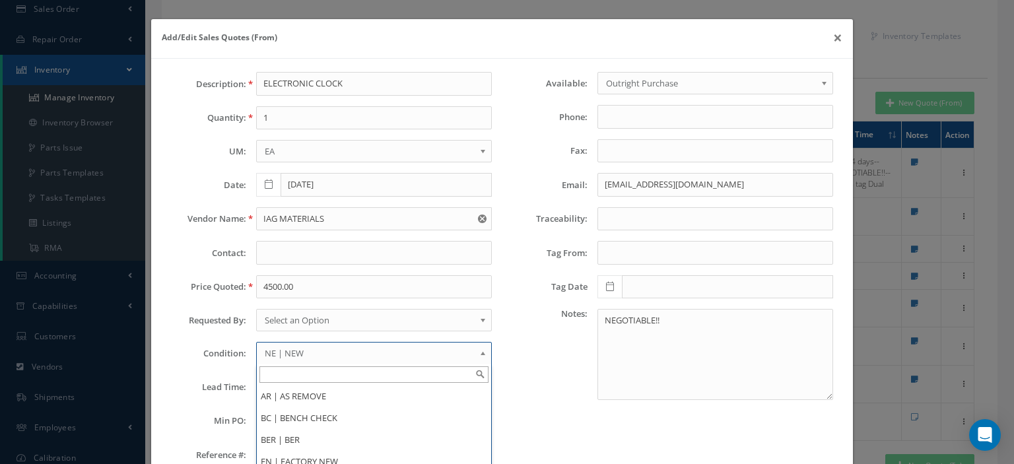
click at [296, 357] on span "NE | NEW" at bounding box center [370, 353] width 210 height 16
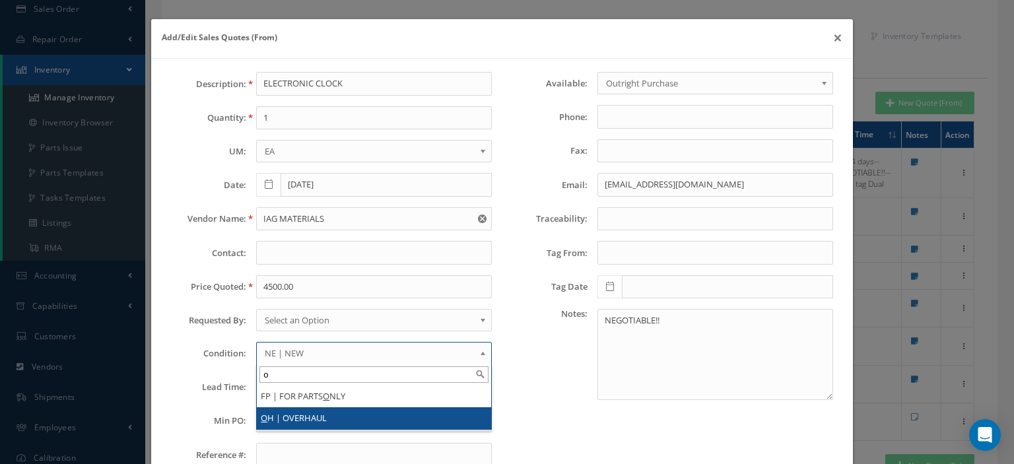
type input "o"
click at [304, 414] on li "O H | OVERHAUL" at bounding box center [374, 418] width 234 height 22
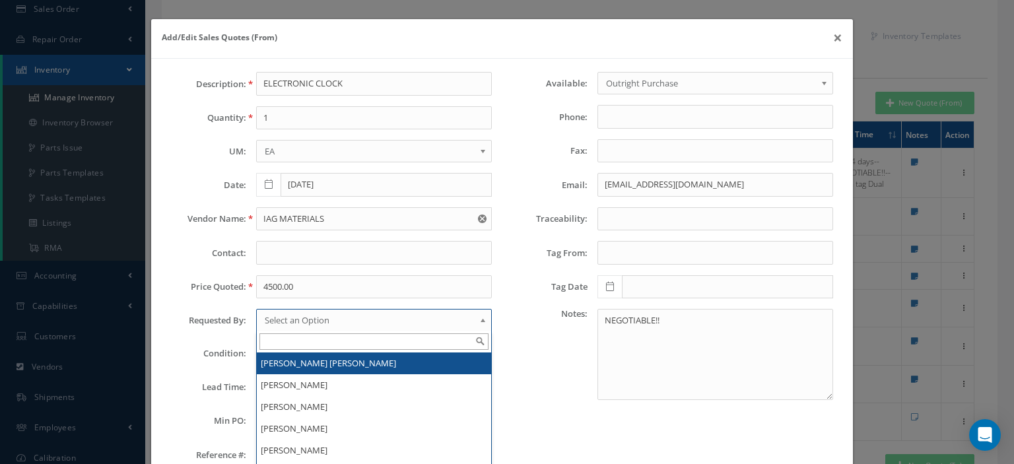
click at [306, 317] on span "Select an Option" at bounding box center [370, 320] width 210 height 16
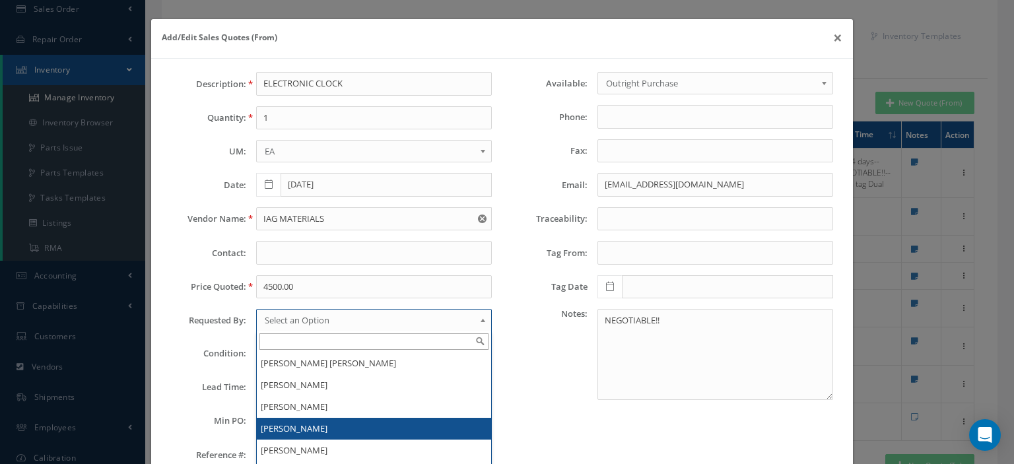
click at [304, 422] on li "[PERSON_NAME]" at bounding box center [374, 429] width 234 height 22
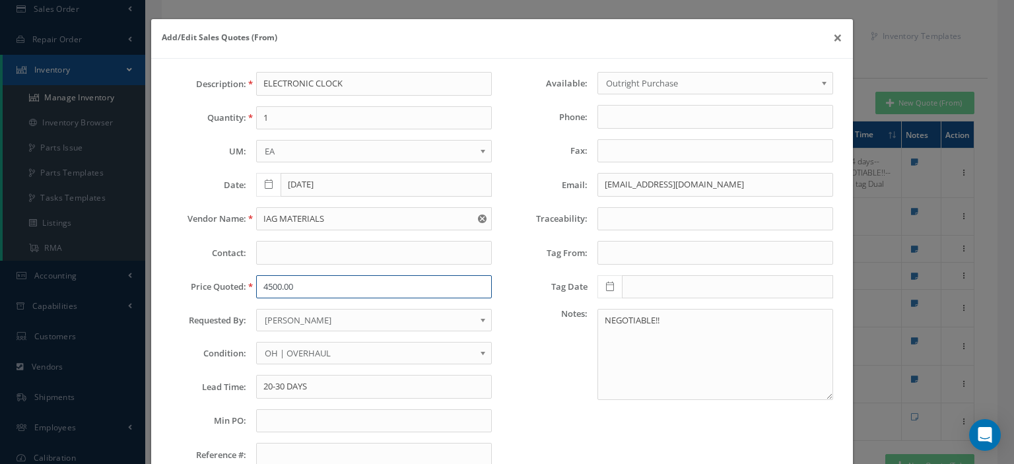
click at [273, 290] on input "4500.00" at bounding box center [374, 287] width 236 height 24
paste input "9,000.00"
click at [269, 290] on input "9,000.00" at bounding box center [374, 287] width 236 height 24
type input "9000.00"
click at [289, 257] on input "text" at bounding box center [374, 253] width 236 height 24
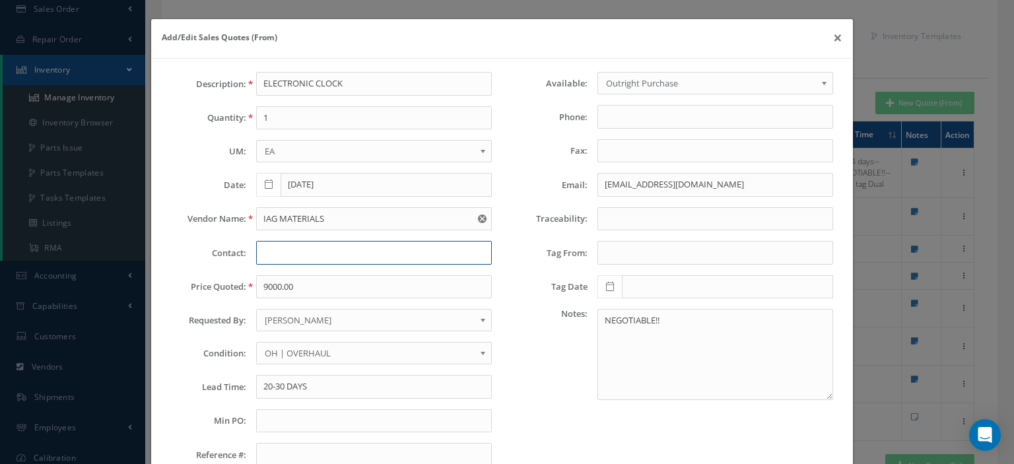
paste input "MANUELA LUNA"
type input "MANUELA LUNA"
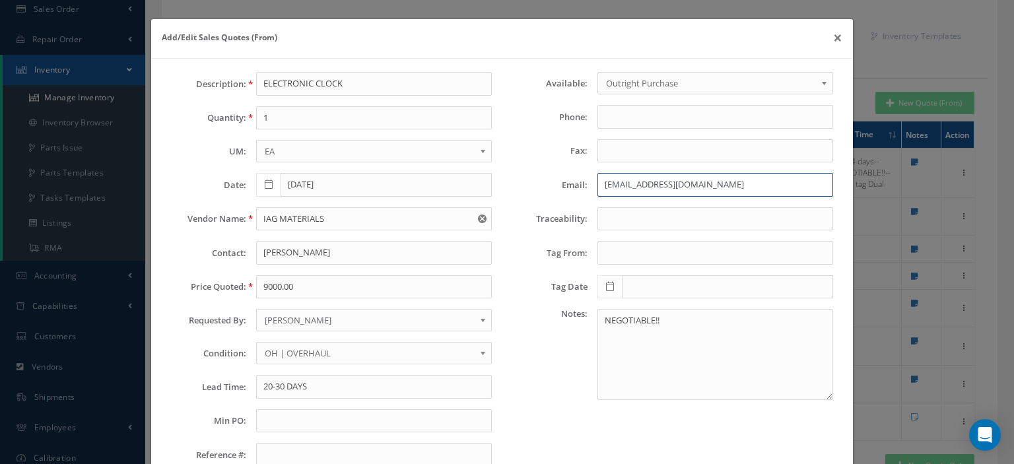
click at [599, 186] on input "nmorales@magnumairdynamics.com" at bounding box center [715, 185] width 236 height 24
paste input "manuela.luna@iagmaterial"
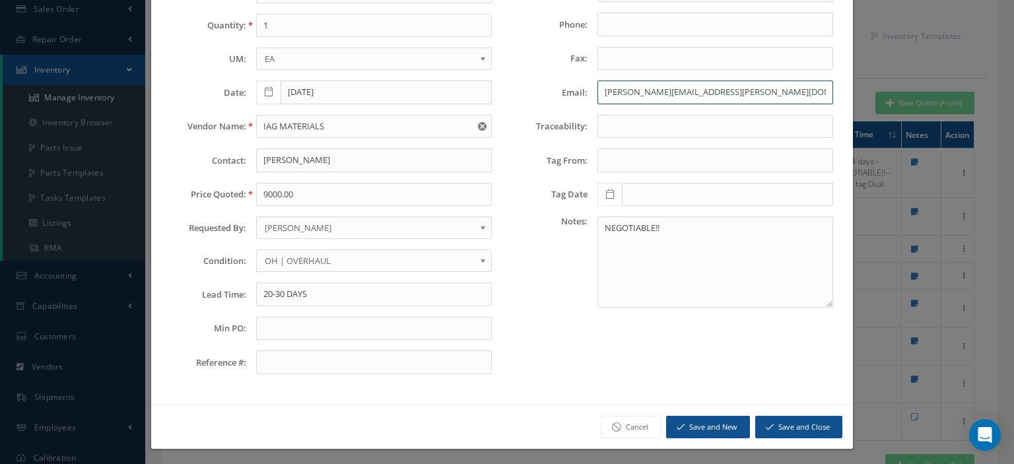
type input "manuela.luna@iagmaterials.com"
click at [799, 417] on button "Save and Close" at bounding box center [798, 427] width 87 height 23
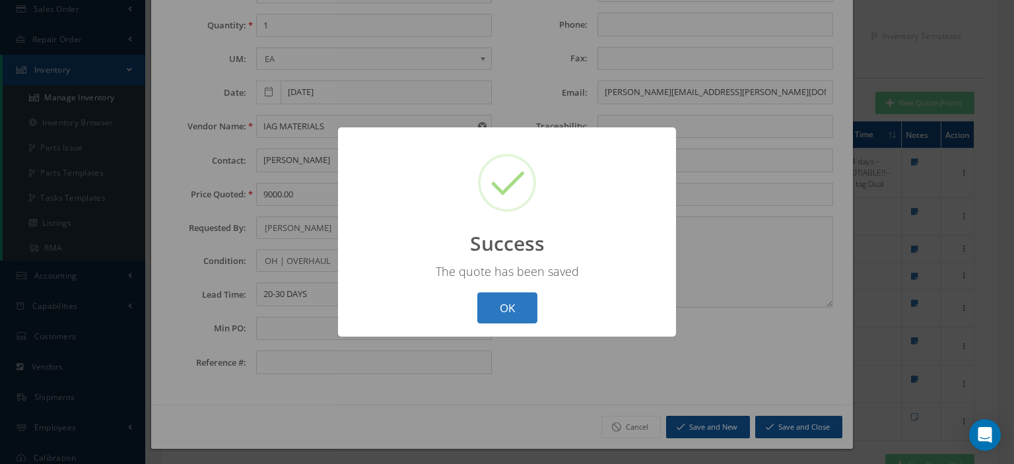
click at [526, 314] on button "OK" at bounding box center [507, 307] width 60 height 31
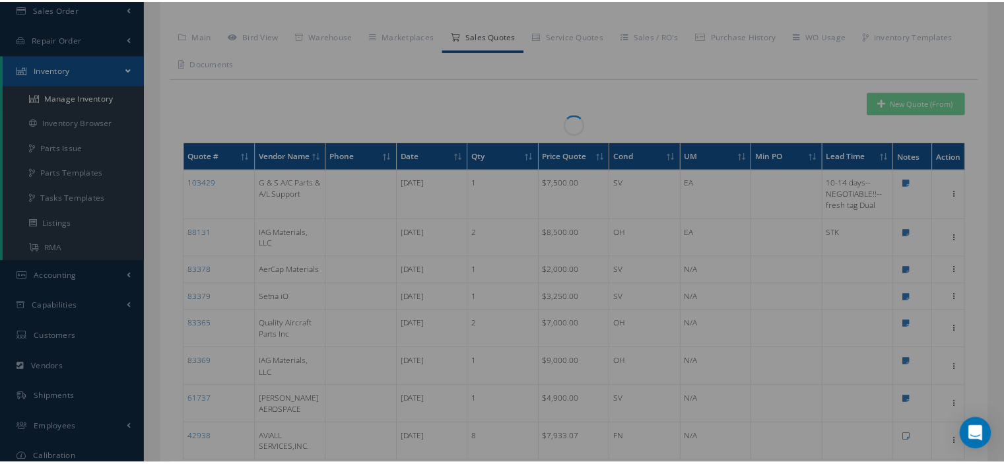
scroll to position [0, 0]
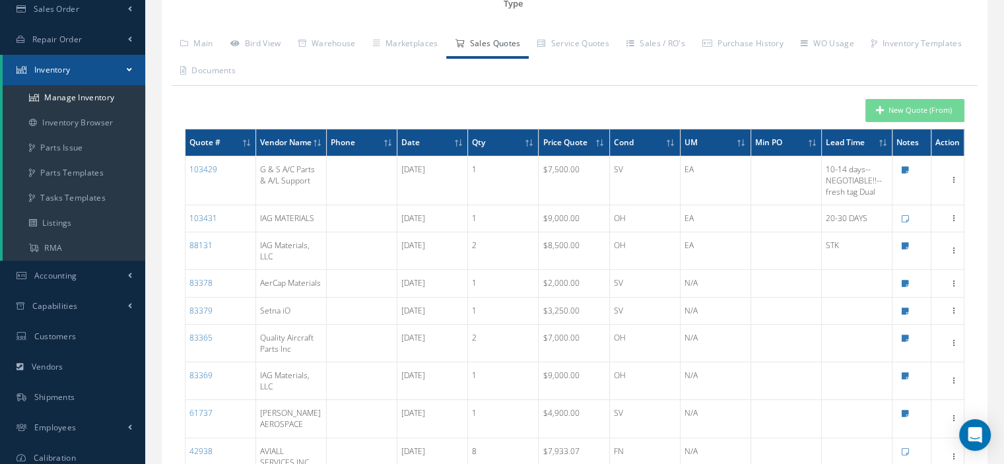
click at [126, 74] on link "Inventory" at bounding box center [74, 70] width 143 height 30
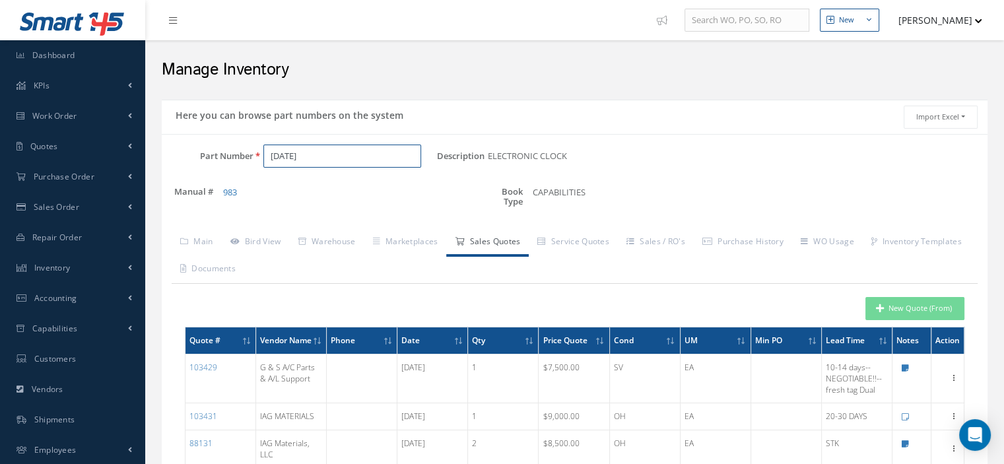
drag, startPoint x: 318, startPoint y: 155, endPoint x: 246, endPoint y: 153, distance: 72.6
click at [246, 153] on div "Part Number 2620-02-1" at bounding box center [299, 157] width 275 height 24
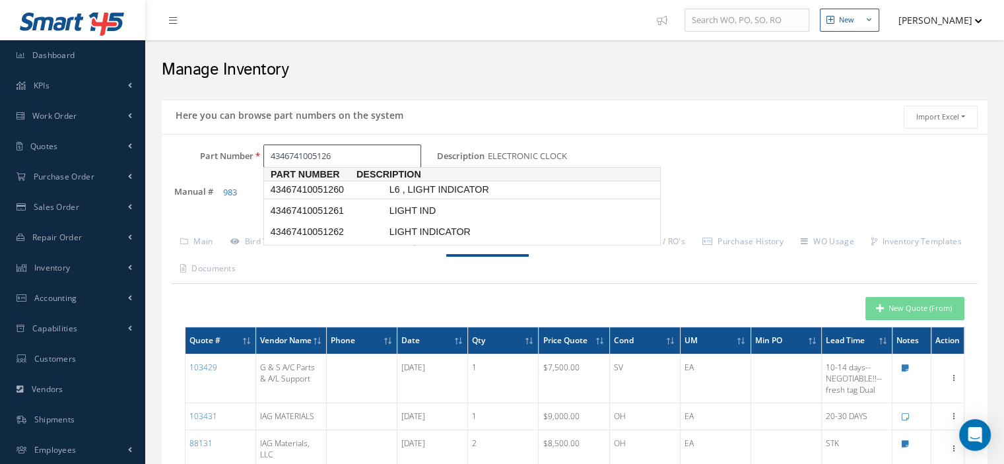
click at [280, 193] on span "43467410051260" at bounding box center [327, 190] width 119 height 14
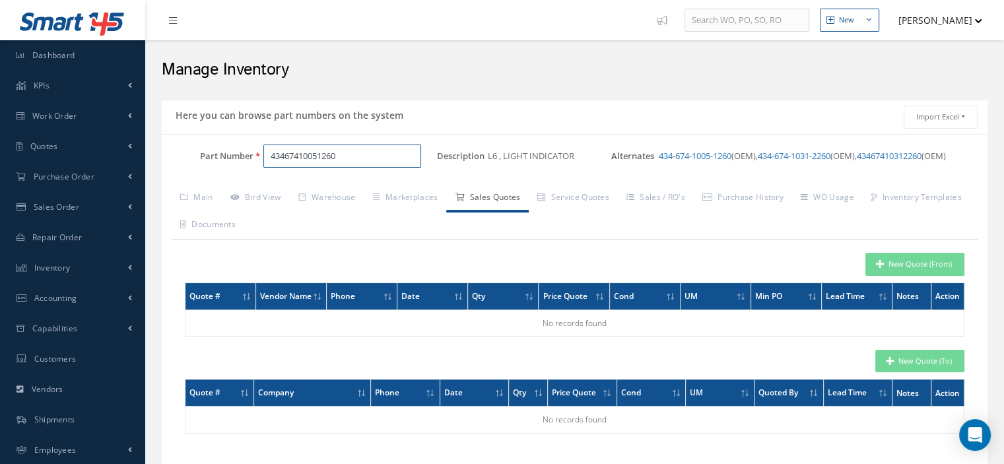
click at [364, 158] on input "43467410051260" at bounding box center [342, 157] width 158 height 24
click at [285, 156] on input "43467410051269" at bounding box center [342, 157] width 158 height 24
drag, startPoint x: 214, startPoint y: 158, endPoint x: 195, endPoint y: 157, distance: 18.5
click at [195, 157] on div "Part Number 434-67410051269" at bounding box center [299, 157] width 275 height 24
click at [291, 158] on input "4346710312269" at bounding box center [342, 157] width 158 height 24
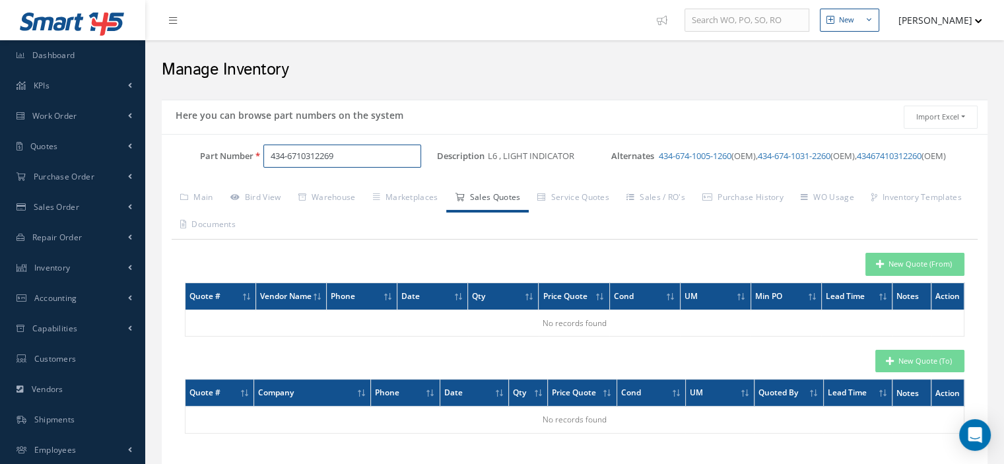
click at [298, 155] on input "434-6710312269" at bounding box center [342, 157] width 158 height 24
click at [325, 153] on input "434-674-10312269" at bounding box center [342, 157] width 158 height 24
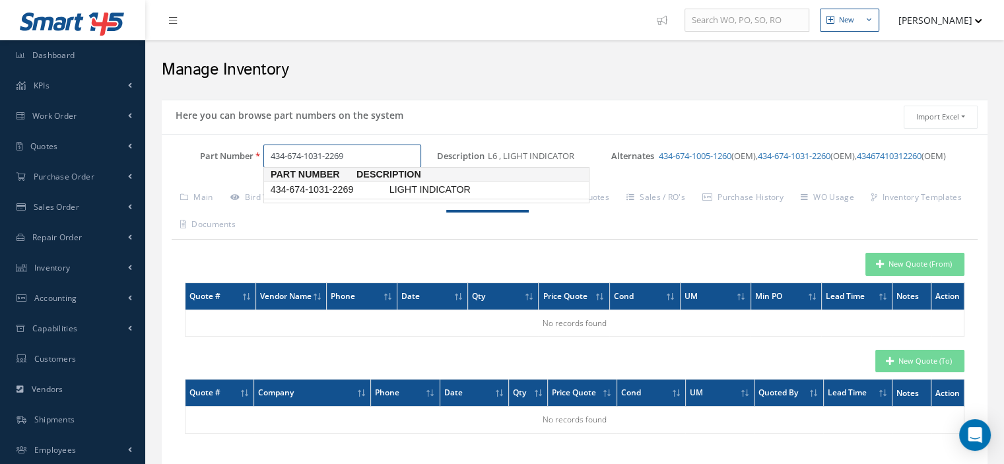
click at [373, 191] on span "434-674-1031-2269" at bounding box center [327, 190] width 119 height 14
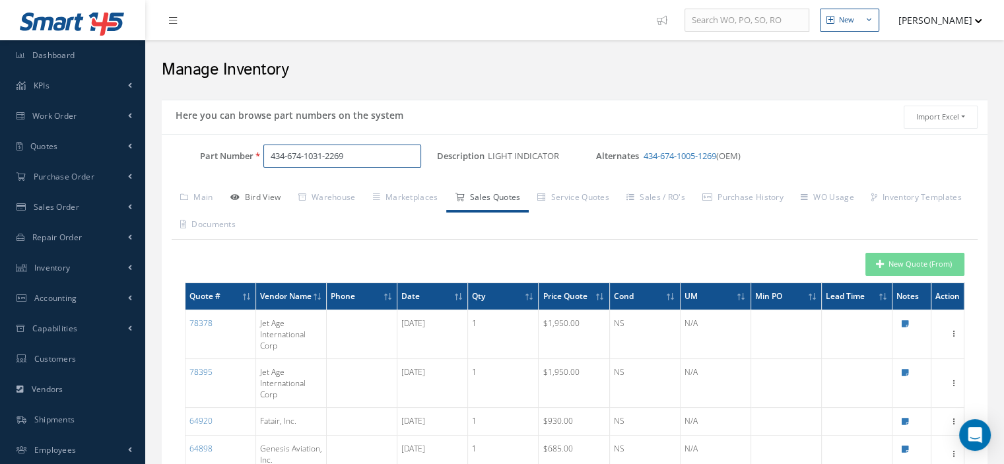
type input "434-674-1031-2269"
click at [259, 203] on link "Bird View" at bounding box center [256, 199] width 68 height 28
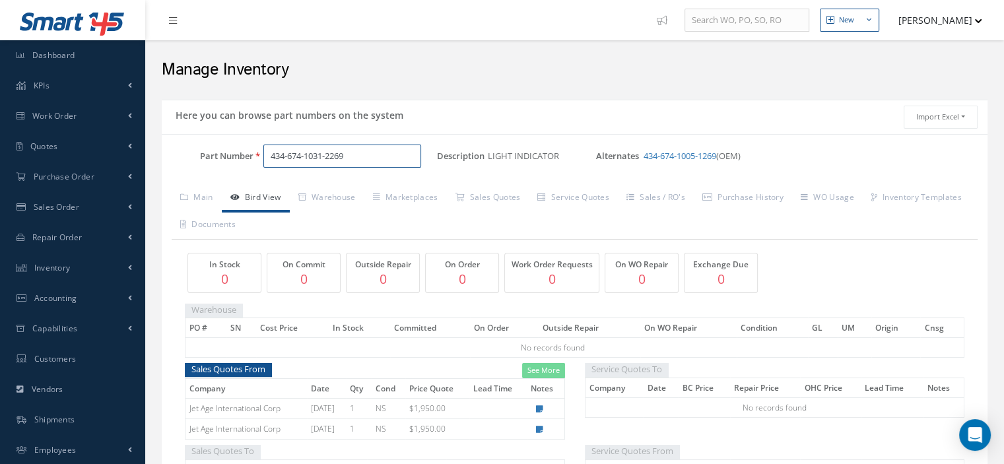
drag, startPoint x: 359, startPoint y: 150, endPoint x: 294, endPoint y: 160, distance: 65.6
click at [509, 201] on link "Sales Quotes" at bounding box center [487, 199] width 83 height 28
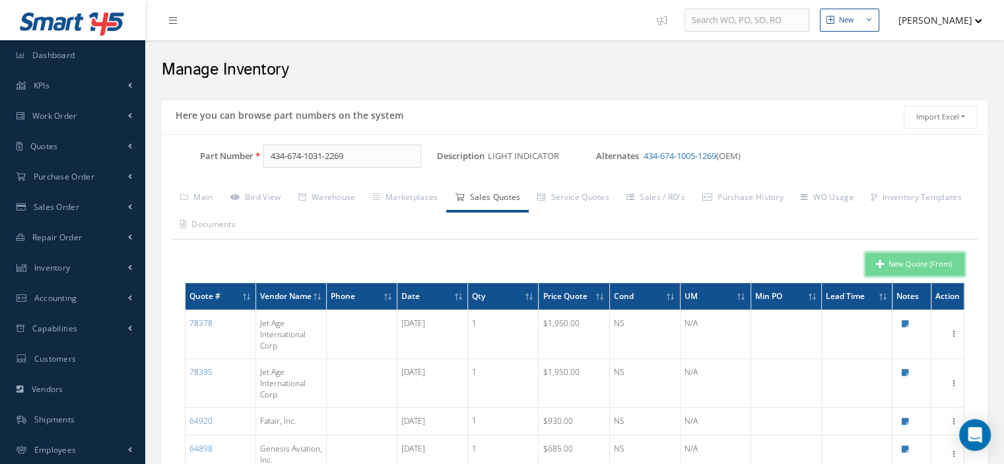
click at [891, 266] on button "New Quote (From)" at bounding box center [915, 264] width 99 height 23
type input "LIGHT INDICATOR"
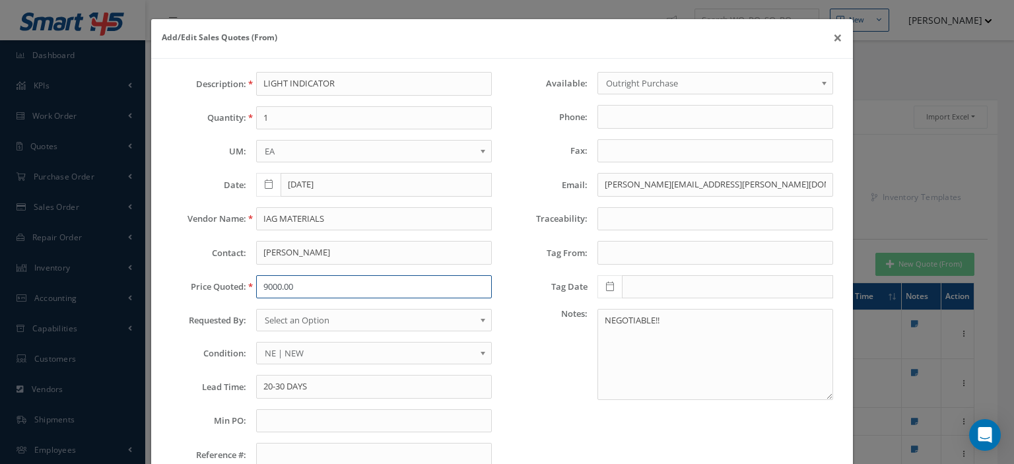
click at [288, 278] on input "9000.00" at bounding box center [374, 287] width 236 height 24
paste input "1,150.31"
click at [269, 287] on input "1,150.31" at bounding box center [374, 287] width 236 height 24
type input "1150.31"
click at [296, 216] on input "IAG MATERIALS" at bounding box center [374, 219] width 236 height 24
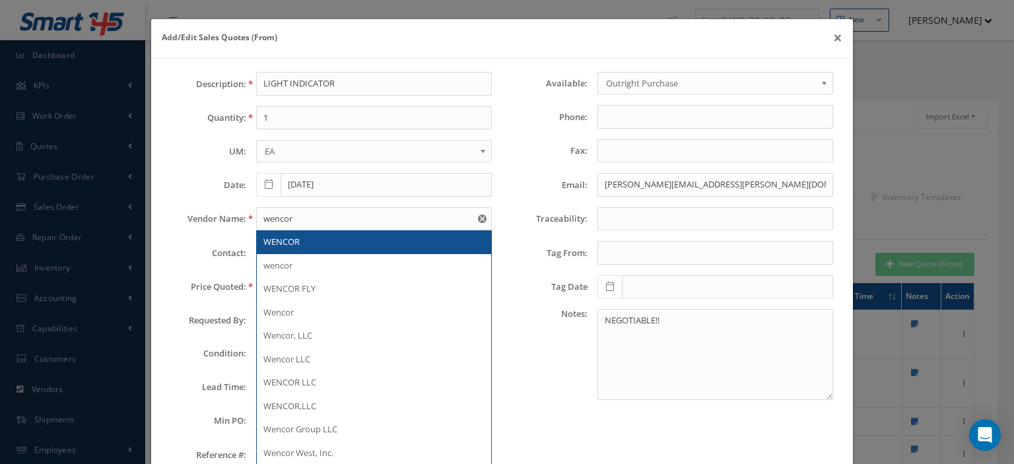
click at [277, 236] on span "WENCOR" at bounding box center [281, 242] width 36 height 12
type input "WENCOR"
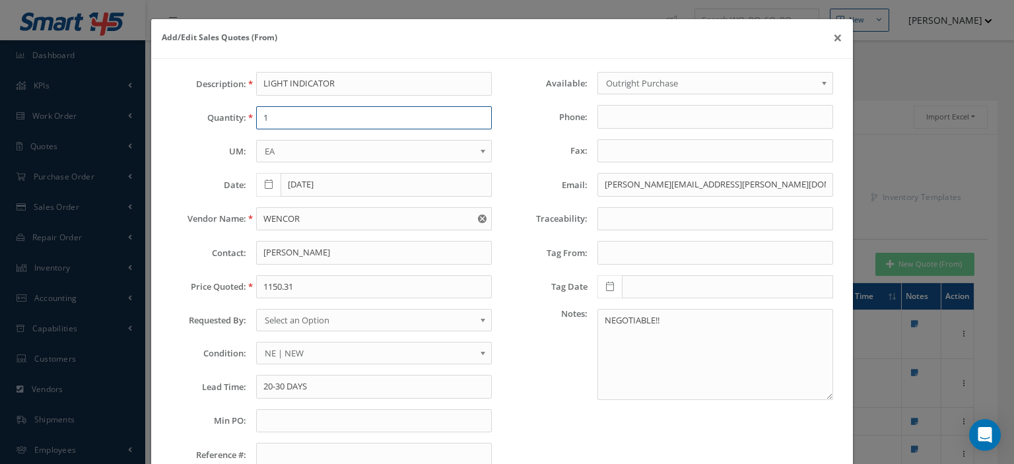
click at [273, 121] on input "1" at bounding box center [374, 118] width 236 height 24
type input "9"
click at [331, 318] on span "Select an Option" at bounding box center [370, 320] width 210 height 16
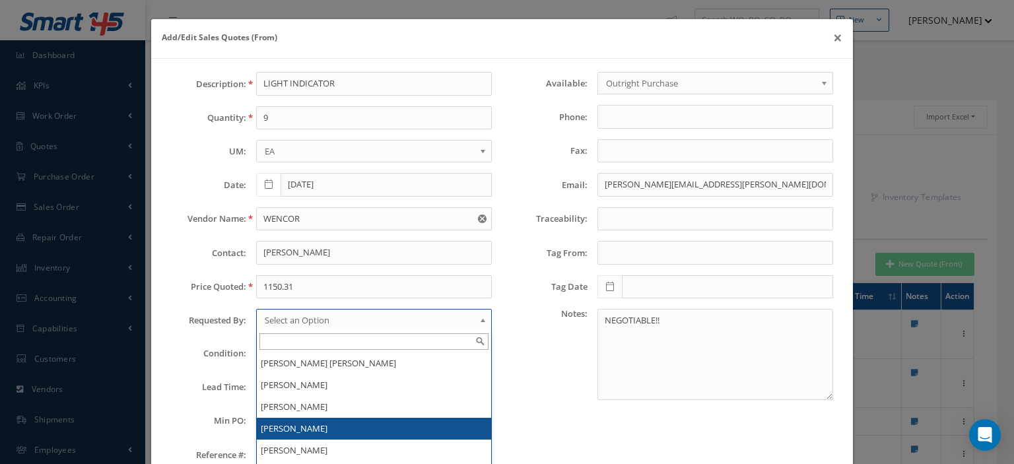
click at [309, 425] on li "[PERSON_NAME]" at bounding box center [374, 429] width 234 height 22
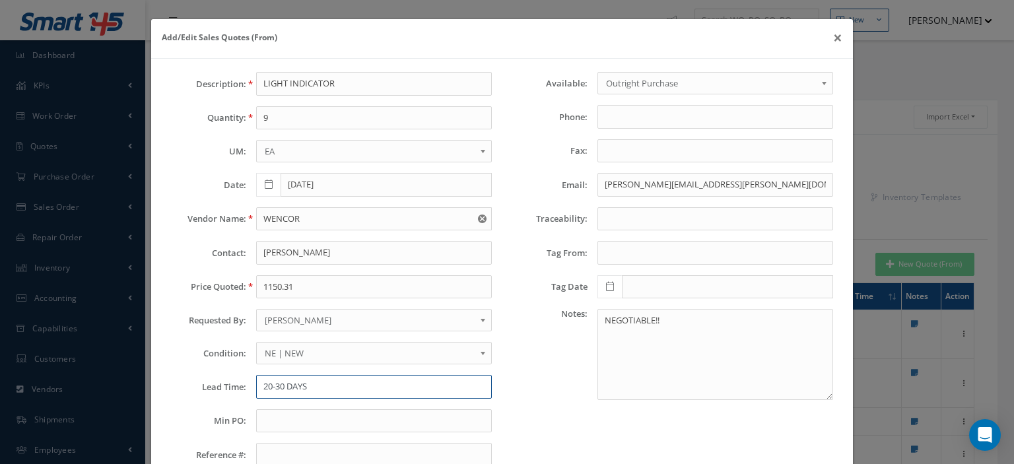
click at [297, 375] on input "20-30 DAYS" at bounding box center [374, 387] width 236 height 24
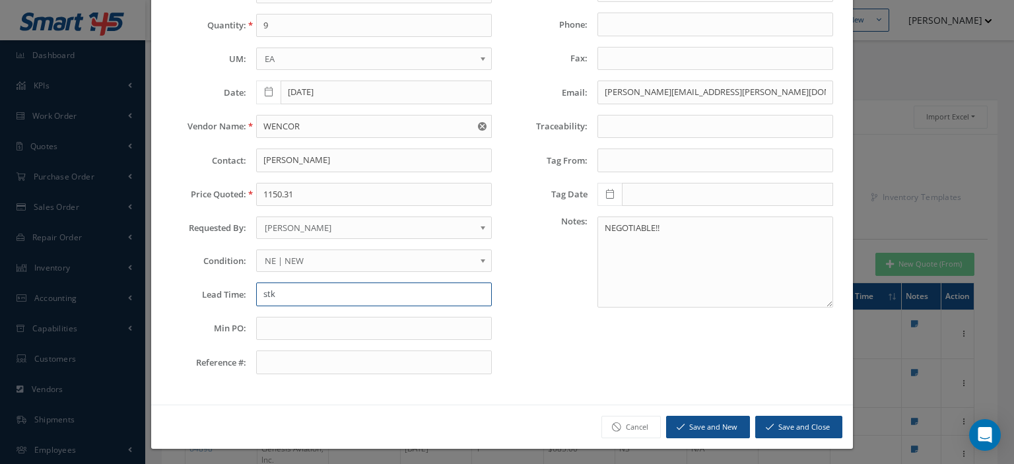
type input "stk"
click at [780, 426] on button "Save and Close" at bounding box center [798, 427] width 87 height 23
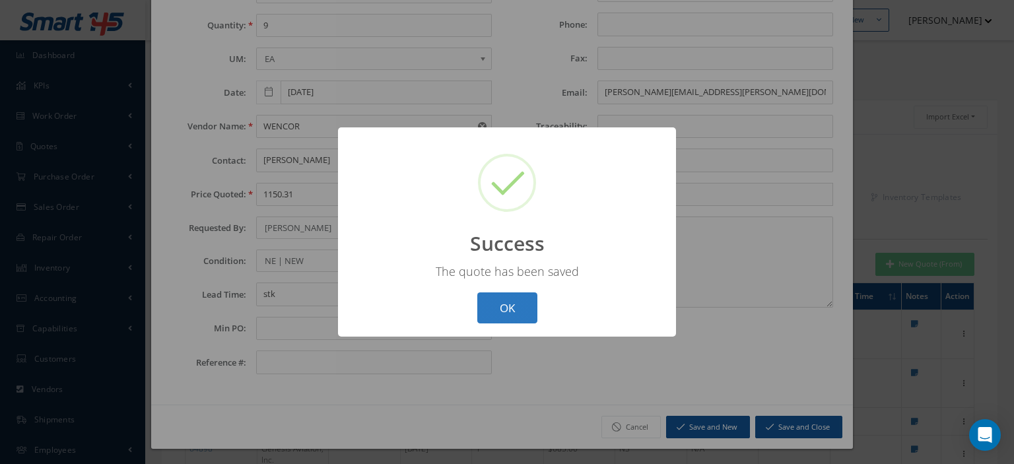
click at [498, 310] on button "OK" at bounding box center [507, 307] width 60 height 31
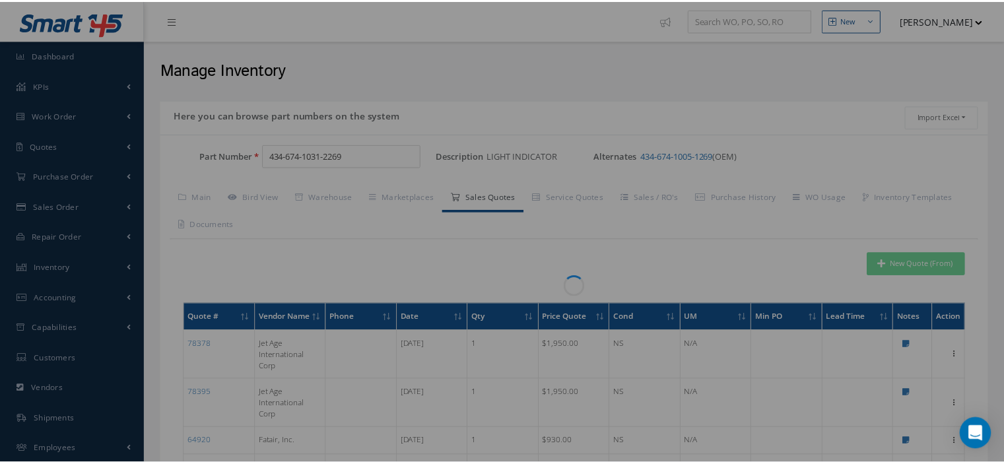
scroll to position [0, 0]
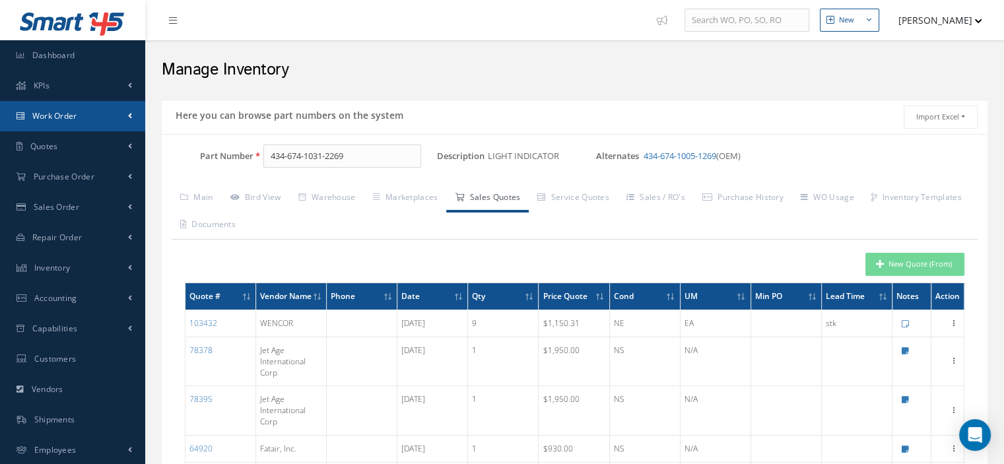
click at [86, 121] on link "Work Order" at bounding box center [72, 116] width 145 height 30
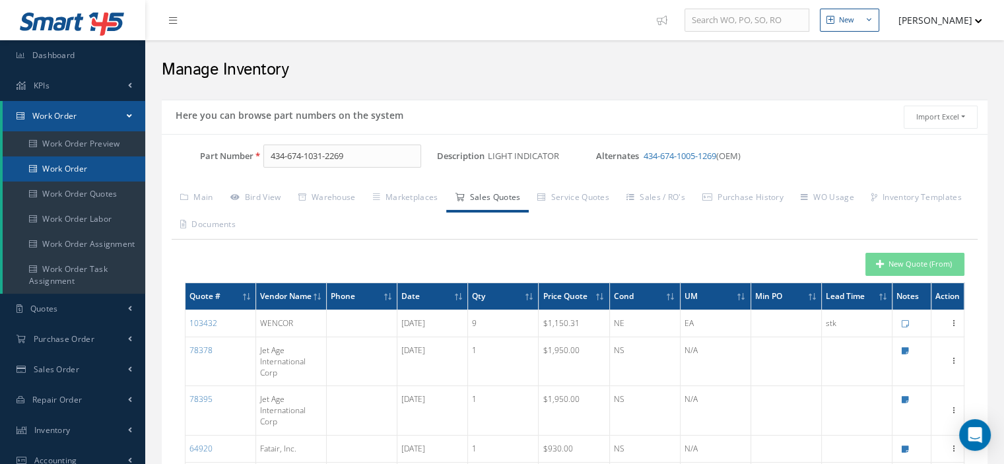
click at [82, 176] on link "Work Order" at bounding box center [74, 168] width 143 height 25
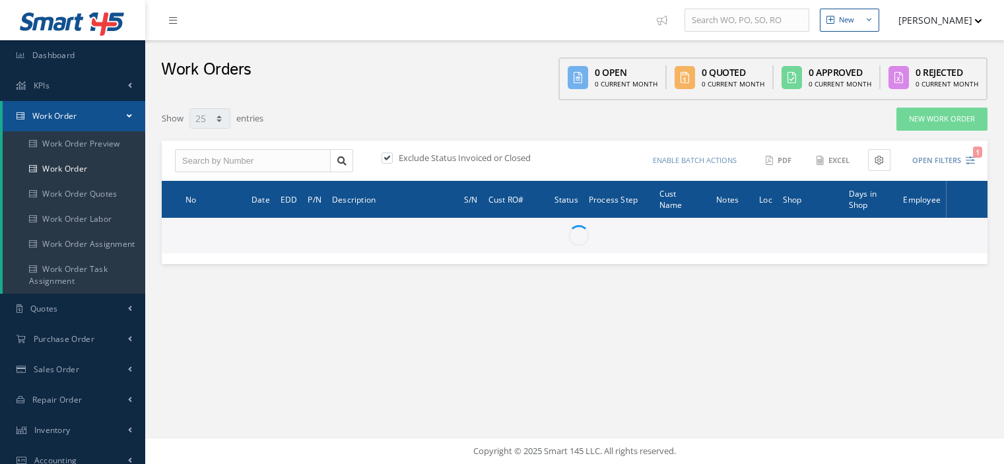
select select "25"
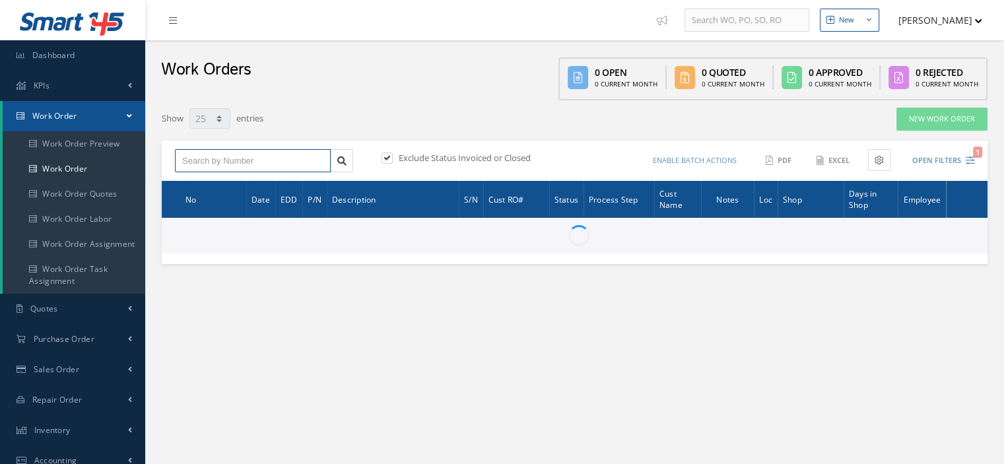
click at [179, 164] on input "text" at bounding box center [253, 161] width 156 height 24
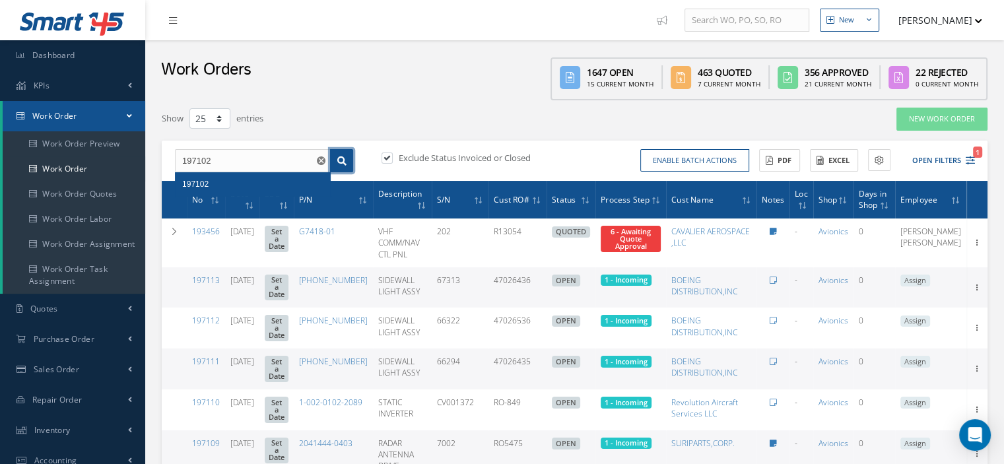
click at [339, 163] on icon at bounding box center [341, 160] width 9 height 9
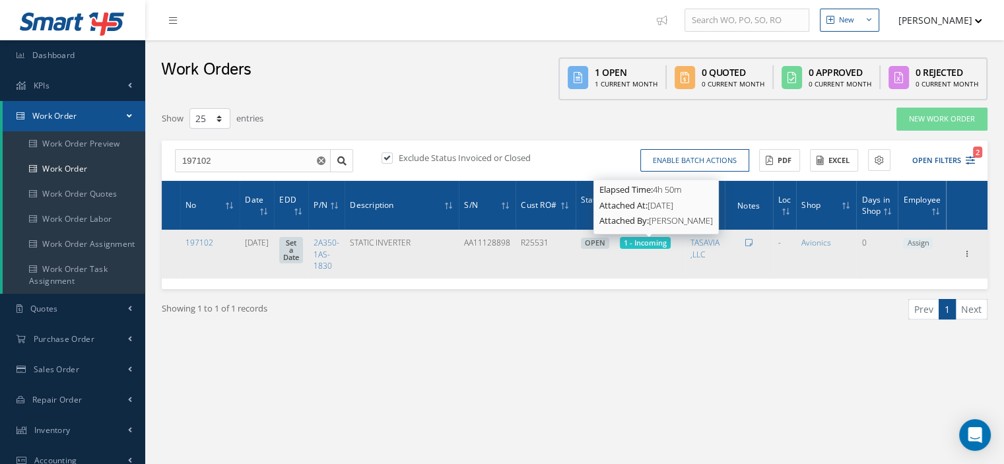
click at [663, 239] on span "1 - Incoming" at bounding box center [645, 243] width 43 height 10
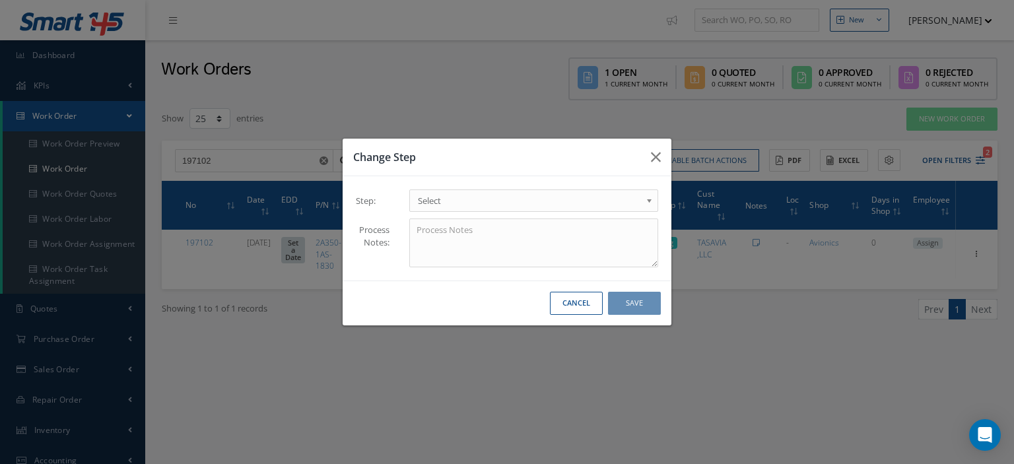
click at [650, 205] on b at bounding box center [652, 203] width 12 height 21
click at [633, 303] on button "Save" at bounding box center [634, 303] width 53 height 23
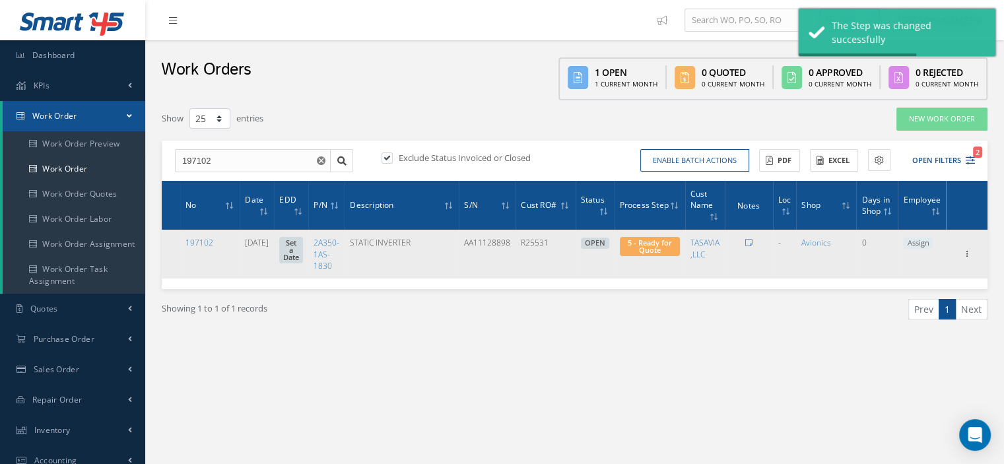
click at [913, 240] on span "Assign" at bounding box center [918, 244] width 30 height 12
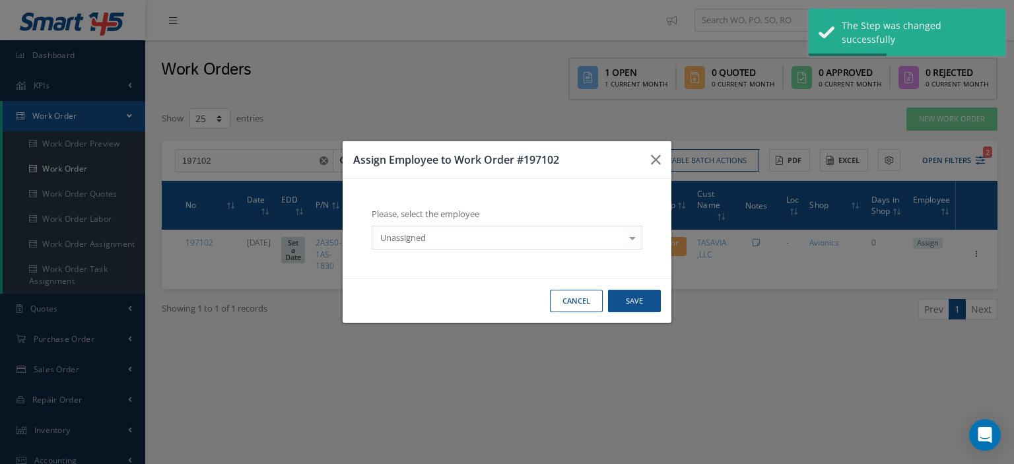
click at [635, 234] on div at bounding box center [632, 237] width 18 height 22
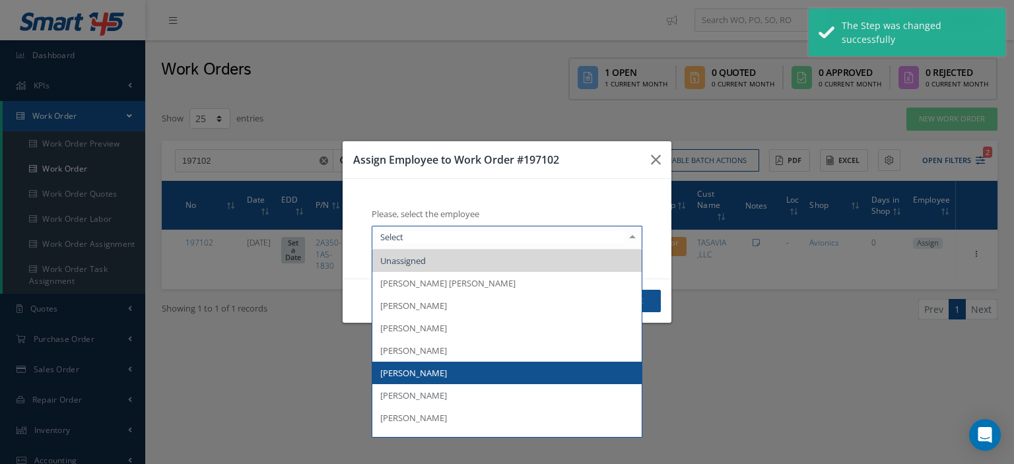
click at [500, 366] on span "[PERSON_NAME]" at bounding box center [506, 373] width 269 height 22
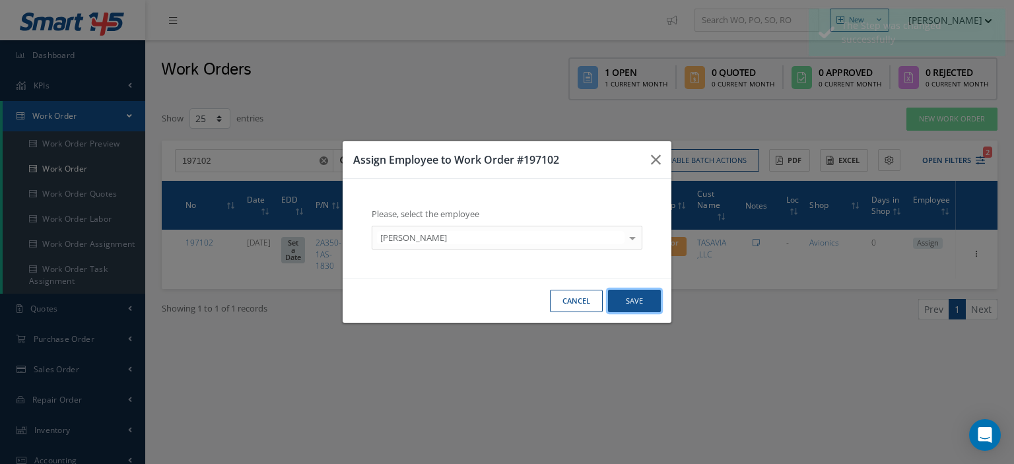
click at [644, 300] on button "Save" at bounding box center [634, 301] width 53 height 23
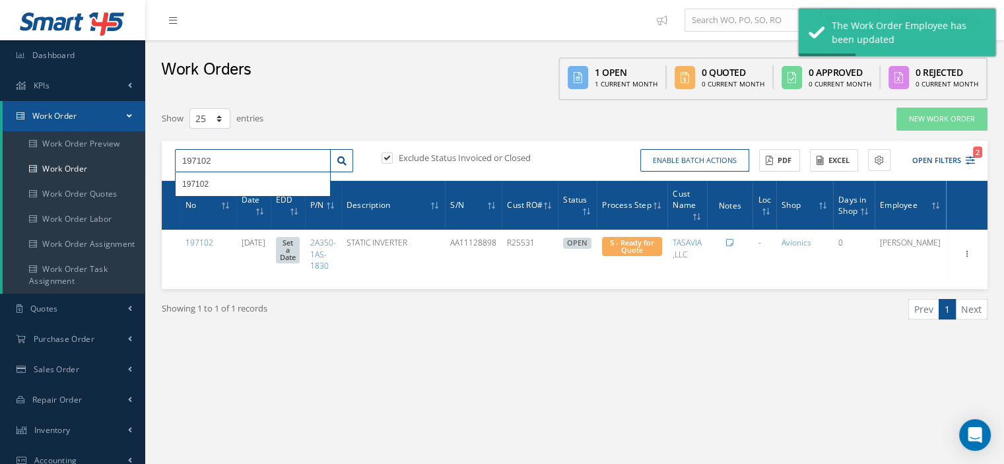
drag, startPoint x: 215, startPoint y: 162, endPoint x: 175, endPoint y: 171, distance: 40.5
click at [175, 171] on input "197102" at bounding box center [253, 161] width 156 height 24
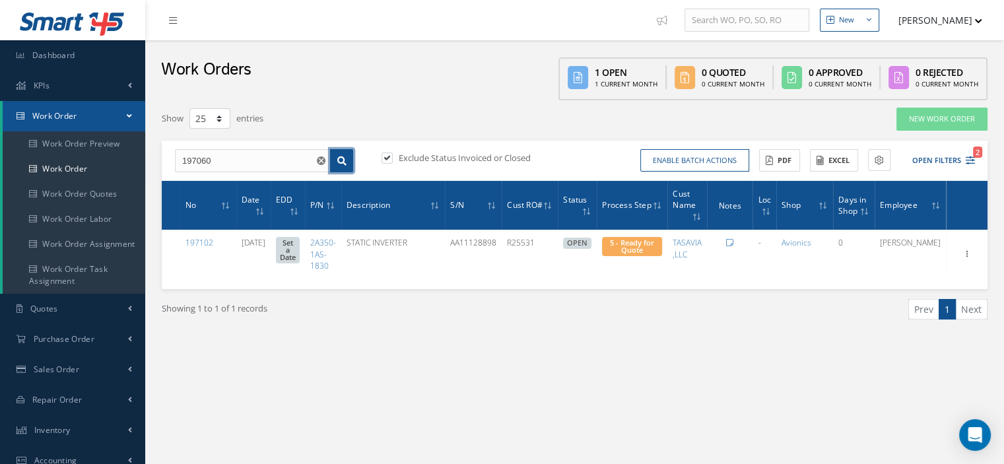
click at [334, 160] on link at bounding box center [341, 161] width 23 height 24
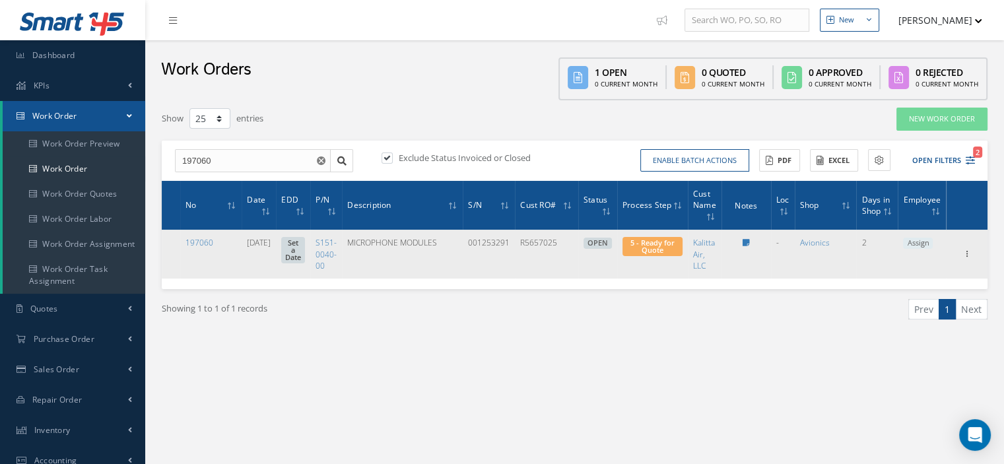
click at [926, 246] on span "Assign" at bounding box center [918, 244] width 30 height 12
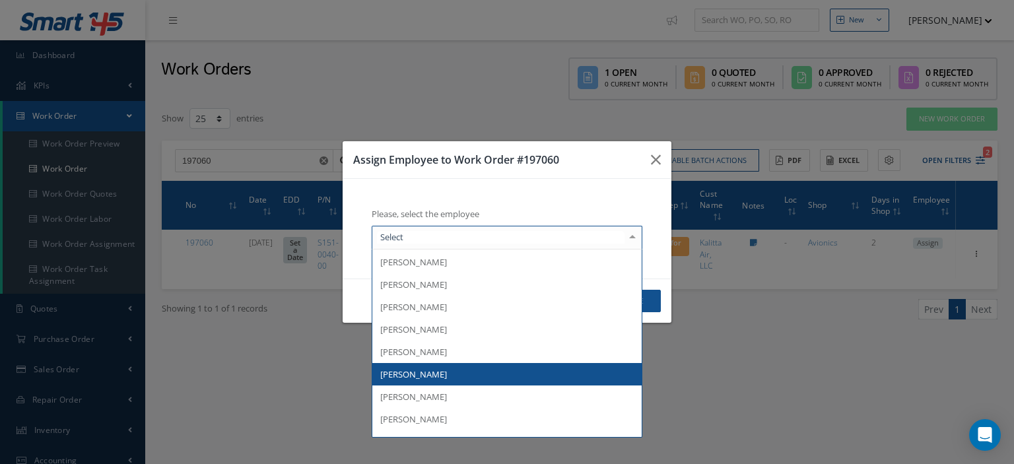
scroll to position [193, 0]
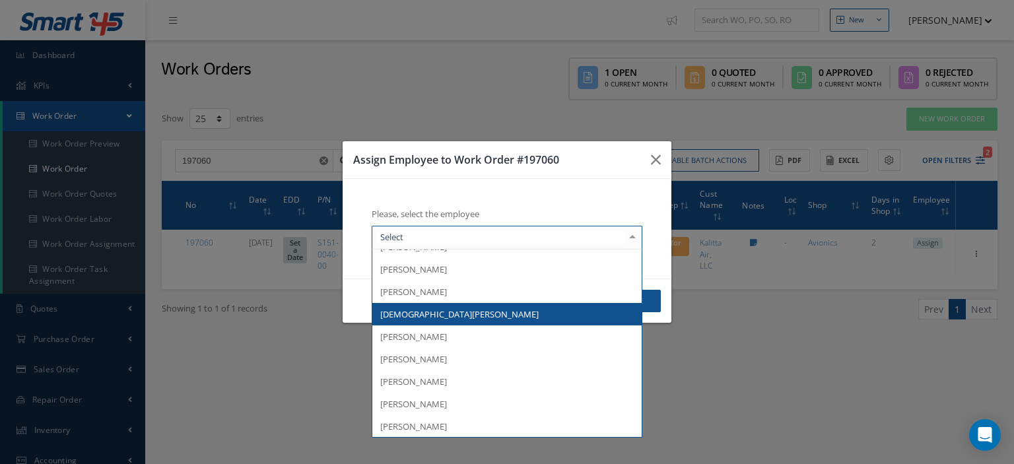
click at [444, 322] on span "[DEMOGRAPHIC_DATA][PERSON_NAME]" at bounding box center [506, 314] width 269 height 22
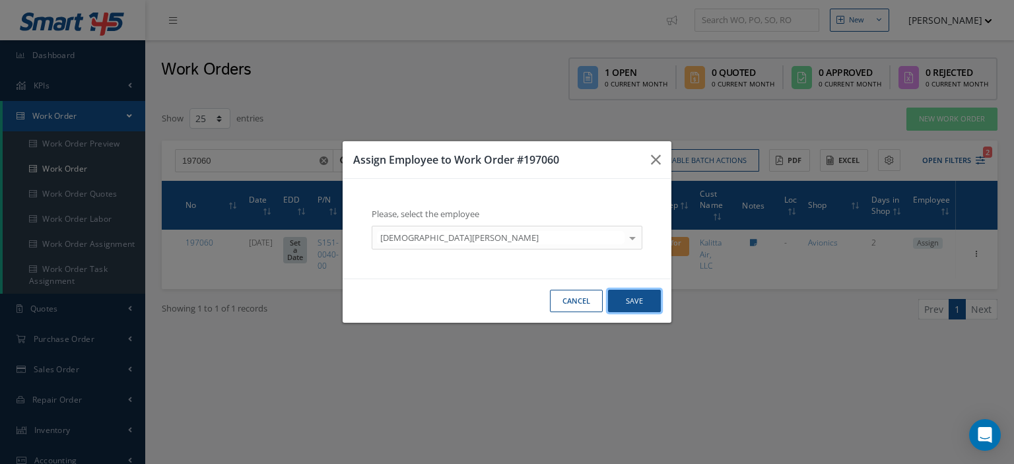
click at [628, 306] on button "Save" at bounding box center [634, 301] width 53 height 23
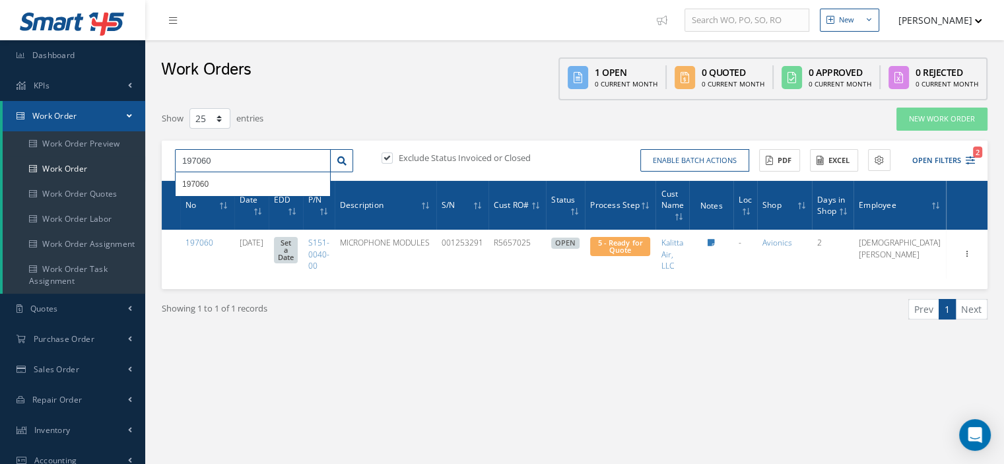
drag, startPoint x: 229, startPoint y: 166, endPoint x: 156, endPoint y: 159, distance: 73.6
click at [156, 159] on div "Show 10 25 50 100 entries New Work Order 197060 197060 Exclude Status Invoiced …" at bounding box center [575, 230] width 846 height 246
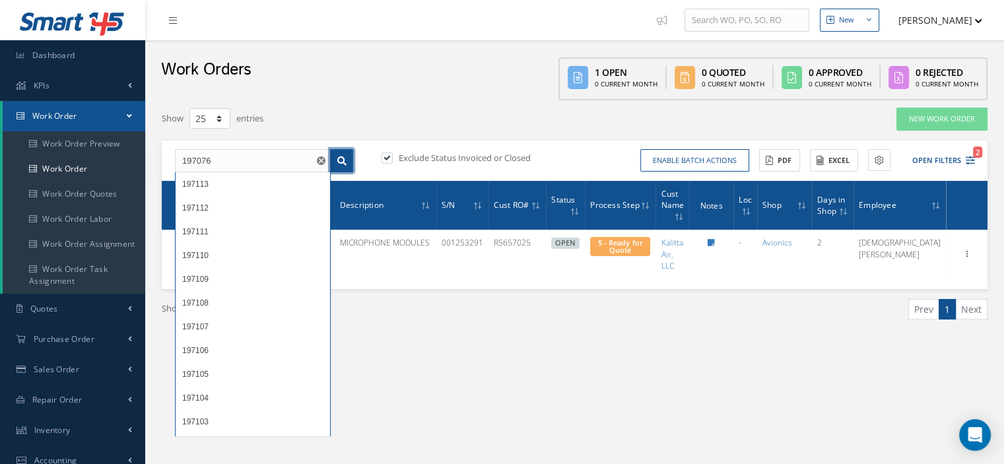
click at [338, 156] on icon at bounding box center [341, 160] width 9 height 9
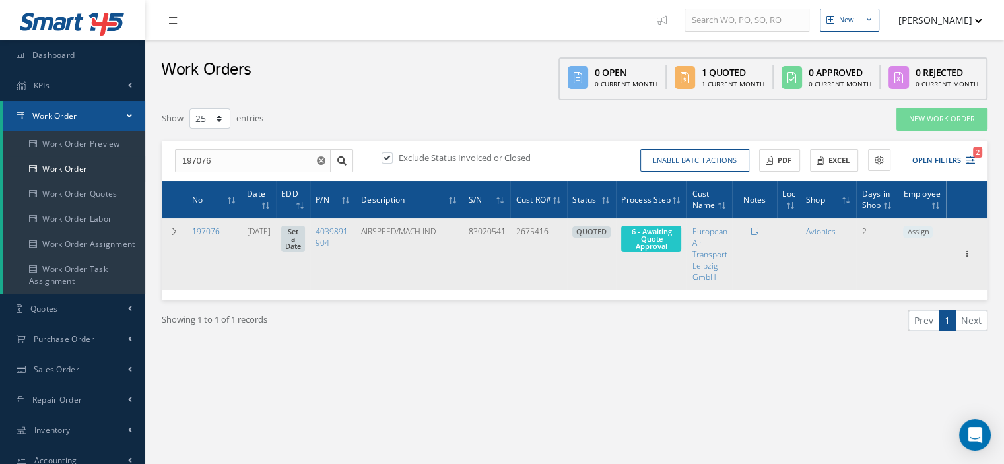
click at [661, 249] on span "6 - Awaiting Quote Approval" at bounding box center [651, 238] width 40 height 24
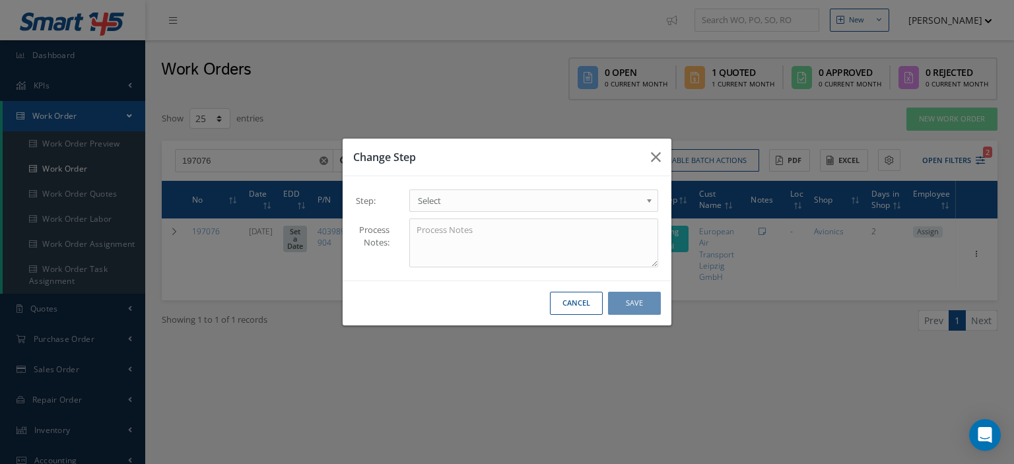
click at [646, 199] on b at bounding box center [652, 203] width 12 height 21
click at [632, 294] on button "Save" at bounding box center [634, 303] width 53 height 23
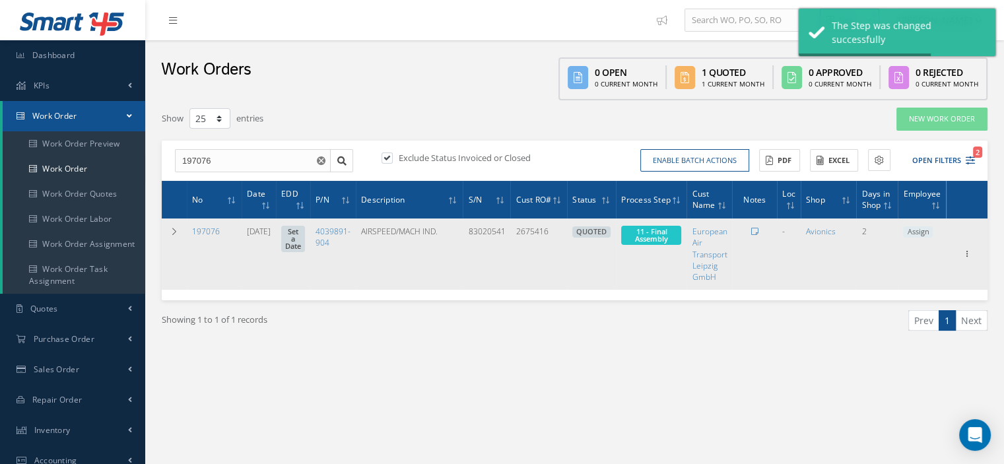
click at [909, 232] on span "Assign" at bounding box center [918, 232] width 30 height 12
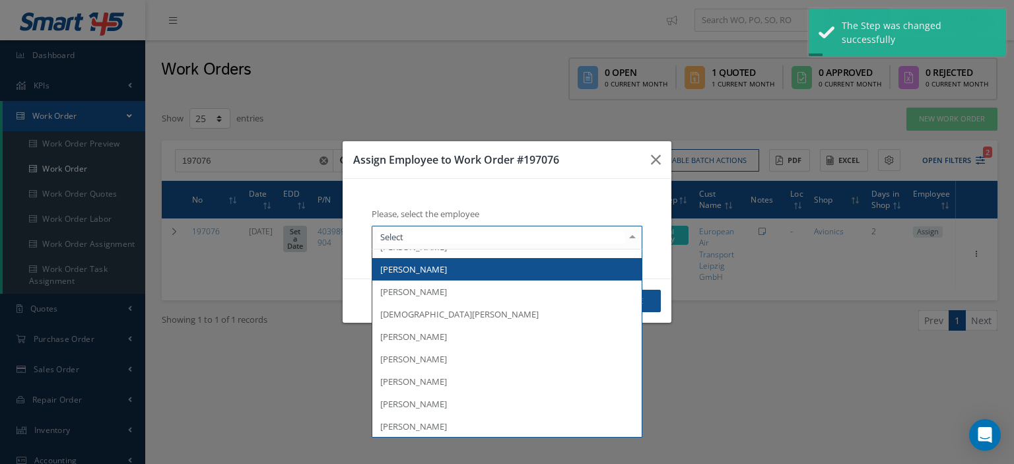
click at [442, 274] on span "[PERSON_NAME]" at bounding box center [413, 269] width 67 height 12
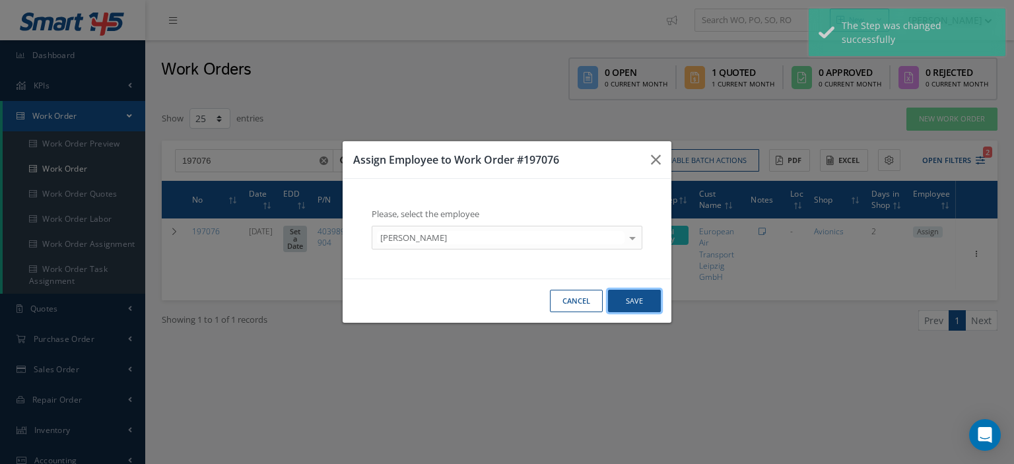
click at [649, 297] on button "Save" at bounding box center [634, 301] width 53 height 23
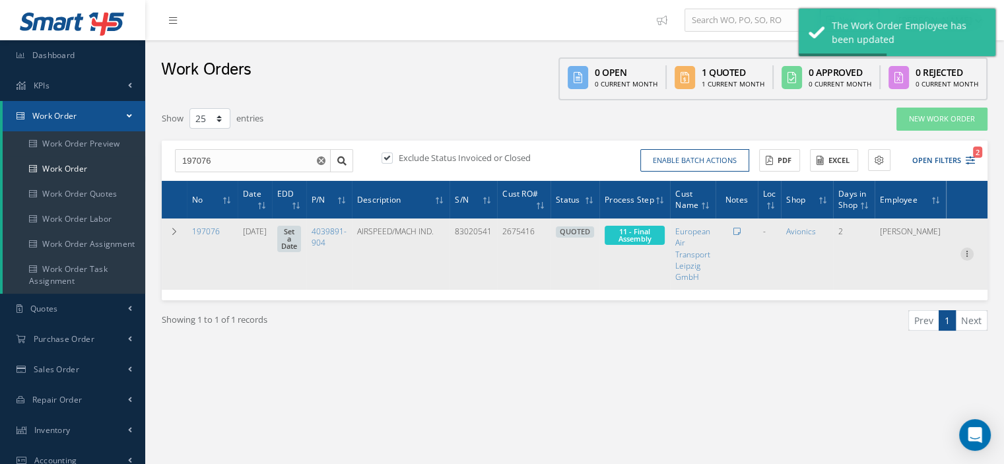
click at [964, 255] on icon at bounding box center [967, 253] width 13 height 11
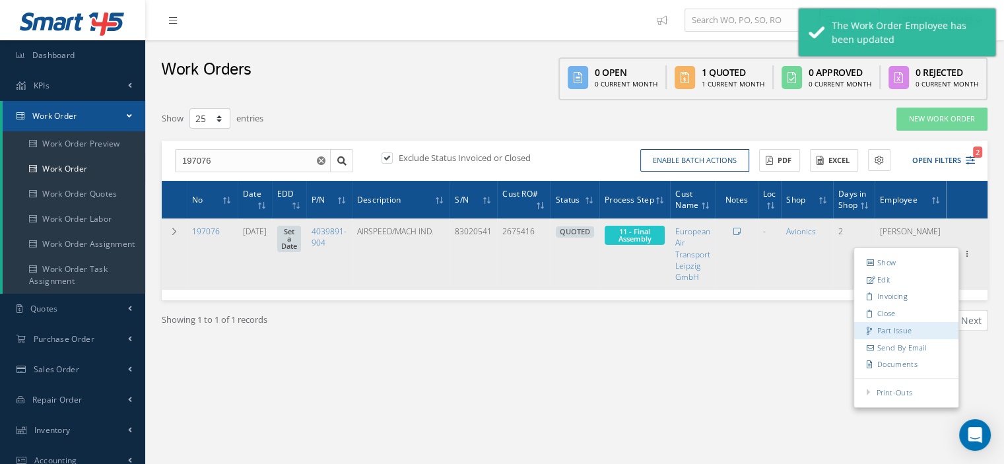
click at [903, 325] on link "Part Issue" at bounding box center [906, 330] width 104 height 17
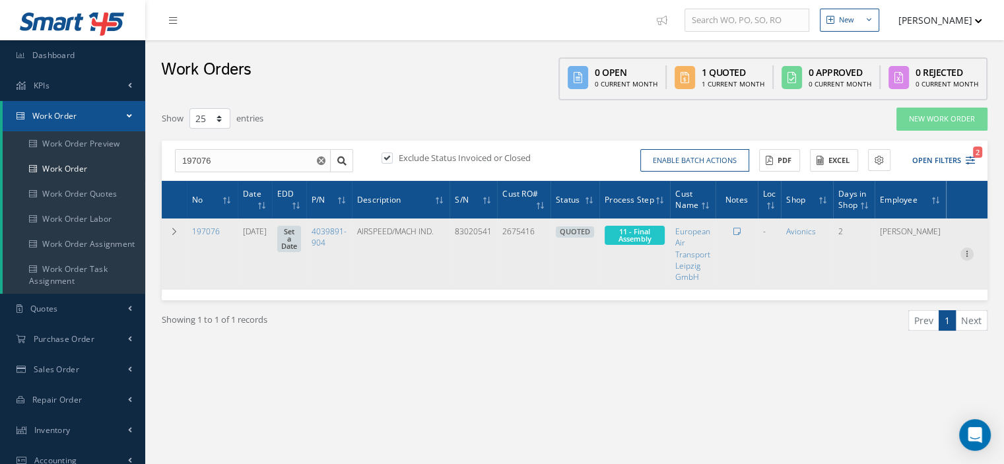
click at [963, 254] on icon at bounding box center [967, 253] width 13 height 11
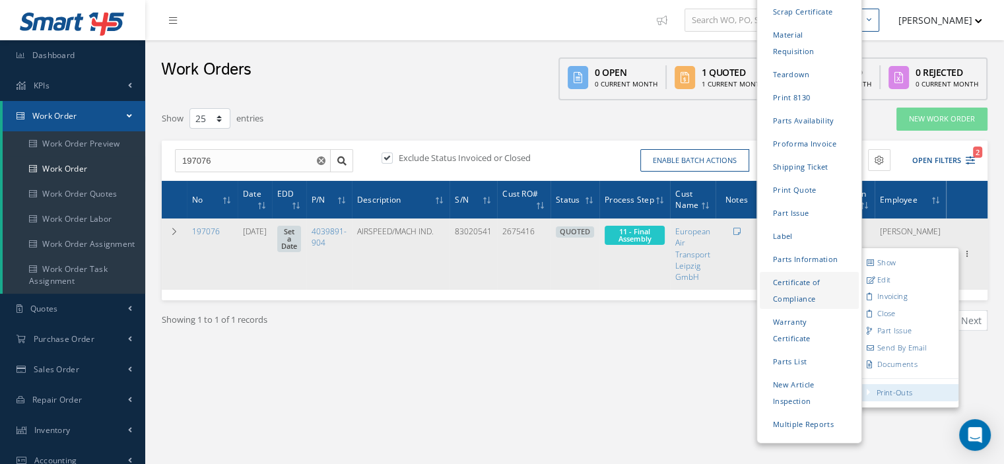
click at [790, 272] on link "Certificate of Compliance" at bounding box center [809, 290] width 99 height 37
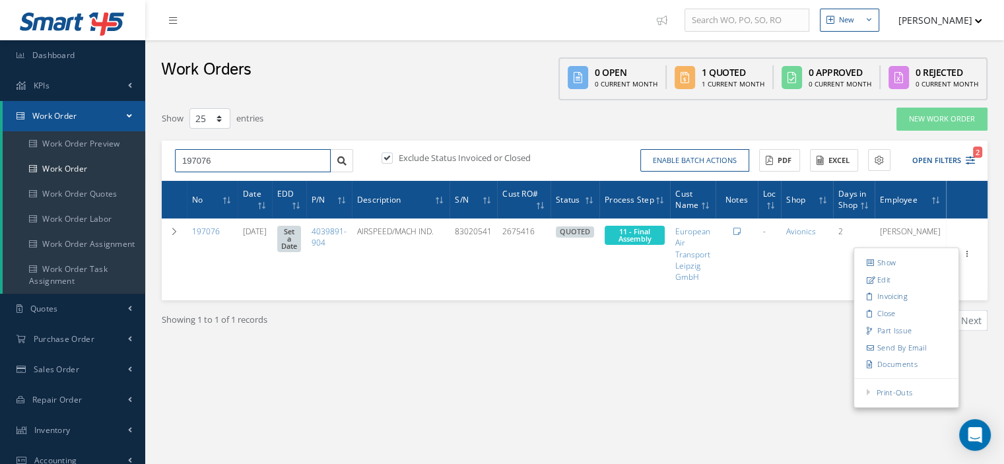
click at [159, 169] on div "Show 10 25 50 100 entries New Work Order 197076 197076 Exclude Status Invoiced …" at bounding box center [575, 235] width 846 height 257
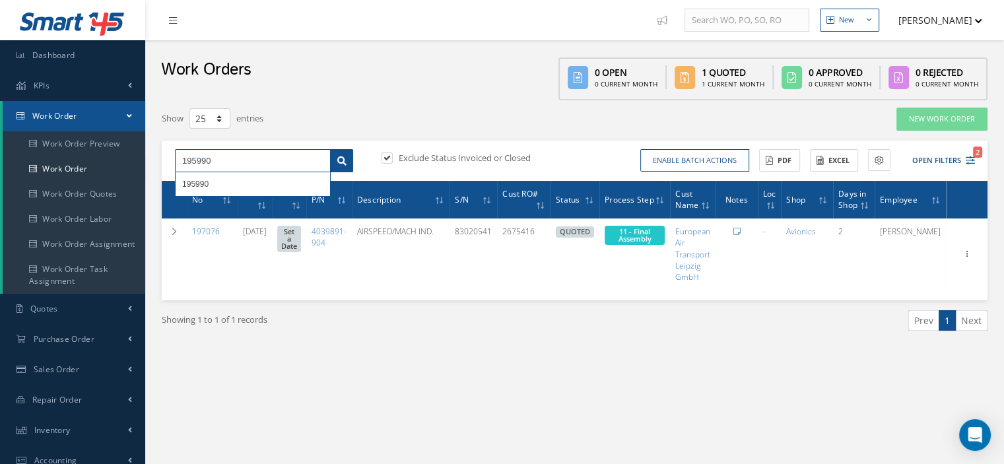
type input "195990"
click at [339, 162] on icon at bounding box center [341, 160] width 9 height 9
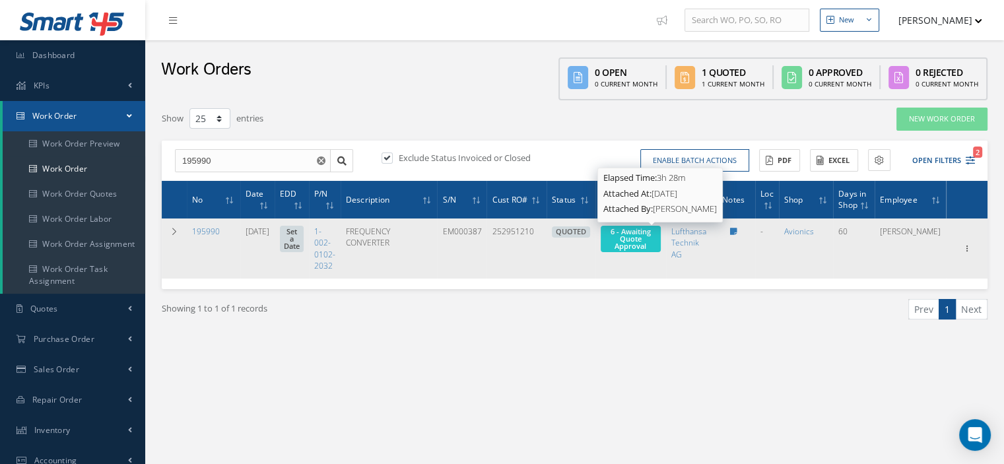
click at [649, 236] on span "6 - Awaiting Quote Approval" at bounding box center [631, 238] width 40 height 24
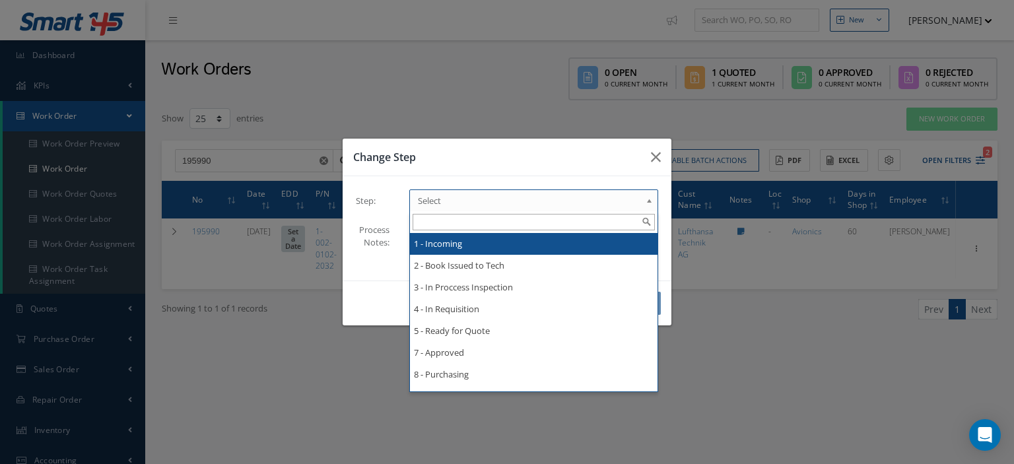
click at [606, 204] on span "Select" at bounding box center [529, 201] width 223 height 16
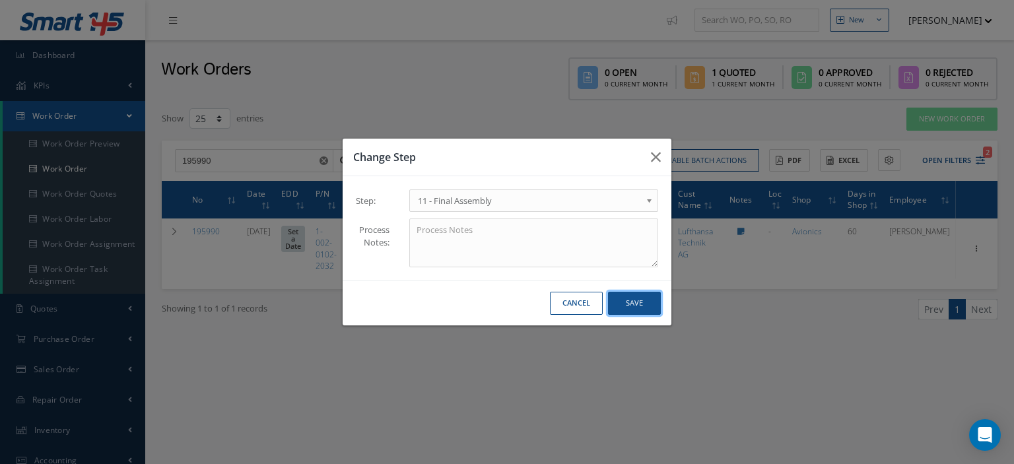
click at [644, 298] on button "Save" at bounding box center [634, 303] width 53 height 23
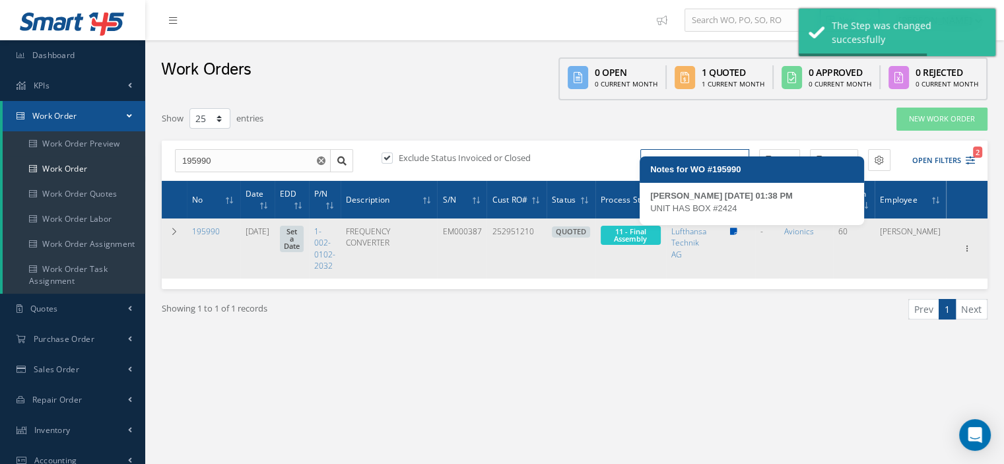
click at [737, 234] on link at bounding box center [733, 231] width 7 height 11
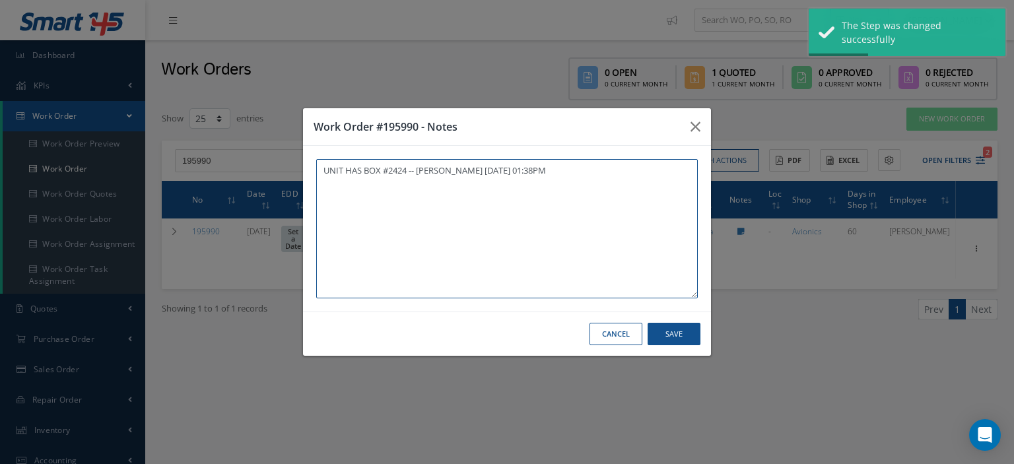
paste textarea "I already gave them to the technician"
type textarea "UNIT HAS BOX #2424 -- [PERSON_NAME] [DATE] 01:38PM I already gave them to the t…"
click at [673, 342] on button "Save" at bounding box center [674, 334] width 53 height 23
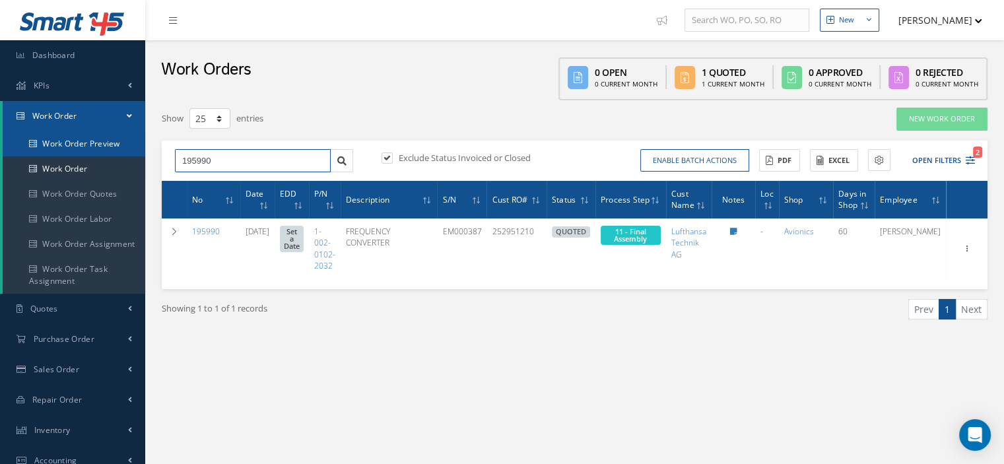
click at [137, 153] on div "Smart 145 Dashboard KPIs Work Order Work Order Work Order Preview Work Order Wo…" at bounding box center [502, 344] width 1004 height 689
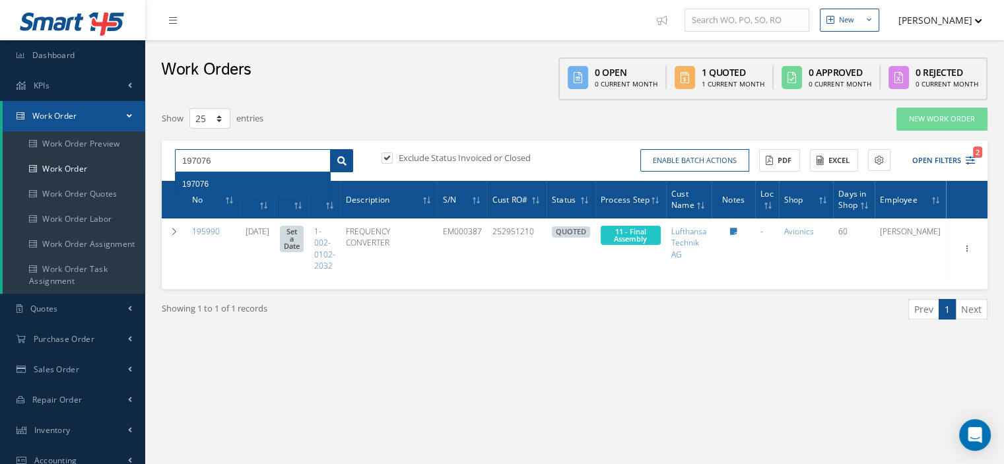
type input "197076"
click at [345, 164] on icon at bounding box center [341, 160] width 9 height 9
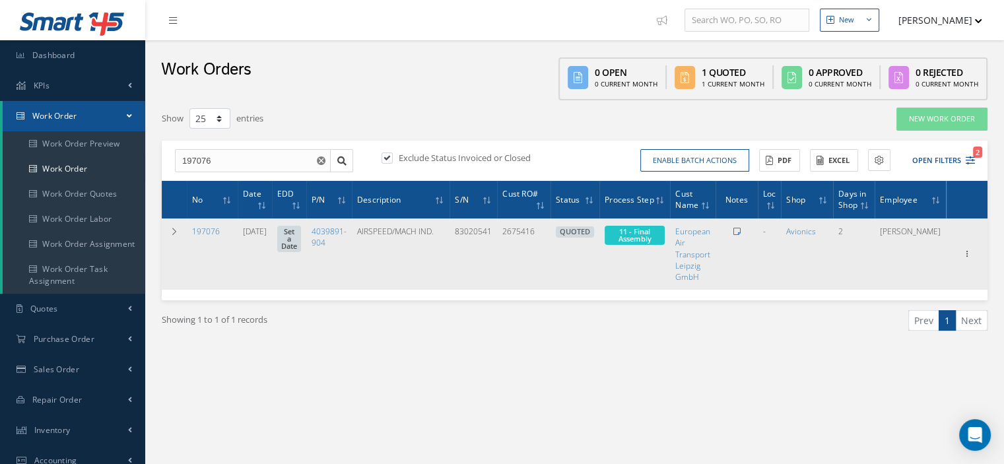
click at [740, 232] on icon at bounding box center [736, 232] width 7 height 8
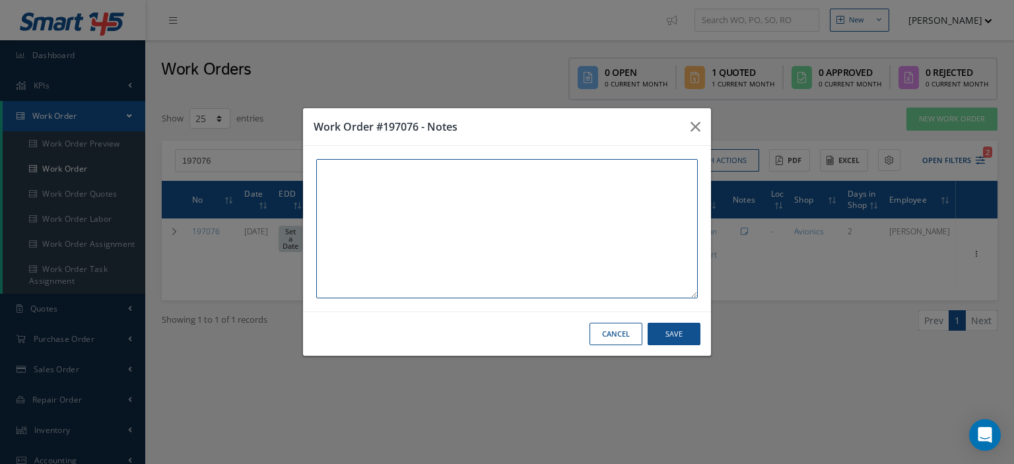
paste textarea "I already gave them to the technician"
type textarea "I already gave them to the technician"
click at [688, 328] on button "Save" at bounding box center [674, 334] width 53 height 23
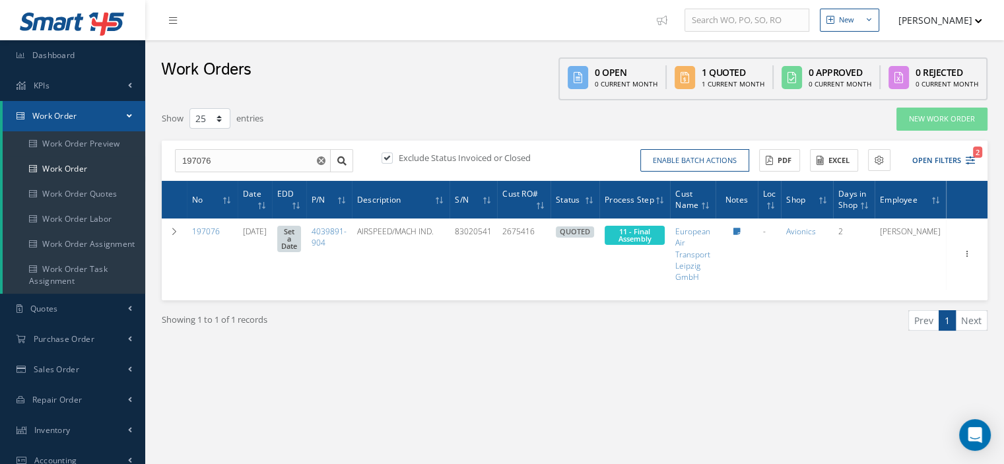
click at [118, 113] on link "Work Order" at bounding box center [74, 116] width 143 height 30
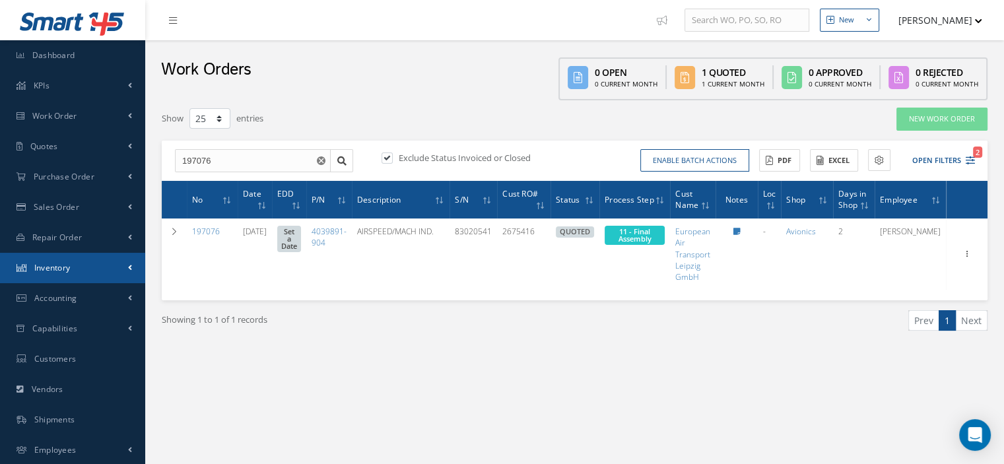
click at [79, 263] on link "Inventory" at bounding box center [72, 268] width 145 height 30
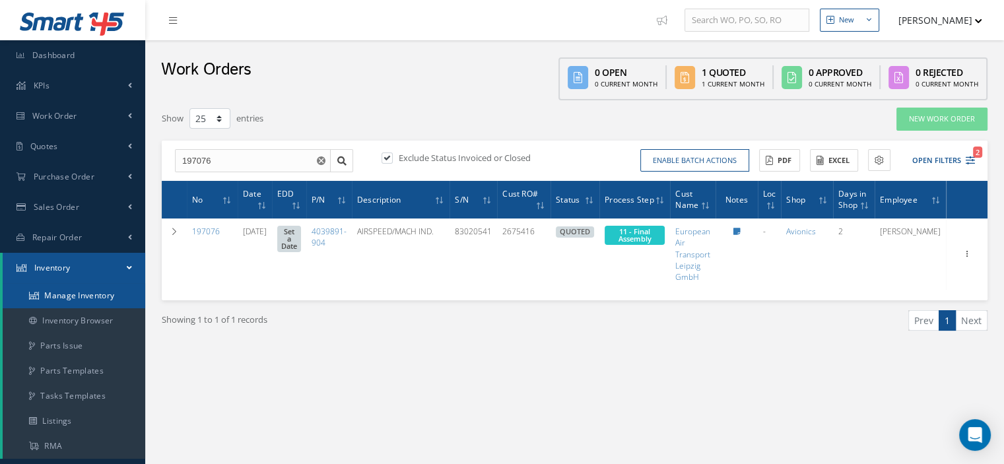
click at [91, 298] on link "Manage Inventory" at bounding box center [74, 295] width 143 height 25
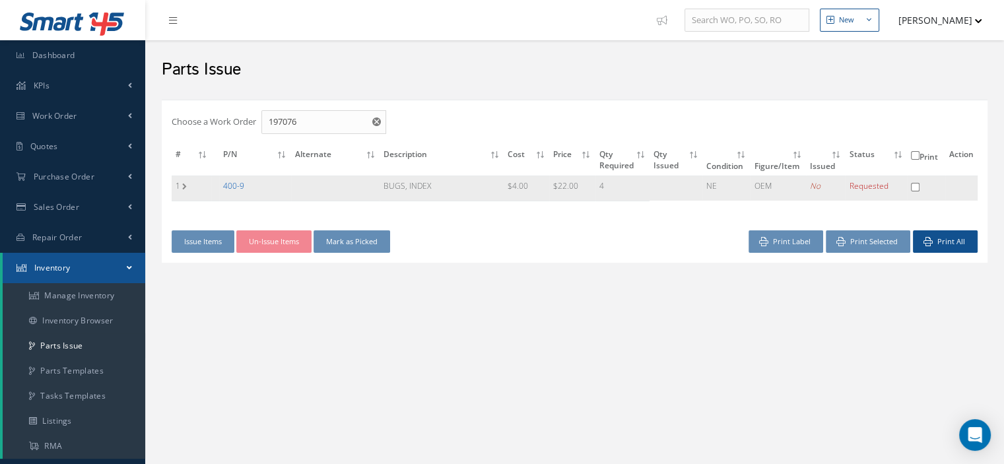
click at [234, 189] on link "400-9" at bounding box center [233, 185] width 21 height 11
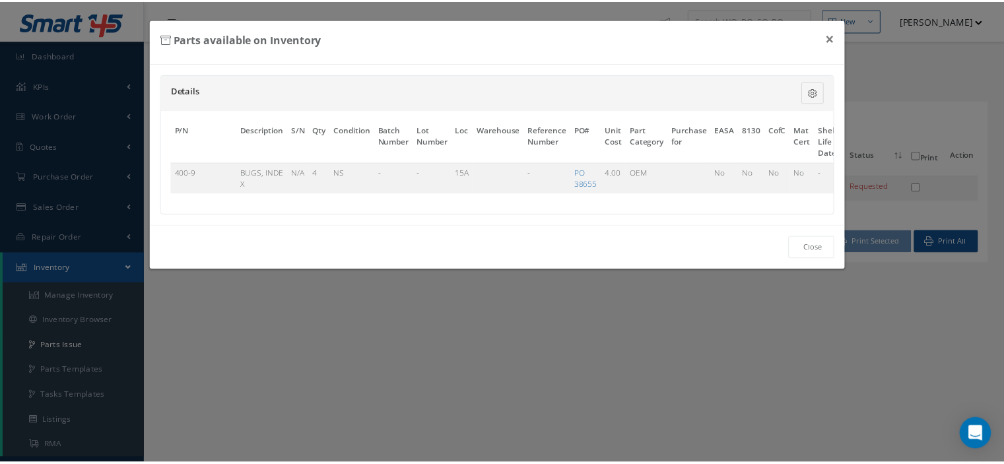
scroll to position [0, 78]
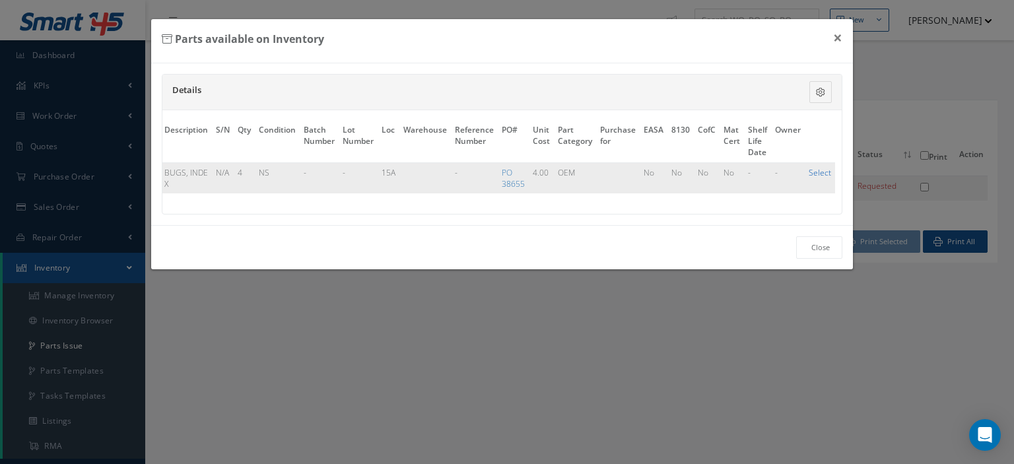
click at [811, 168] on link "Select" at bounding box center [820, 172] width 22 height 11
checkbox input "true"
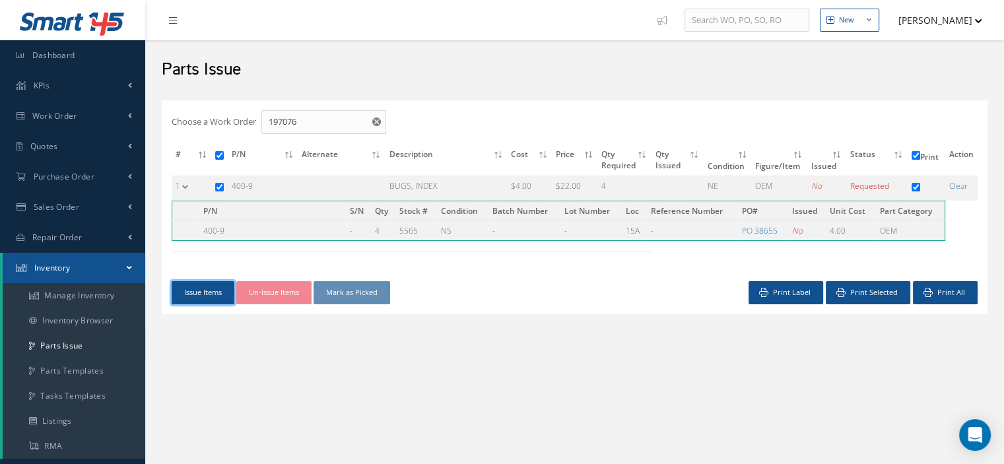
click at [217, 297] on button "Issue Items" at bounding box center [203, 292] width 63 height 23
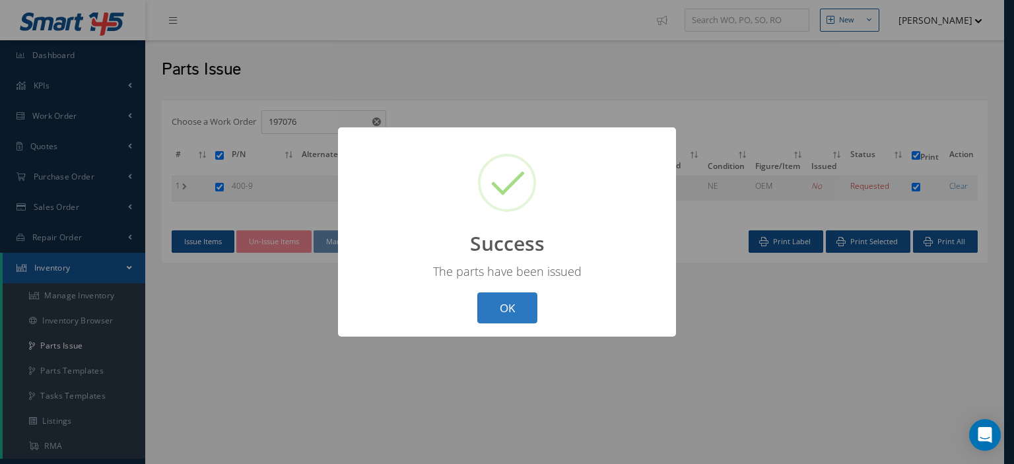
click at [483, 320] on button "OK" at bounding box center [507, 307] width 60 height 31
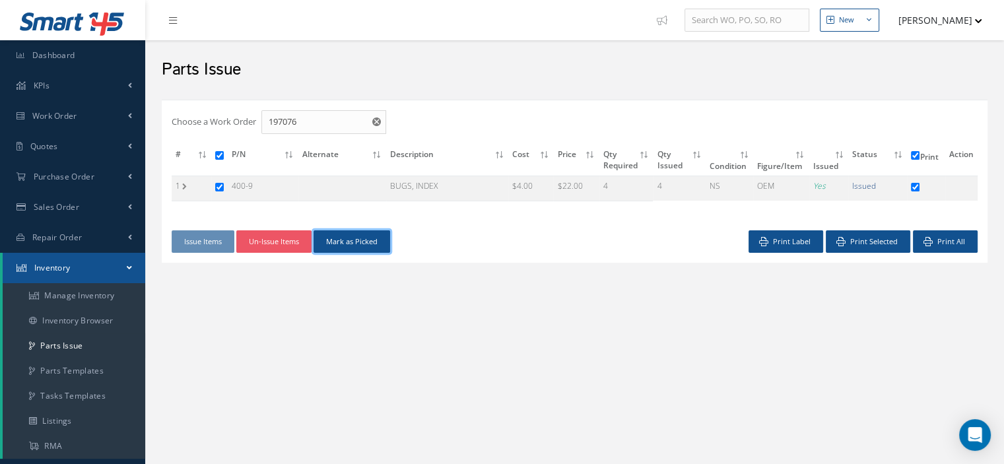
click at [379, 244] on button "Mark as Picked" at bounding box center [352, 241] width 77 height 23
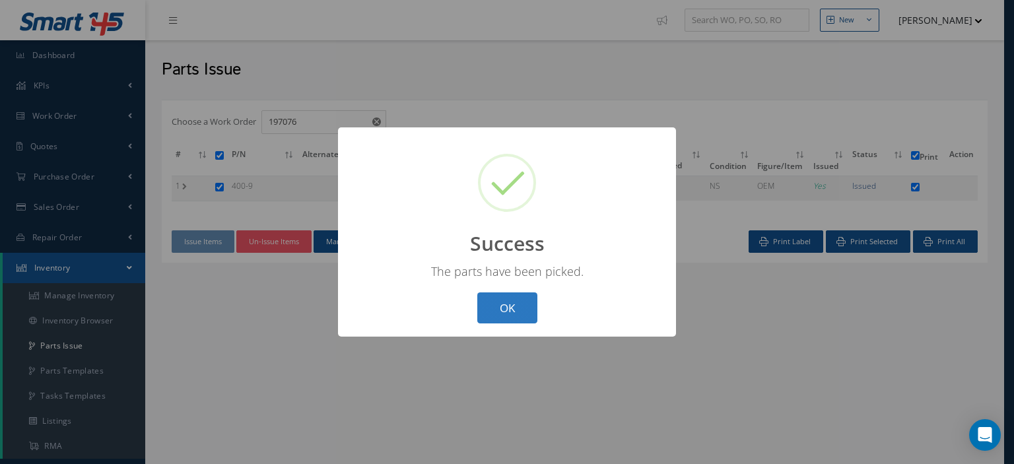
click at [525, 306] on button "OK" at bounding box center [507, 307] width 60 height 31
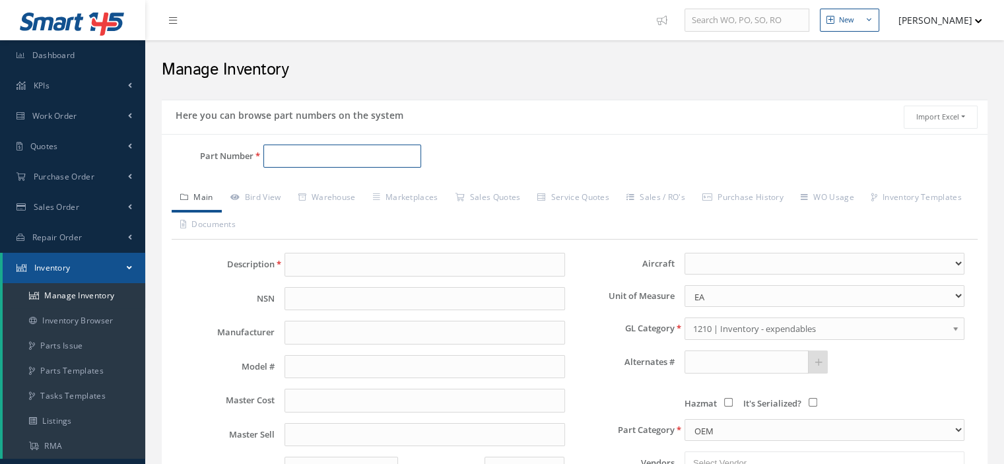
click at [296, 158] on input "Part Number" at bounding box center [342, 157] width 158 height 24
paste input "[PHONE_NUMBER]"
type input "[PHONE_NUMBER]"
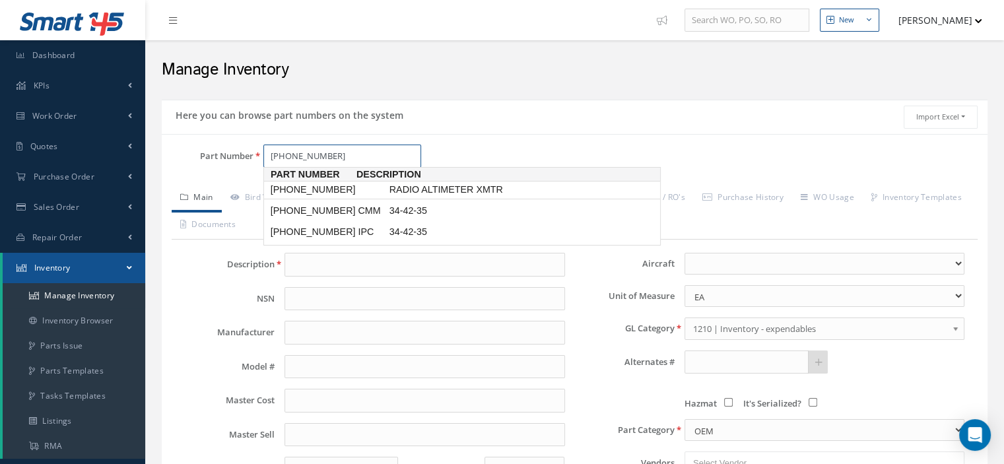
click at [325, 193] on span "[PHONE_NUMBER]" at bounding box center [327, 190] width 119 height 14
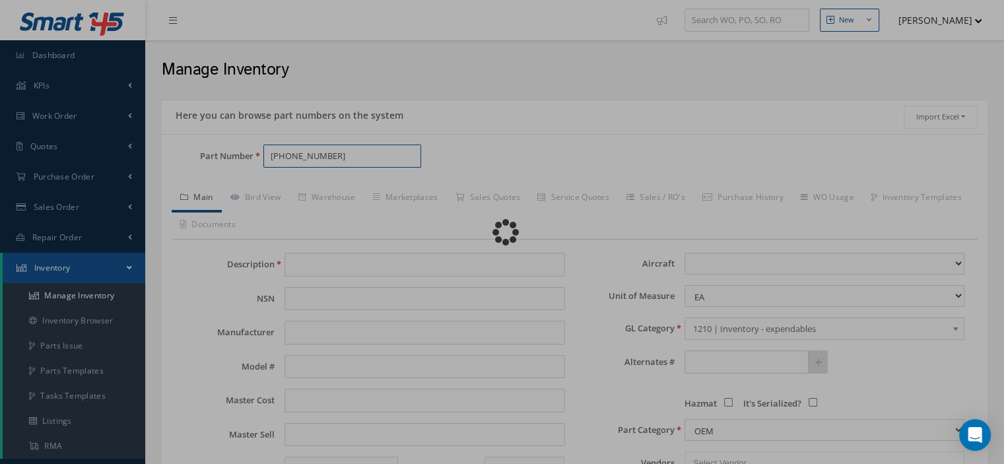
type input "RADIO ALTIMETER XMTR"
type input "THALES AVIONICS"
type input "ERT-530A"
type input "0.00"
select select
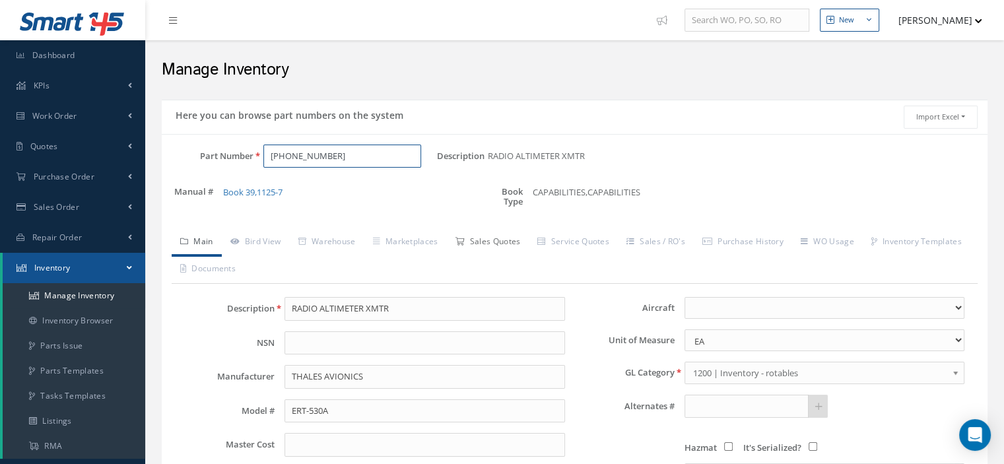
type input "[PHONE_NUMBER]"
click at [488, 244] on link "Sales Quotes" at bounding box center [487, 243] width 83 height 28
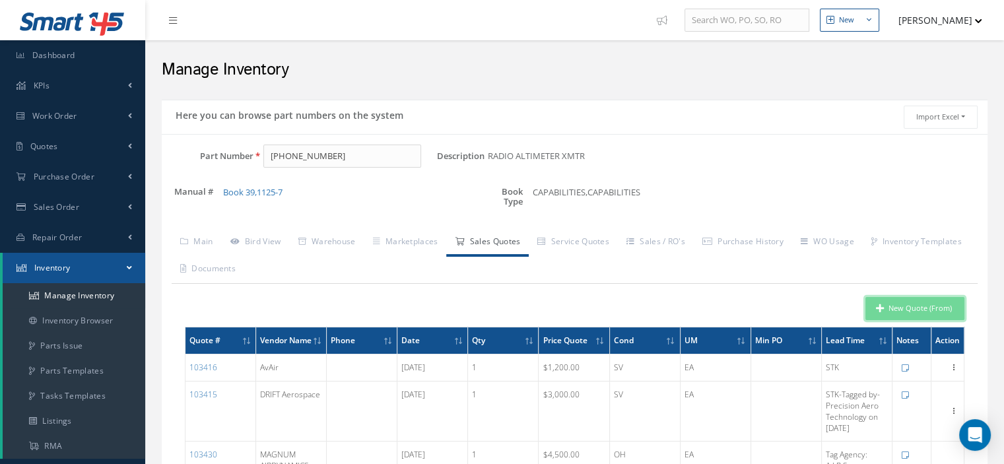
click at [881, 306] on icon "button" at bounding box center [880, 308] width 8 height 9
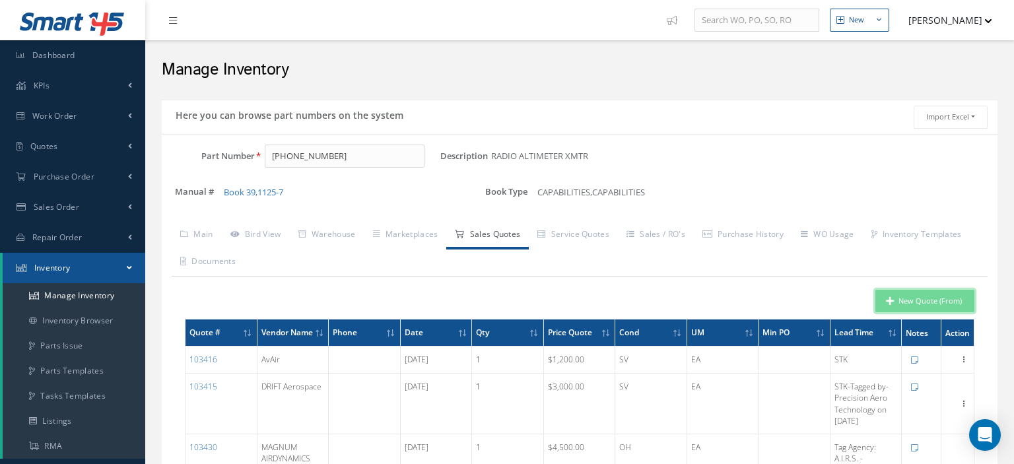
type input "RADIO ALTIMETER XMTR"
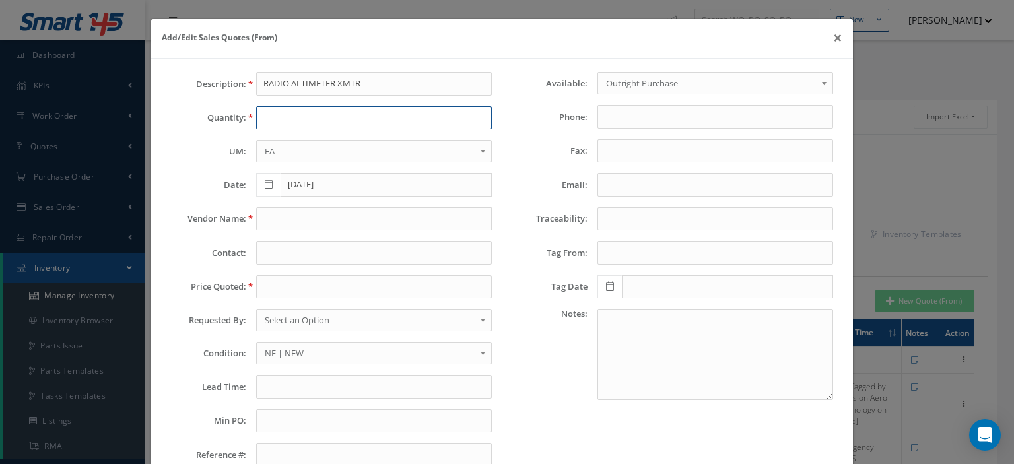
click at [263, 116] on input "text" at bounding box center [374, 118] width 236 height 24
type input "1"
click at [265, 215] on input "text" at bounding box center [374, 219] width 236 height 24
click at [293, 390] on input "text" at bounding box center [374, 387] width 236 height 24
paste input "3 to 5 days"
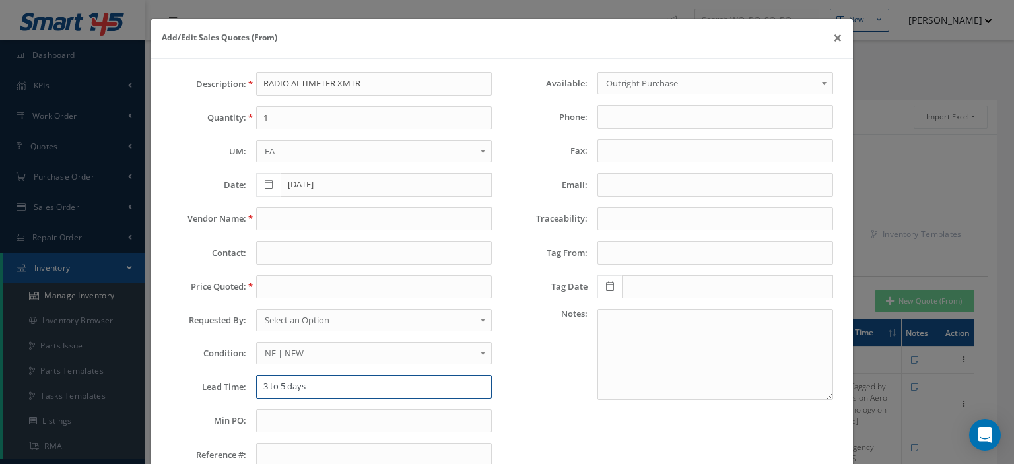
type input "3 to 5 days"
click at [277, 219] on input "text" at bounding box center [374, 219] width 236 height 24
click at [267, 287] on input "text" at bounding box center [374, 287] width 236 height 24
paste input "4,000.00"
click at [267, 290] on input "4,000.00" at bounding box center [374, 287] width 236 height 24
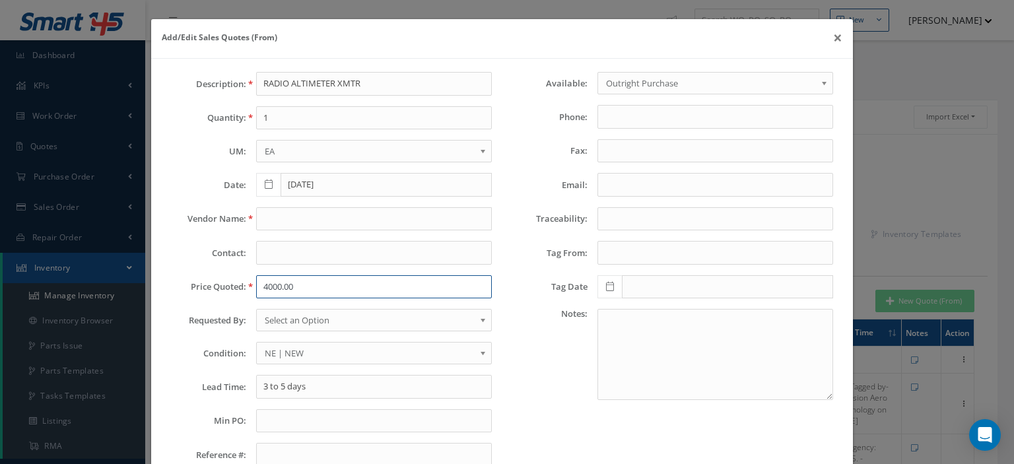
type input "4000.00"
click at [287, 213] on input "text" at bounding box center [374, 219] width 236 height 24
click at [625, 189] on input "Email:" at bounding box center [715, 185] width 236 height 24
paste input "[EMAIL_ADDRESS][DOMAIN_NAME]"
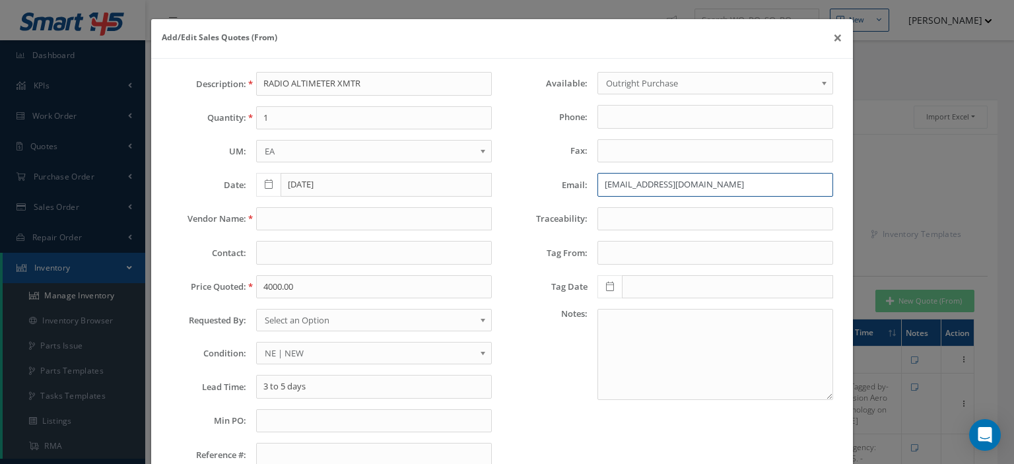
type input "[EMAIL_ADDRESS][DOMAIN_NAME]"
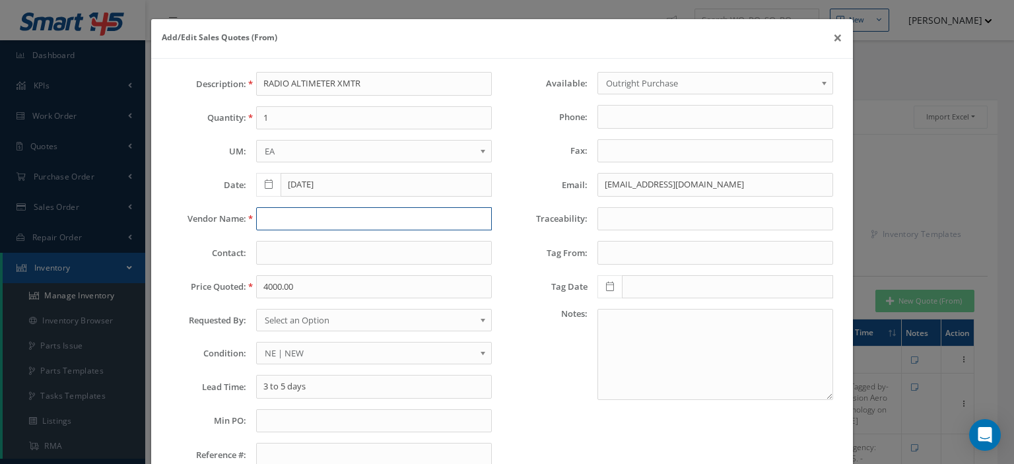
click at [286, 222] on input "text" at bounding box center [374, 219] width 236 height 24
paste input "Initial Aviation Inc"
type input "Initial Aviation Inc"
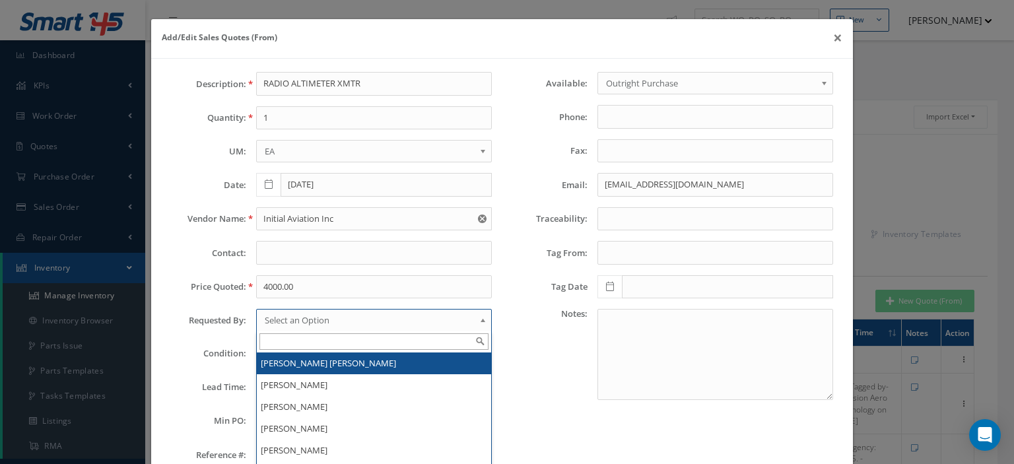
click at [293, 324] on span "Select an Option" at bounding box center [370, 320] width 210 height 16
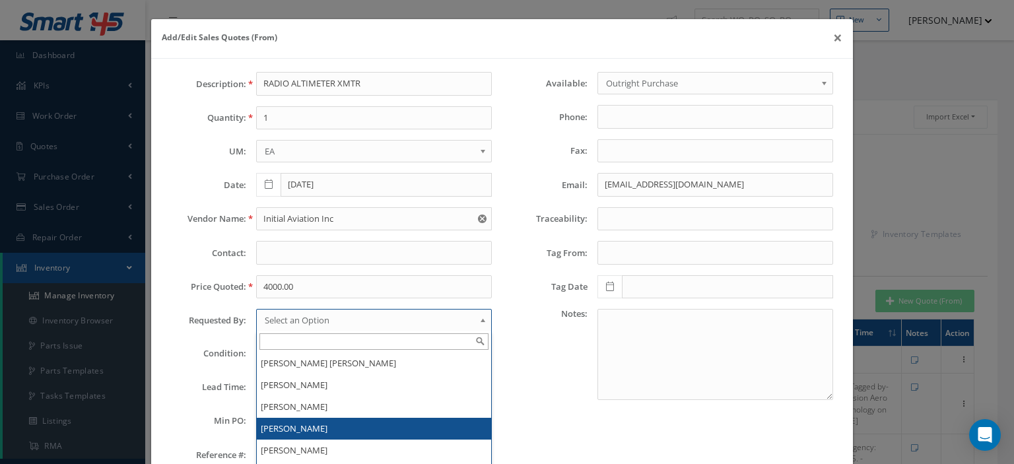
click at [293, 422] on li "[PERSON_NAME]" at bounding box center [374, 429] width 234 height 22
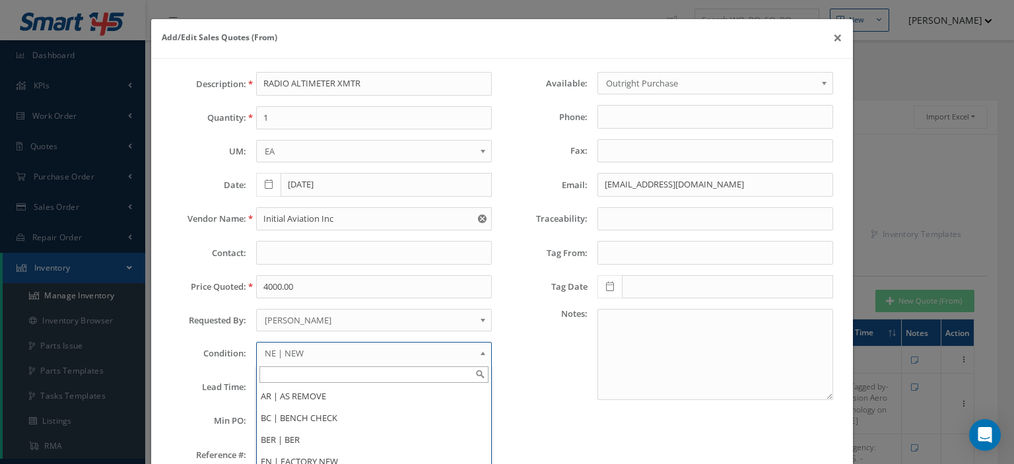
click at [289, 347] on span "NE | NEW" at bounding box center [370, 353] width 210 height 16
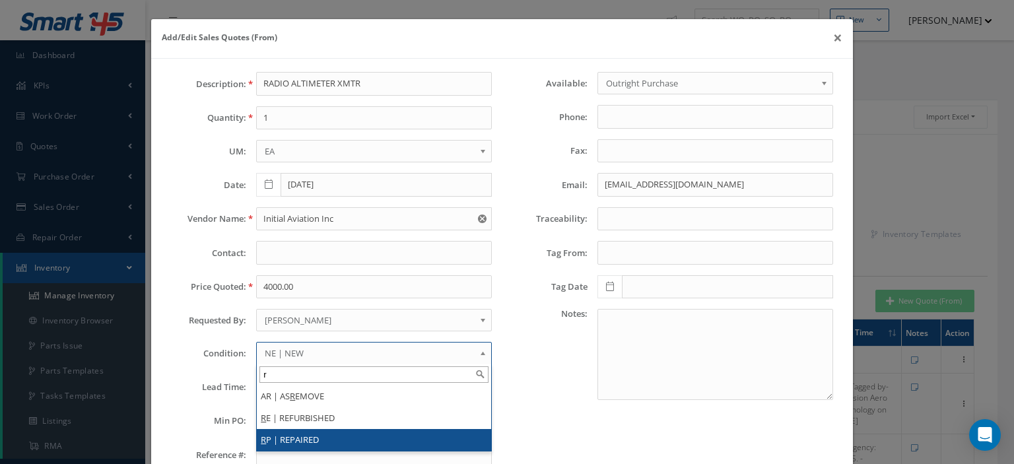
type input "r"
click at [305, 435] on li "R P | REPAIRED" at bounding box center [374, 440] width 234 height 22
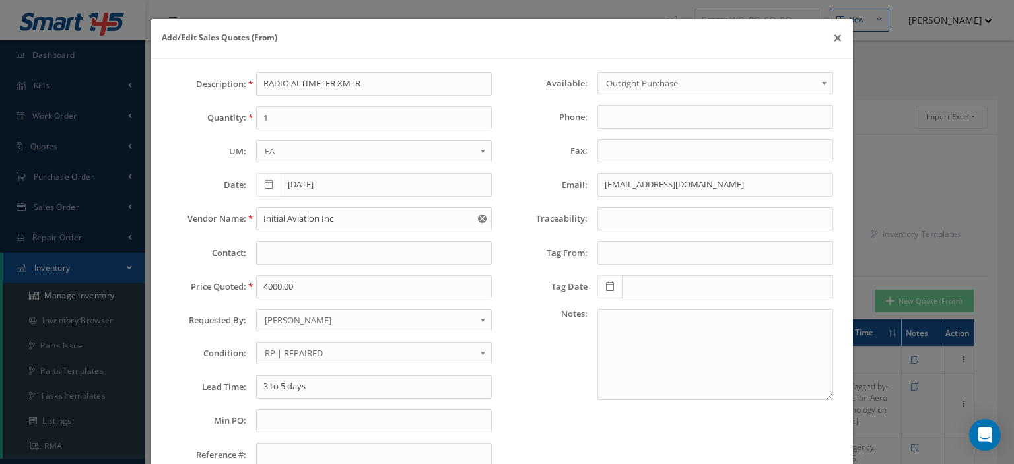
scroll to position [92, 0]
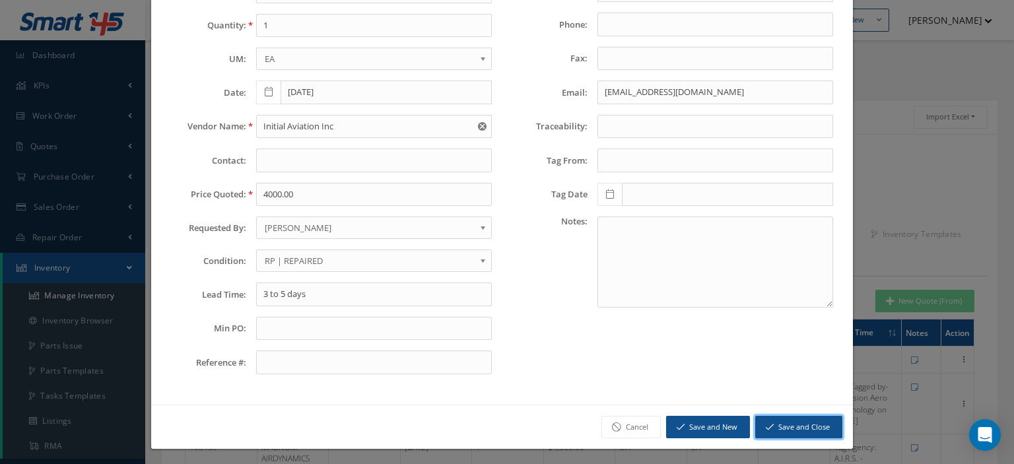
click at [782, 425] on button "Save and Close" at bounding box center [798, 427] width 87 height 23
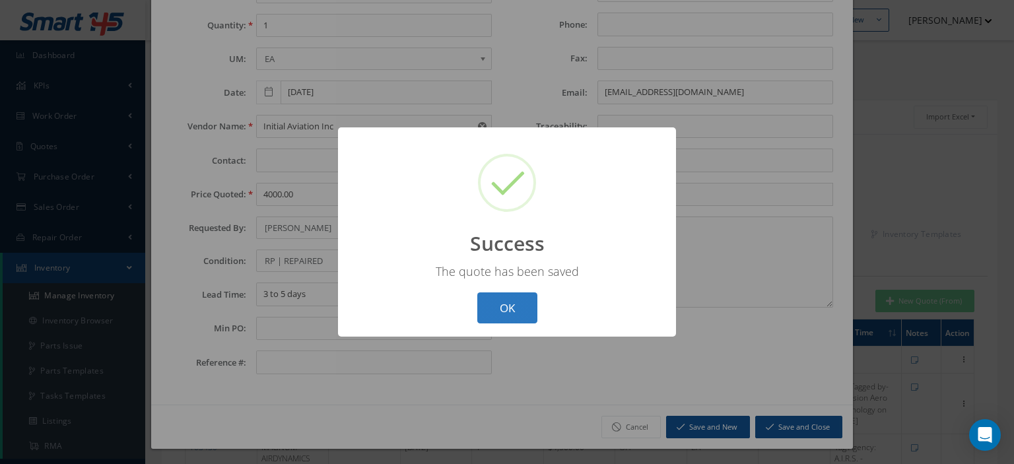
click at [516, 303] on button "OK" at bounding box center [507, 307] width 60 height 31
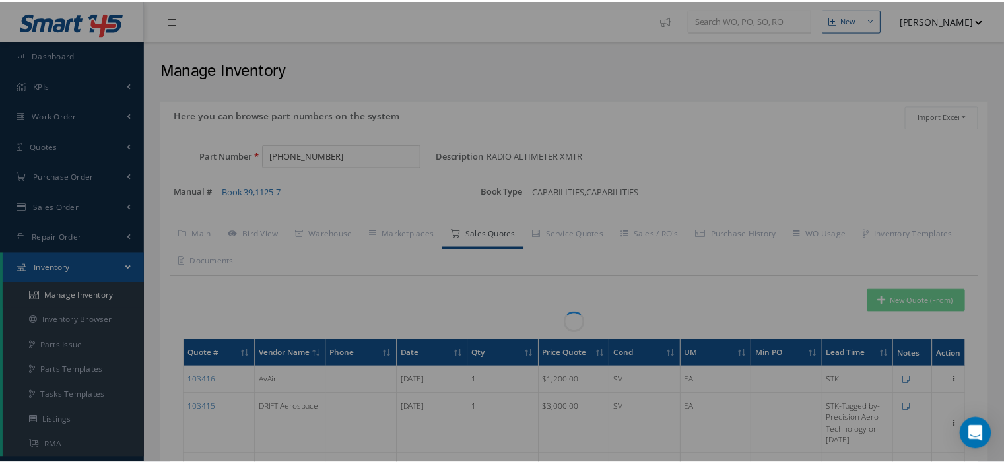
scroll to position [0, 0]
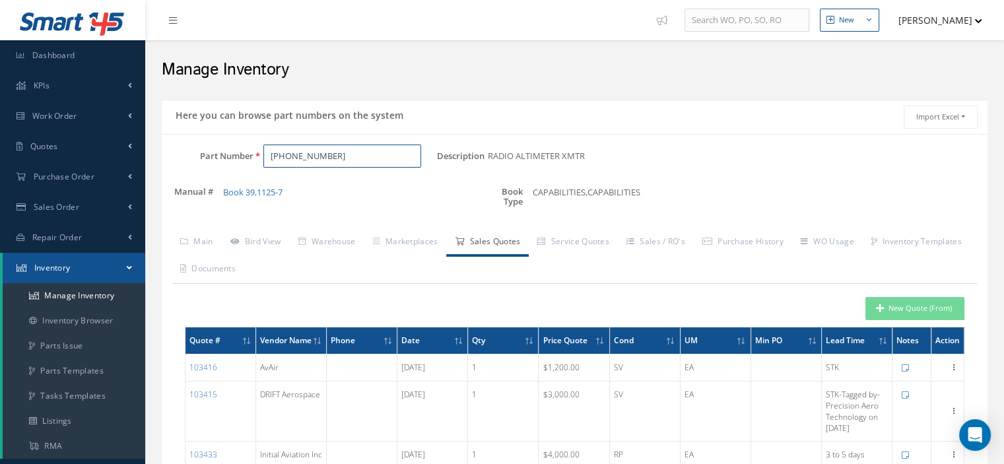
drag, startPoint x: 336, startPoint y: 158, endPoint x: 190, endPoint y: 182, distance: 147.7
click at [190, 182] on div "Part Number [PHONE_NUMBER] Description RADIO ALTIMETER XMTR Alternates Manual #…" at bounding box center [575, 184] width 826 height 79
click at [304, 158] on input "Part Number" at bounding box center [342, 157] width 158 height 24
paste input "UFT3270C"
type input "UFT3270C"
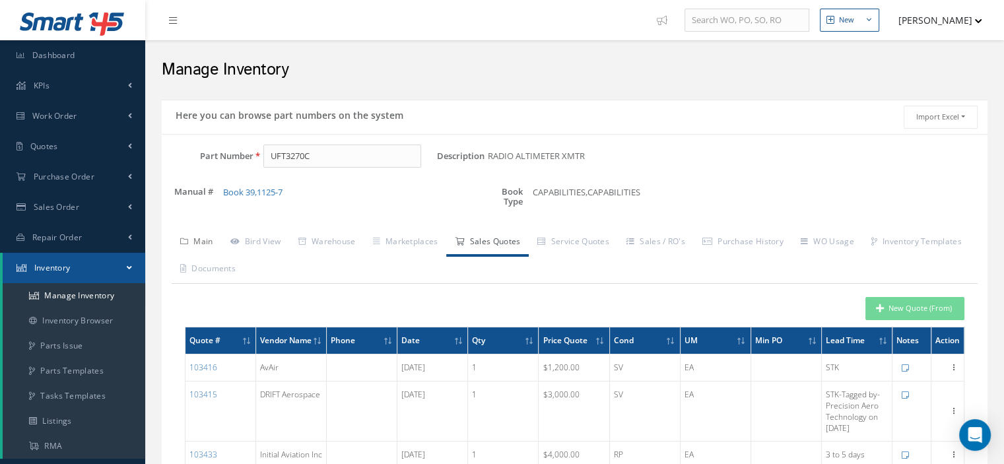
click at [209, 242] on link "Main" at bounding box center [197, 243] width 50 height 28
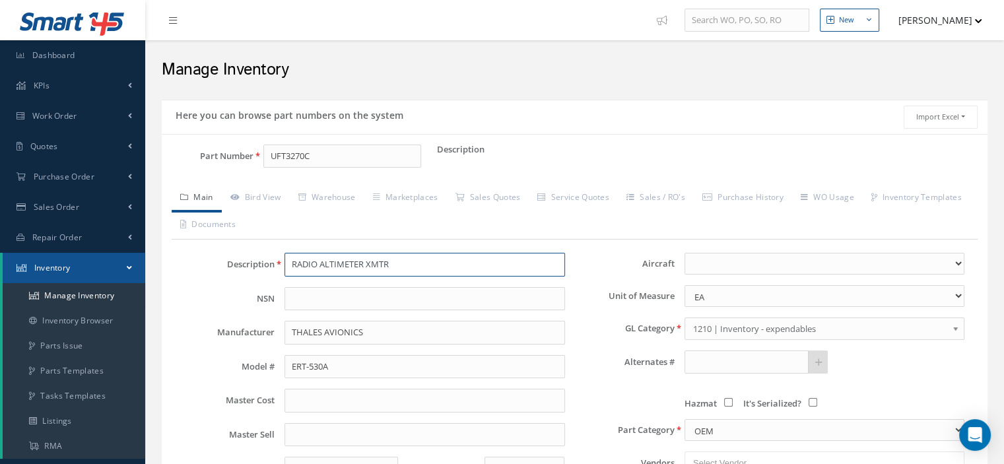
click at [318, 256] on input "RADIO ALTIMETER XMTR" at bounding box center [425, 265] width 280 height 24
type input "d"
type input "DIODE"
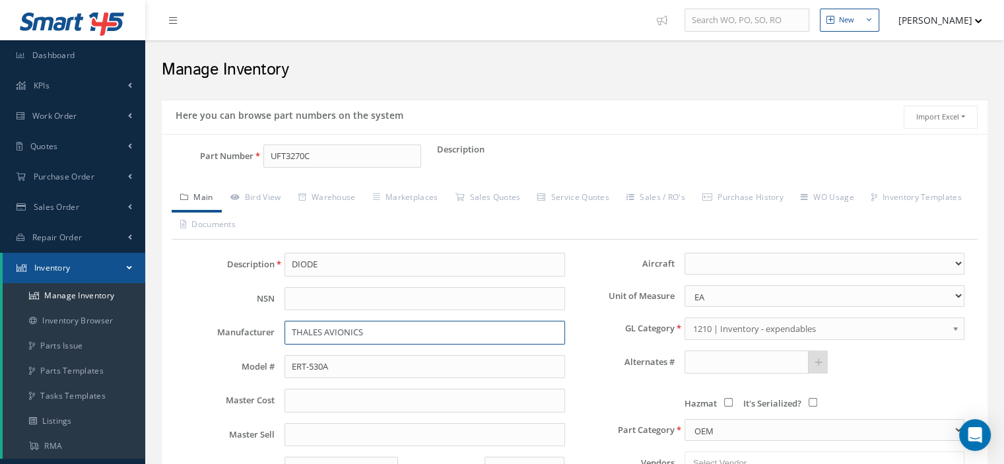
click at [294, 327] on input "THALES AVIONICS" at bounding box center [425, 333] width 280 height 24
click at [309, 334] on input "DIGEKEY" at bounding box center [425, 333] width 280 height 24
click at [333, 329] on input "DIGIKEY" at bounding box center [425, 333] width 280 height 24
type input "DIGIKEY OR MAOUSER"
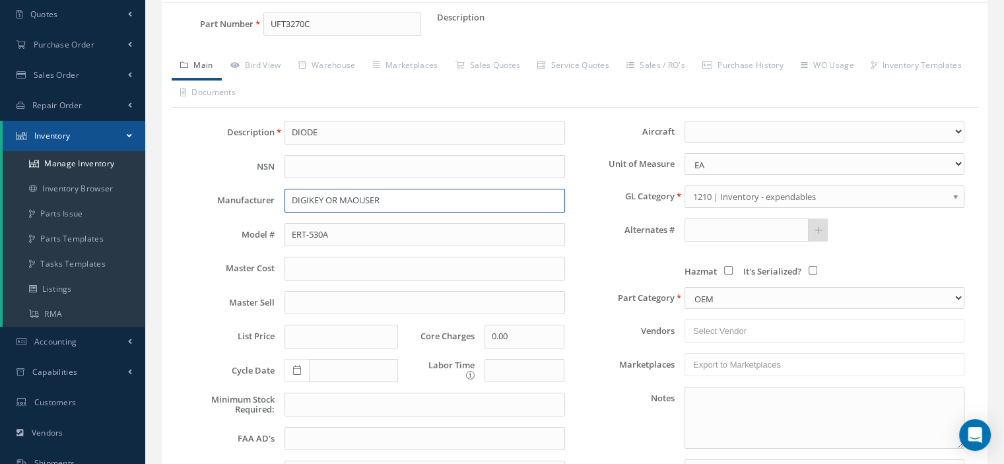
scroll to position [198, 0]
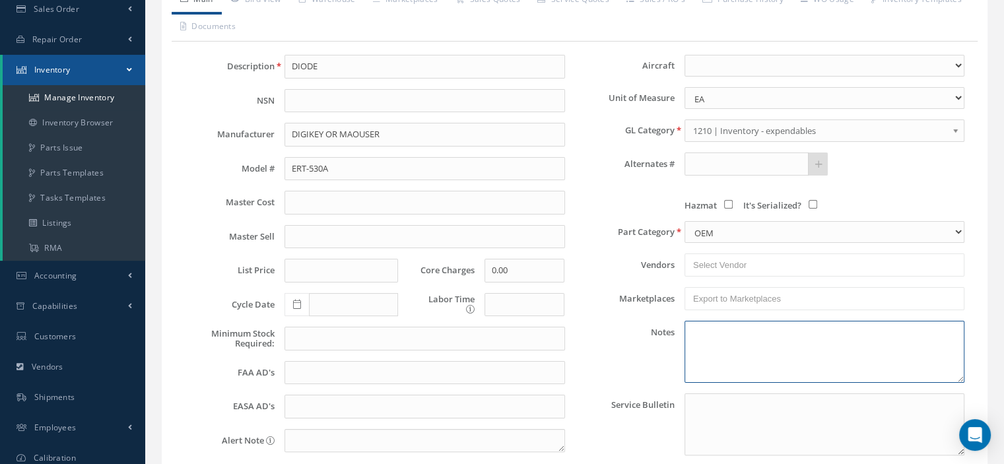
click at [689, 341] on textarea at bounding box center [825, 352] width 280 height 62
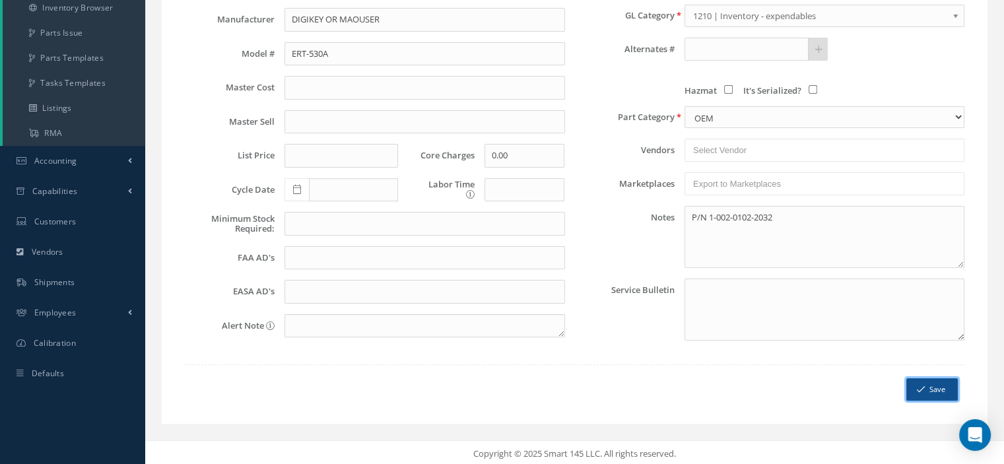
click at [926, 388] on button "Save" at bounding box center [931, 389] width 51 height 23
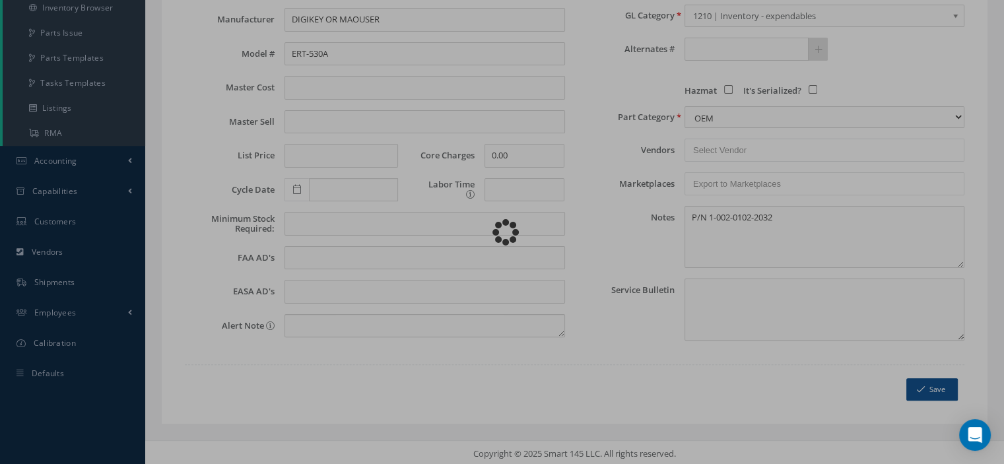
type textarea "P/N 1-002-0102-2032 -- [PERSON_NAME] [DATE] 03:45PM"
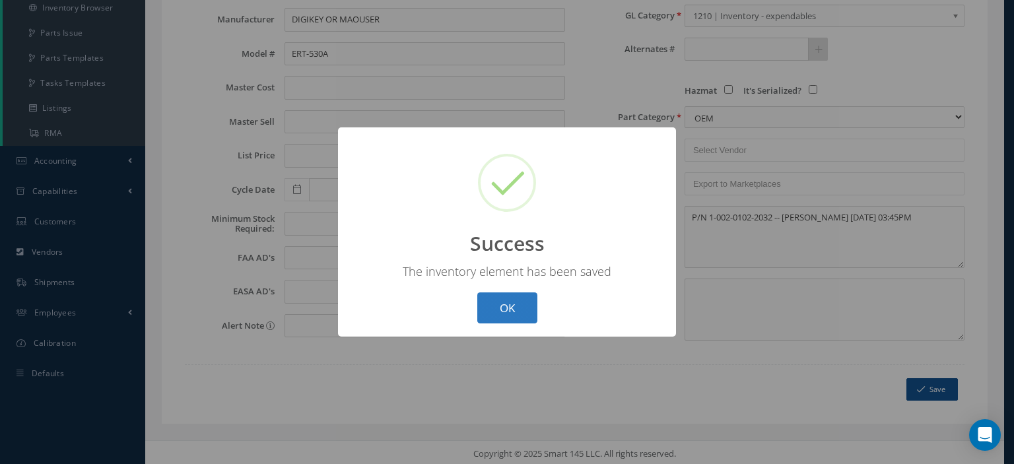
click at [502, 304] on button "OK" at bounding box center [507, 307] width 60 height 31
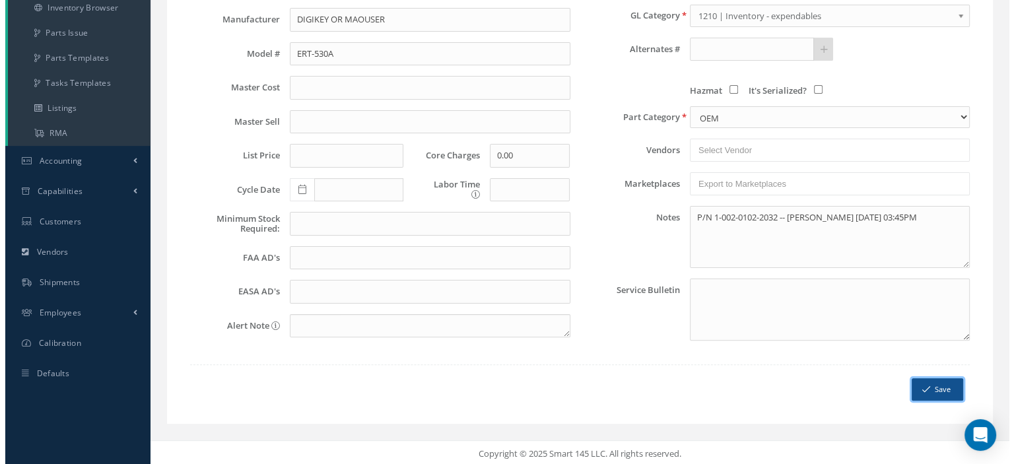
scroll to position [0, 0]
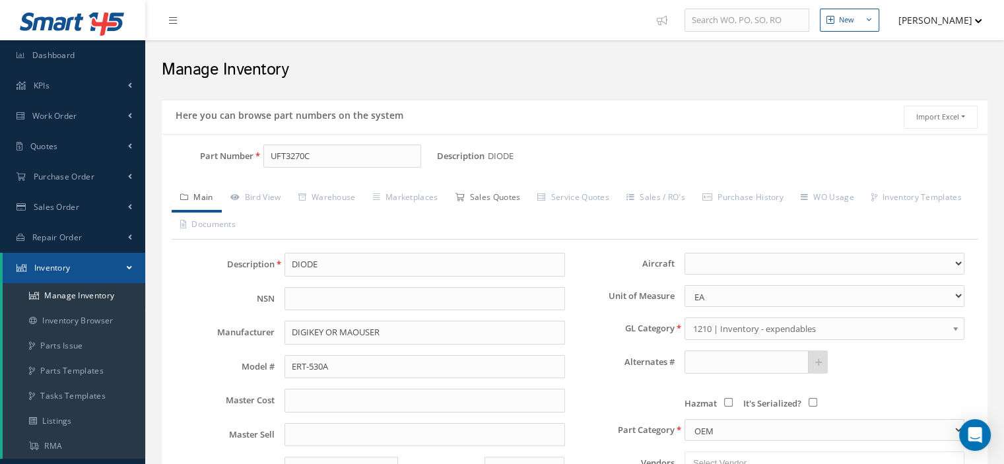
click at [489, 199] on link "Sales Quotes" at bounding box center [487, 199] width 83 height 28
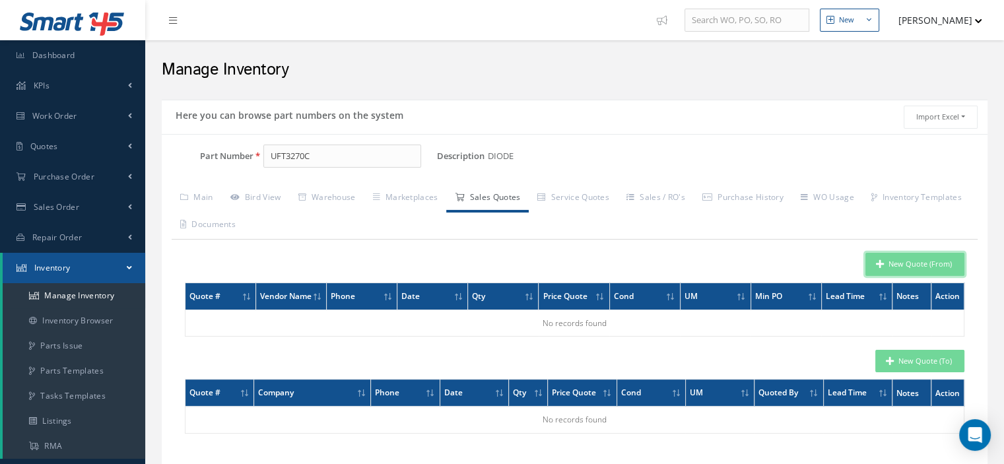
click at [886, 266] on button "New Quote (From)" at bounding box center [915, 264] width 99 height 23
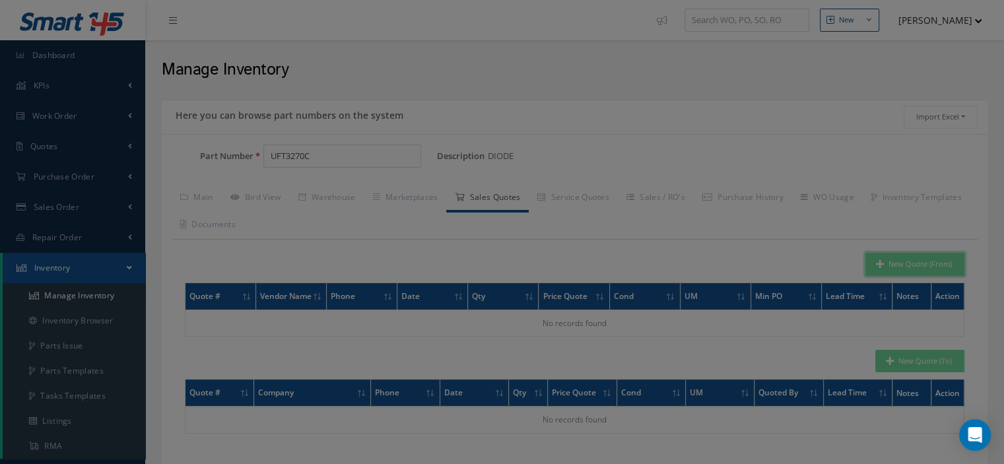
type input "DIODE"
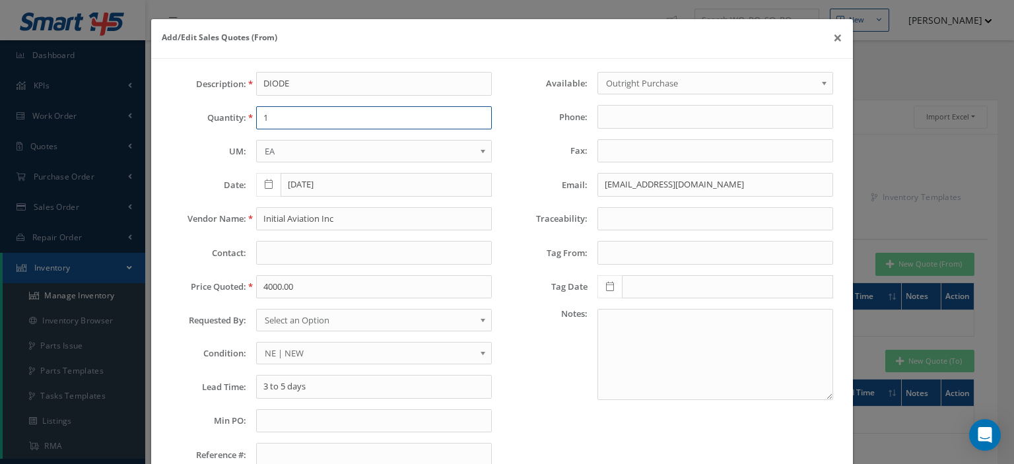
click at [299, 121] on input "1" at bounding box center [374, 118] width 236 height 24
type input "100"
click at [298, 290] on input "4000.00" at bounding box center [374, 287] width 236 height 24
paste input "82.22060"
type input "82.22060"
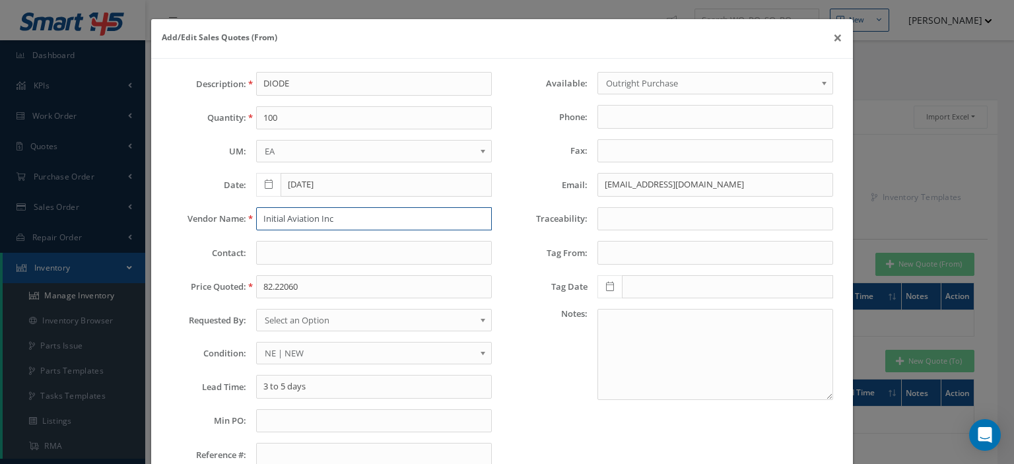
click at [293, 215] on input "Initial Aviation Inc" at bounding box center [374, 219] width 236 height 24
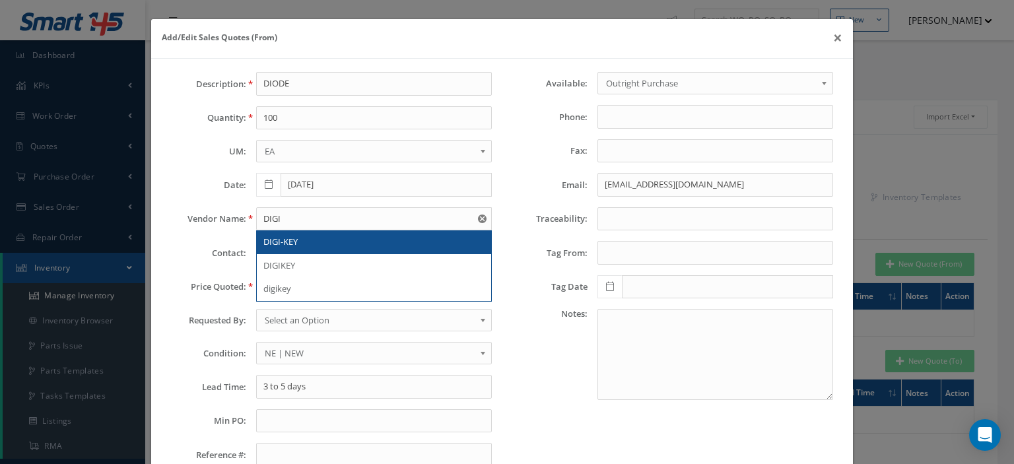
click at [295, 233] on div "DIGI-KEY" at bounding box center [374, 242] width 234 height 24
type input "DIGI-KEY"
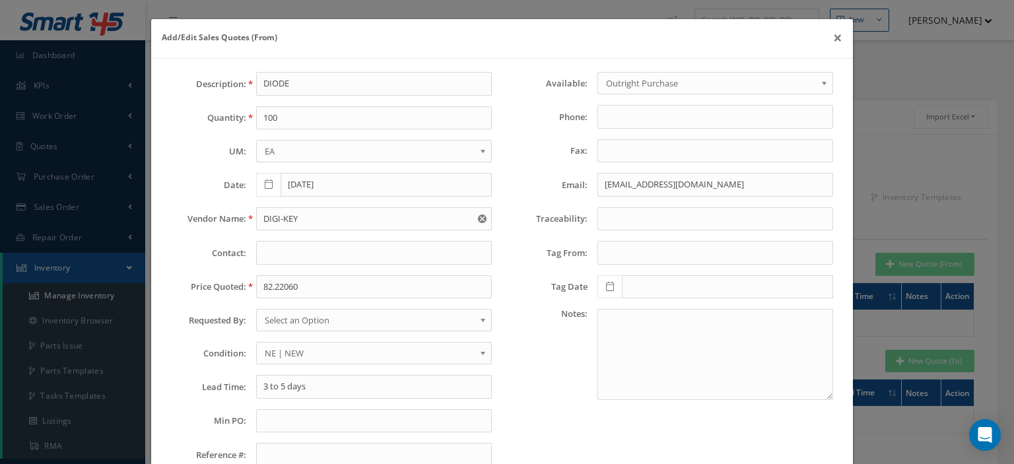
click at [314, 319] on span "Select an Option" at bounding box center [370, 320] width 210 height 16
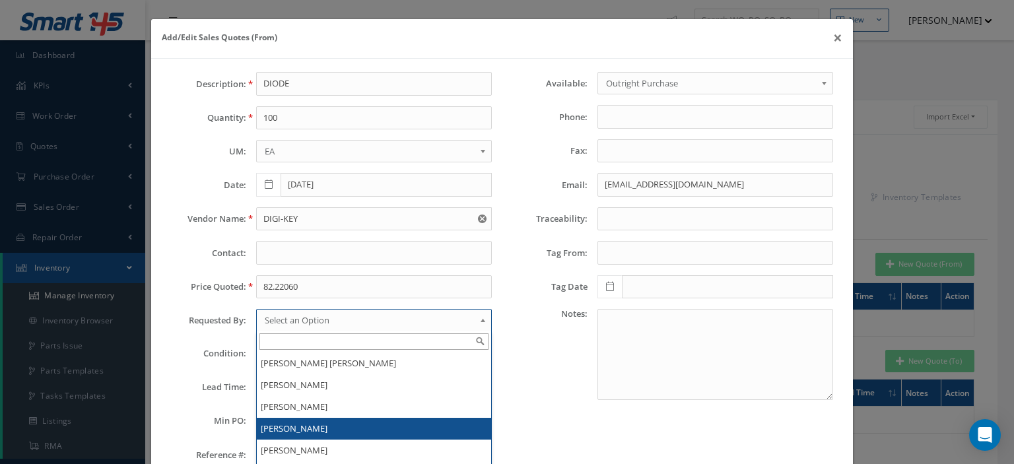
click at [308, 426] on li "[PERSON_NAME]" at bounding box center [374, 429] width 234 height 22
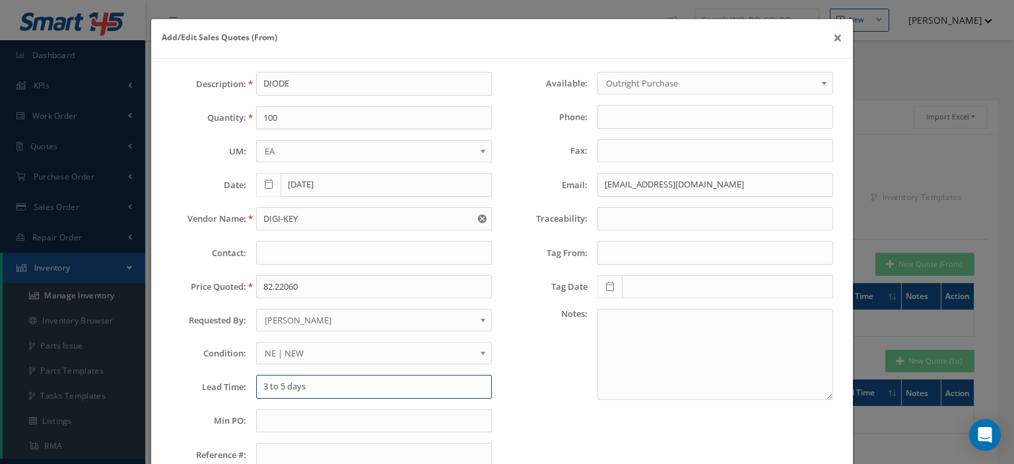
click at [296, 383] on input "3 to 5 days" at bounding box center [374, 387] width 236 height 24
paste input "42 Weeks"
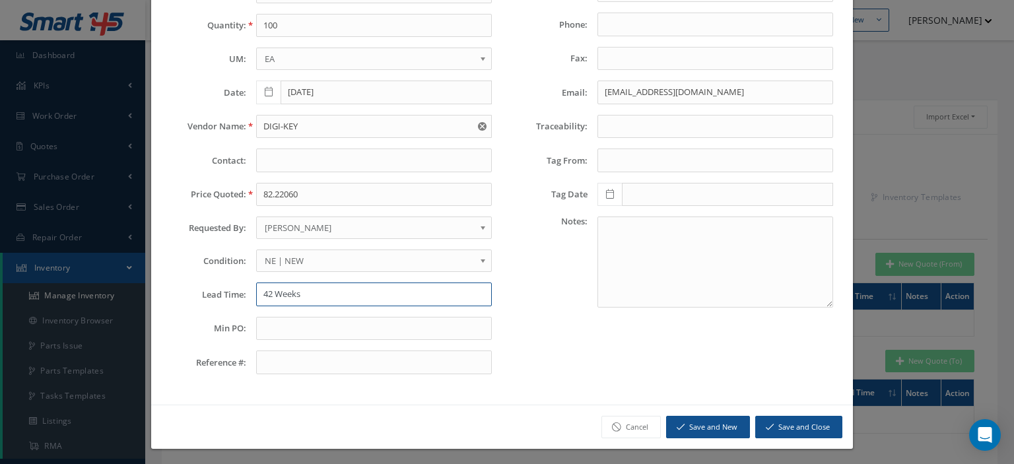
type input "42 Weeks"
click at [790, 428] on button "Save and Close" at bounding box center [798, 427] width 87 height 23
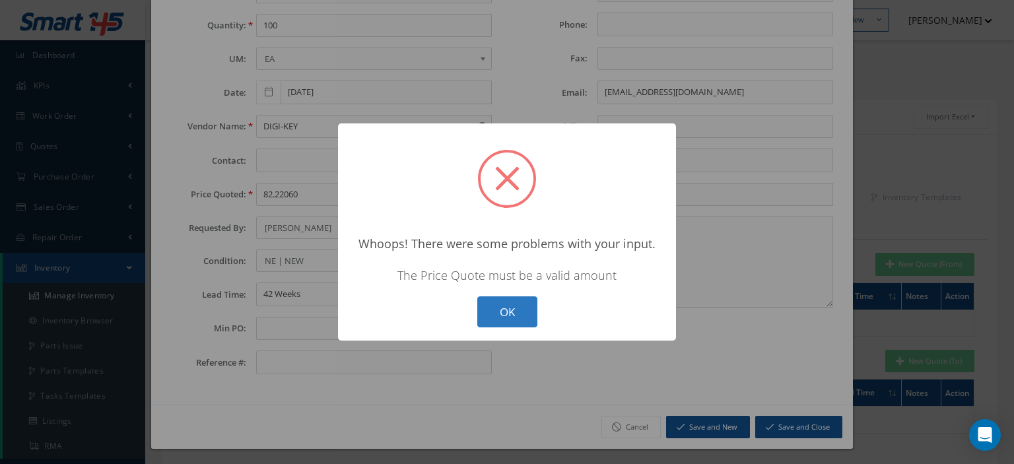
click at [523, 323] on button "OK" at bounding box center [507, 311] width 60 height 31
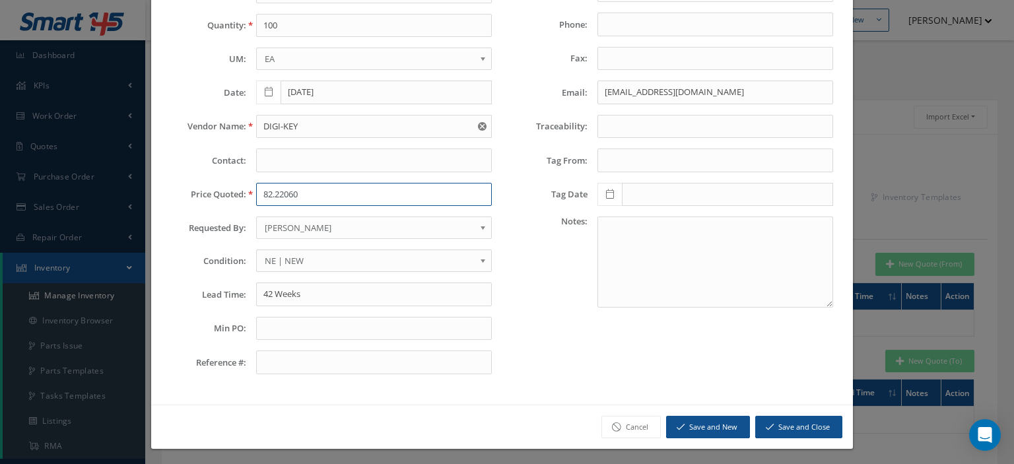
click at [325, 187] on input "82.22060" at bounding box center [374, 195] width 236 height 24
click at [773, 422] on button "Save and Close" at bounding box center [798, 427] width 87 height 23
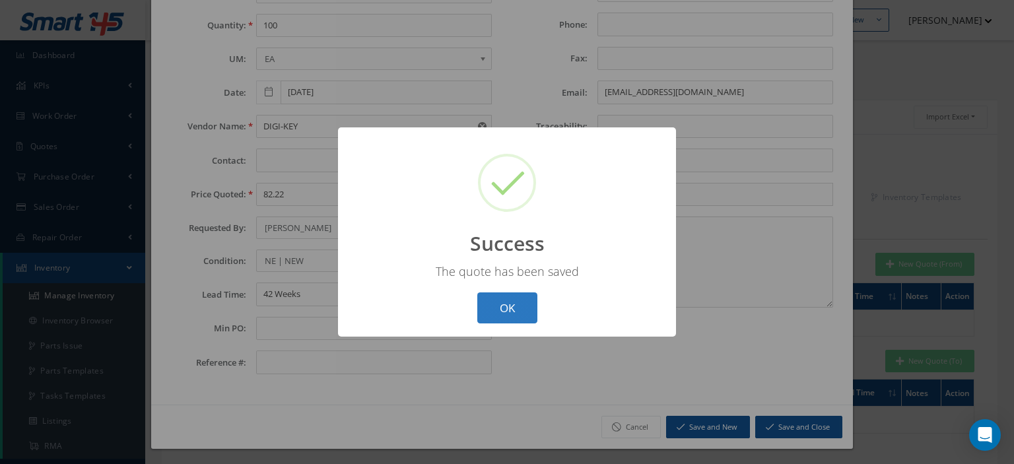
click at [496, 317] on button "OK" at bounding box center [507, 307] width 60 height 31
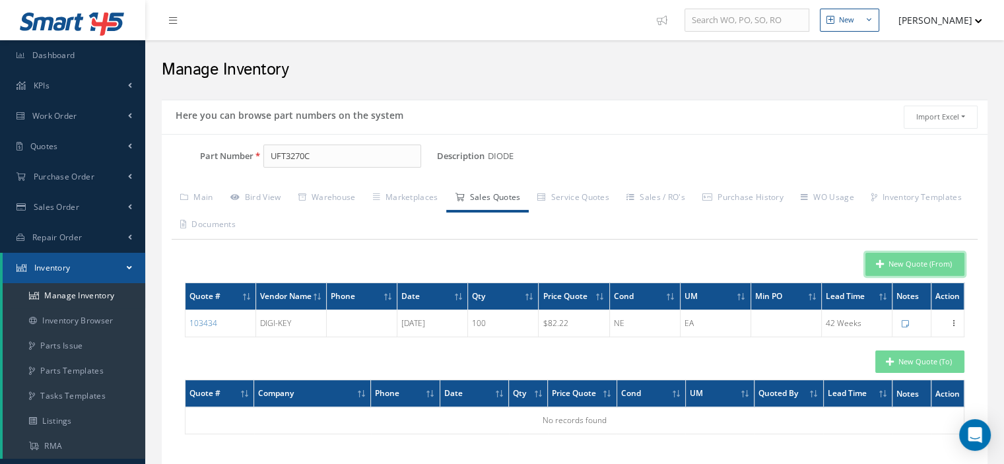
click at [895, 269] on button "New Quote (From)" at bounding box center [915, 264] width 99 height 23
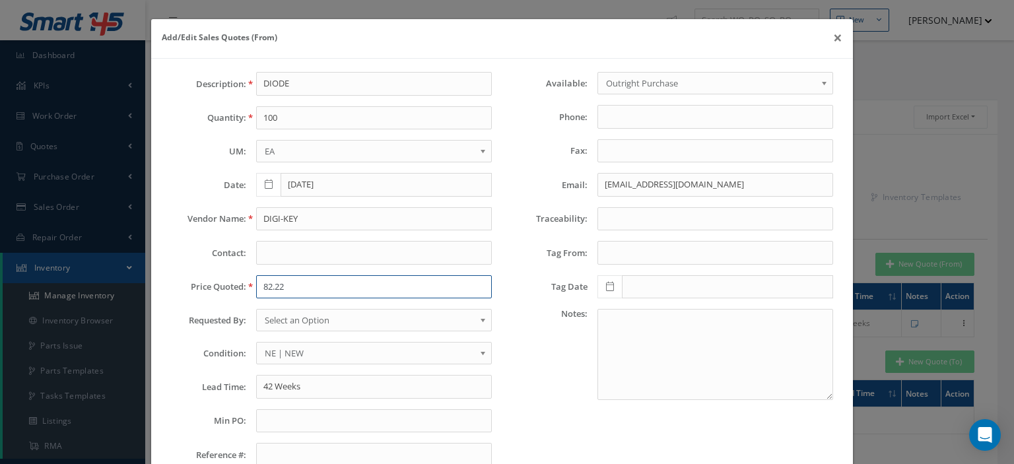
click at [269, 286] on input "82.22" at bounding box center [374, 287] width 236 height 24
paste input "35 Weeks"
type input "35 Weeks"
click at [283, 381] on input "42 Weeks" at bounding box center [374, 387] width 236 height 24
paste input "35"
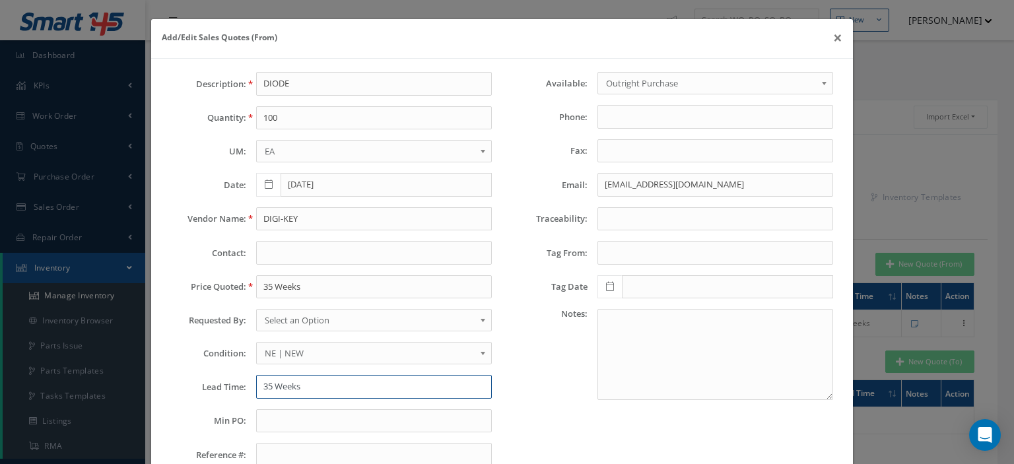
type input "35 Weeks"
click at [308, 322] on span "Select an Option" at bounding box center [370, 320] width 210 height 16
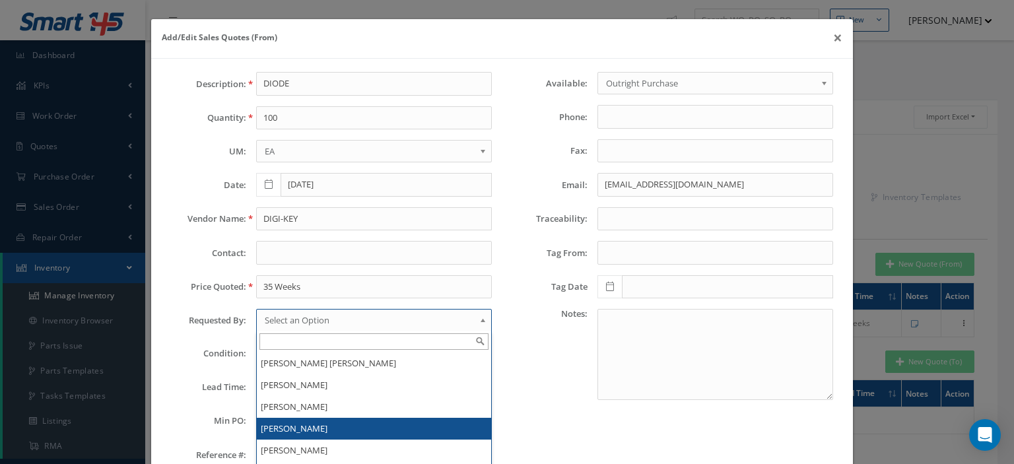
click at [290, 423] on li "[PERSON_NAME]" at bounding box center [374, 429] width 234 height 22
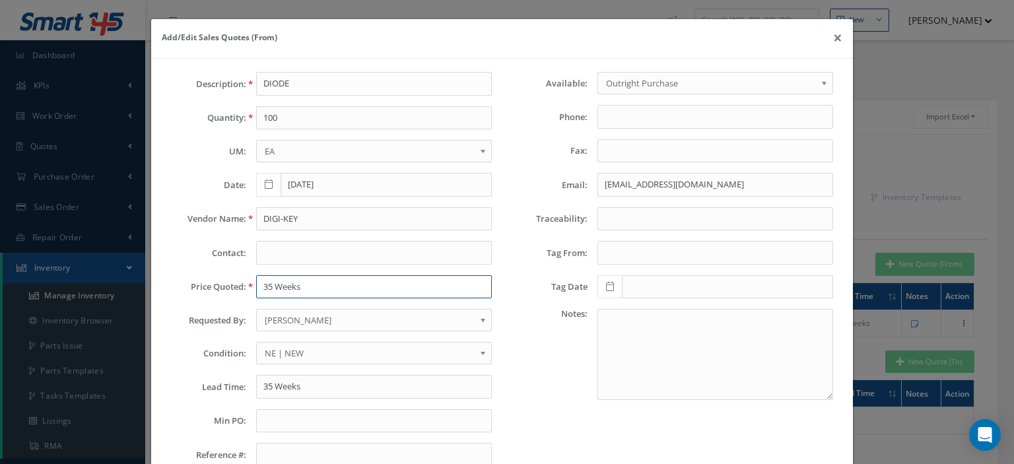
drag, startPoint x: 283, startPoint y: 287, endPoint x: 203, endPoint y: 276, distance: 80.6
click at [213, 276] on div "Price Quoted: 35 Weeks" at bounding box center [331, 287] width 341 height 24
click at [272, 287] on input "text" at bounding box center [374, 287] width 236 height 24
paste input "88.55"
type input "88.55"
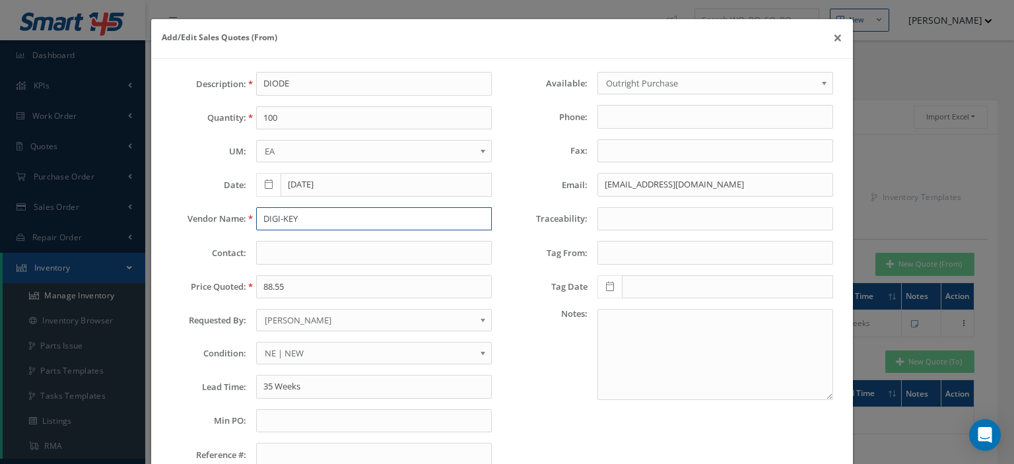
click at [298, 219] on input "DIGI-KEY" at bounding box center [374, 219] width 236 height 24
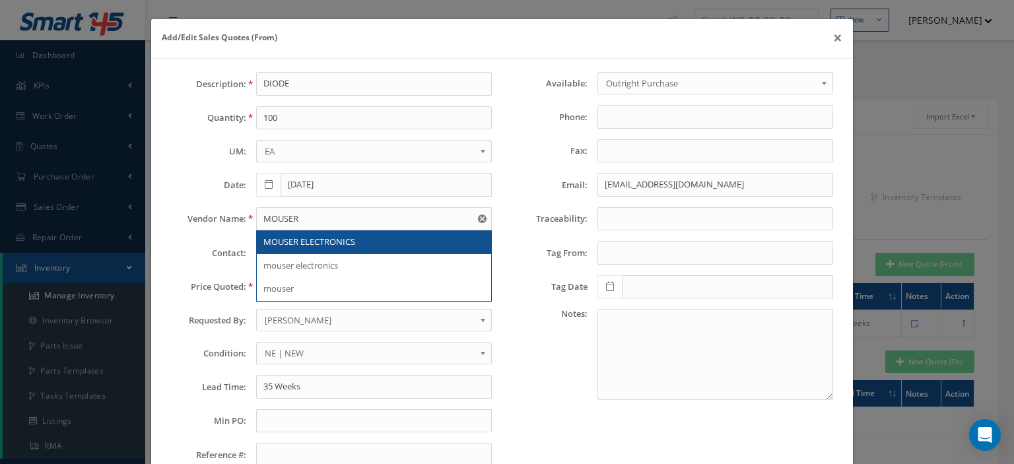
click at [304, 236] on span "MOUSER ELECTRONICS" at bounding box center [309, 242] width 92 height 12
type input "MOUSER ELECTRONICS"
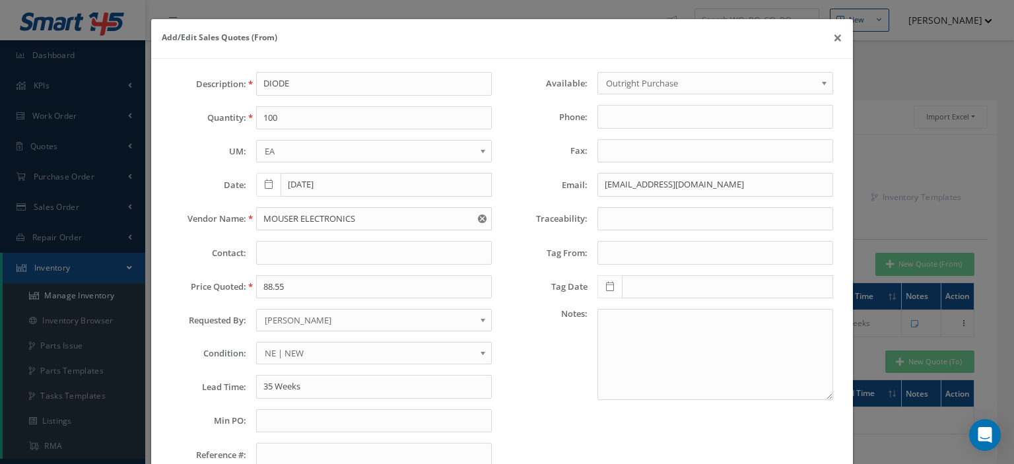
scroll to position [92, 0]
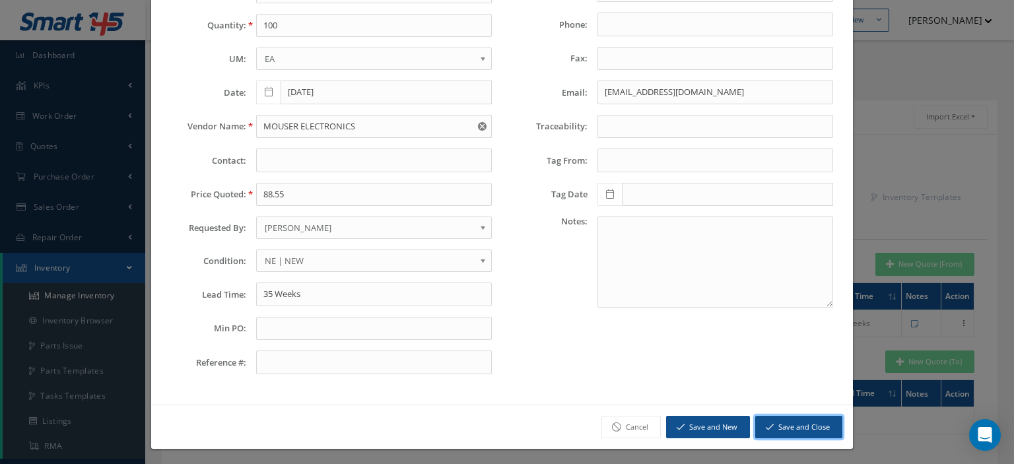
click at [811, 423] on button "Save and Close" at bounding box center [798, 427] width 87 height 23
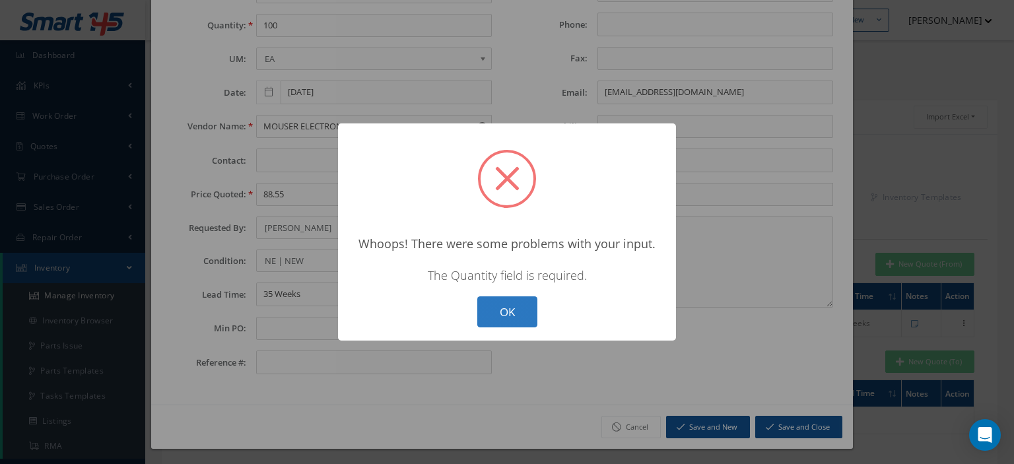
click at [507, 314] on button "OK" at bounding box center [507, 311] width 60 height 31
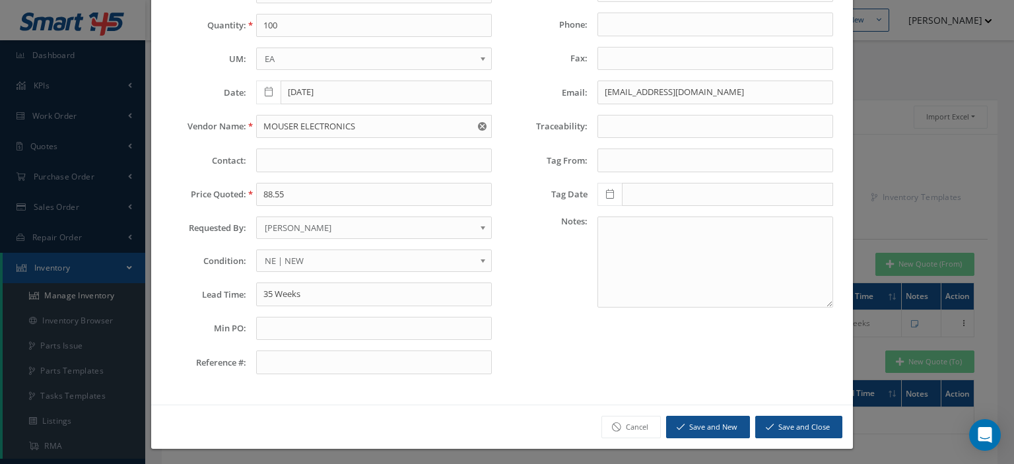
scroll to position [0, 0]
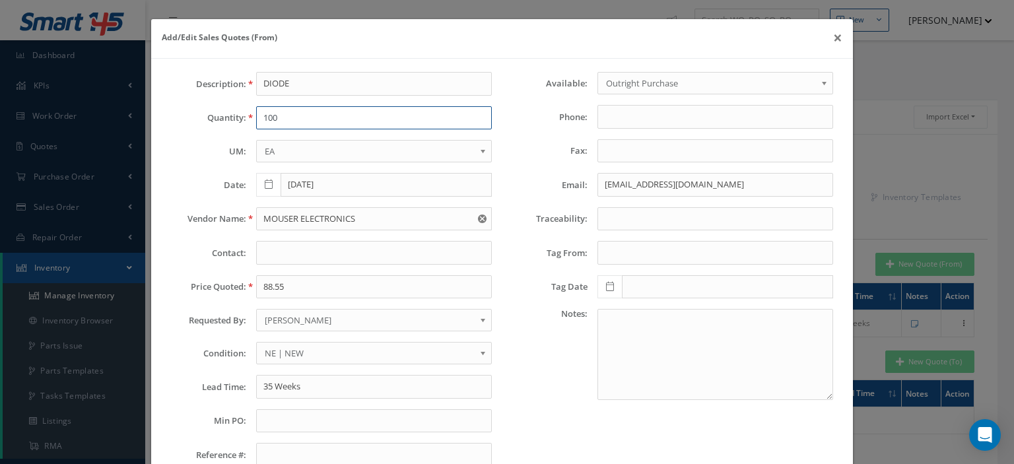
click at [290, 121] on input "100" at bounding box center [374, 118] width 236 height 24
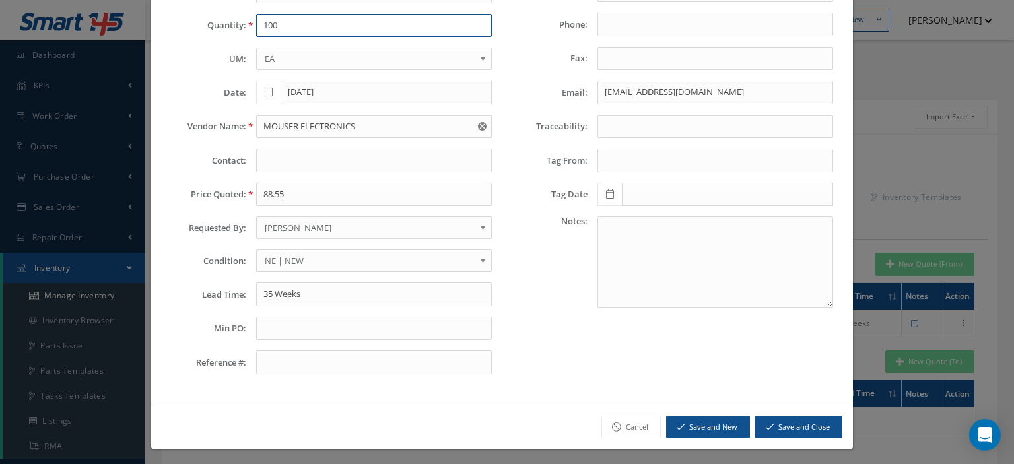
type input "100"
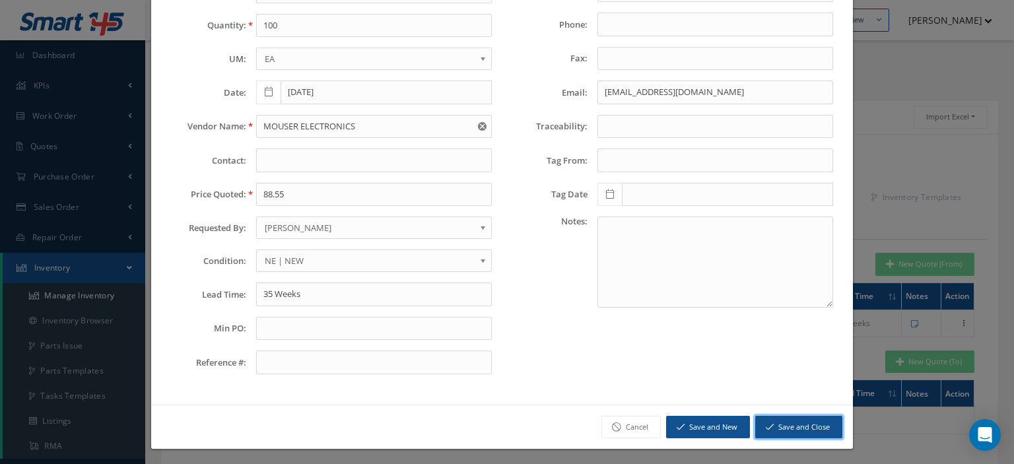
click at [768, 416] on button "Save and Close" at bounding box center [798, 427] width 87 height 23
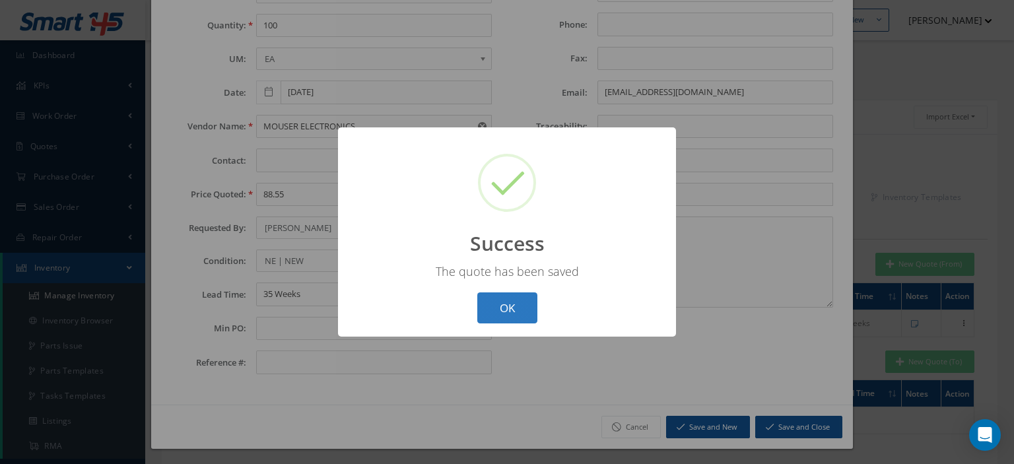
click at [526, 318] on button "OK" at bounding box center [507, 307] width 60 height 31
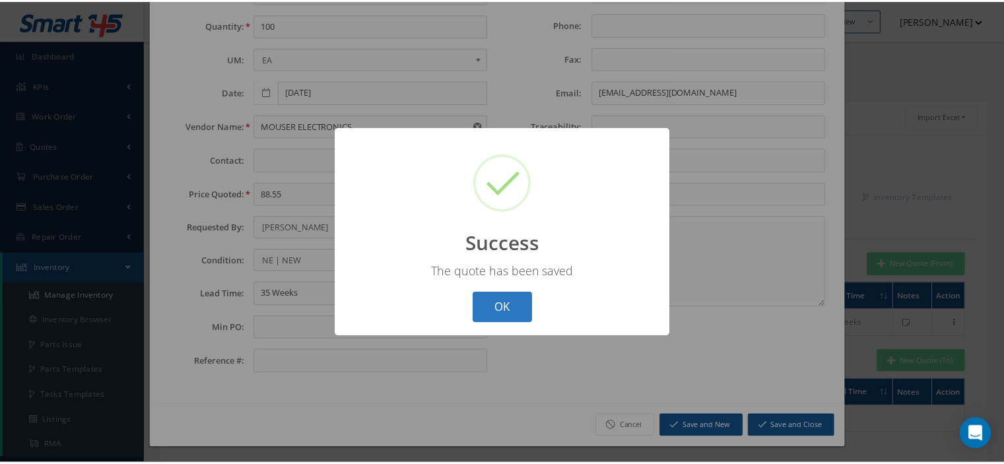
scroll to position [0, 0]
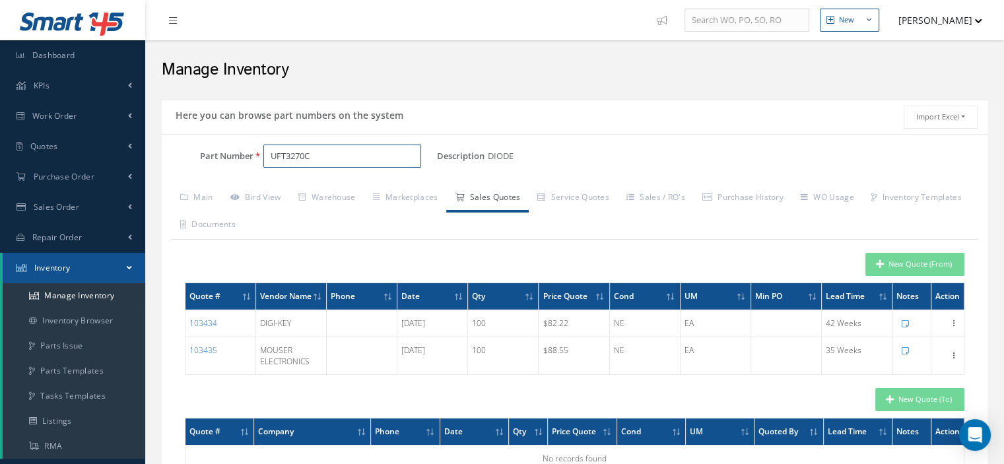
drag, startPoint x: 336, startPoint y: 155, endPoint x: 217, endPoint y: 150, distance: 119.6
click at [220, 150] on div "Part Number UFT3270C" at bounding box center [299, 157] width 275 height 24
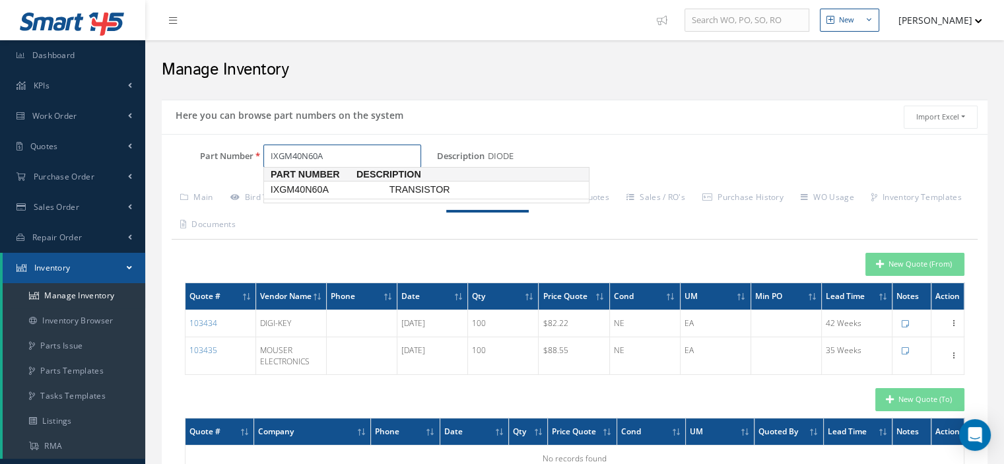
click at [285, 192] on span "IXGM40N60A" at bounding box center [327, 190] width 119 height 14
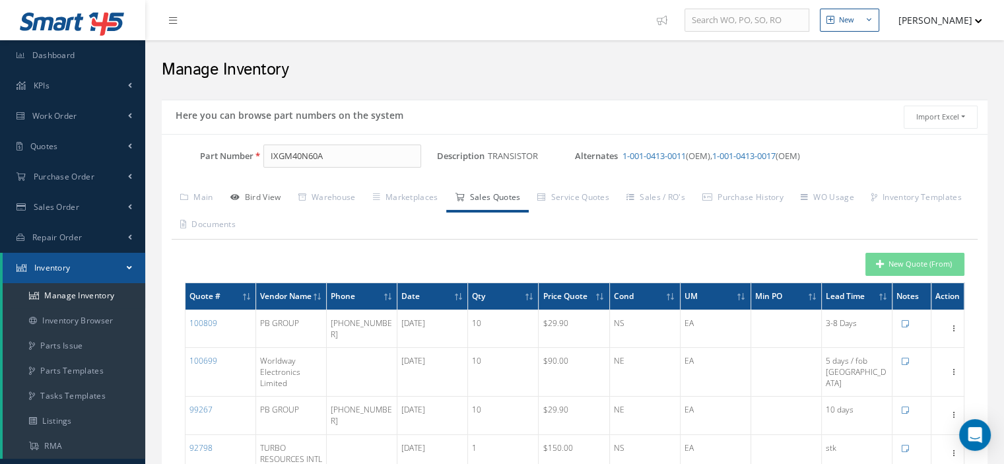
click at [261, 197] on link "Bird View" at bounding box center [256, 199] width 68 height 28
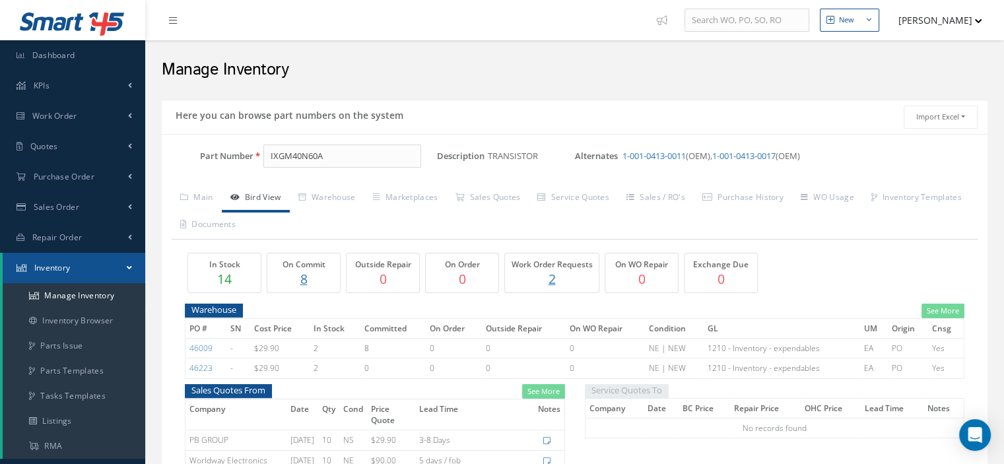
drag, startPoint x: 340, startPoint y: 141, endPoint x: 290, endPoint y: 152, distance: 51.4
drag, startPoint x: 304, startPoint y: 157, endPoint x: 174, endPoint y: 166, distance: 129.7
click at [176, 166] on div "Part Number IXGM40N60A" at bounding box center [299, 157] width 275 height 24
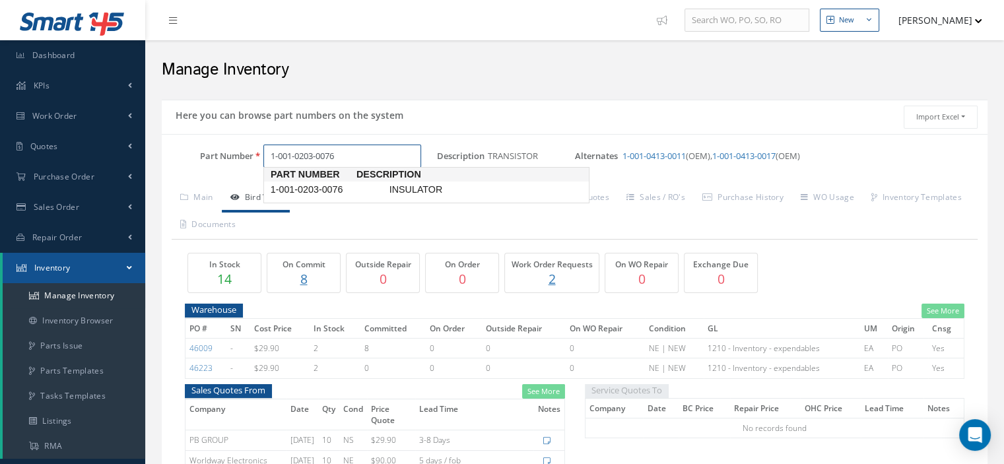
click at [265, 197] on link "1-001-0203-0076 INSULATOR" at bounding box center [426, 190] width 325 height 17
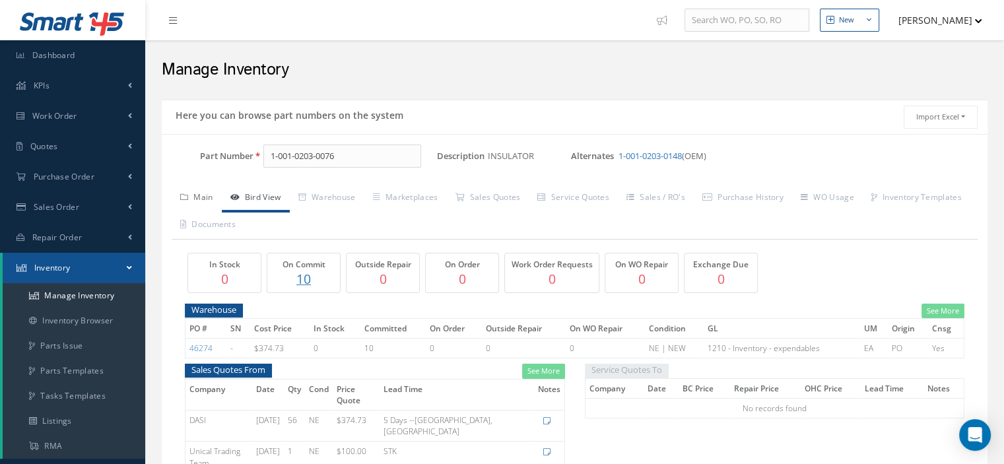
click at [209, 191] on link "Main" at bounding box center [197, 199] width 50 height 28
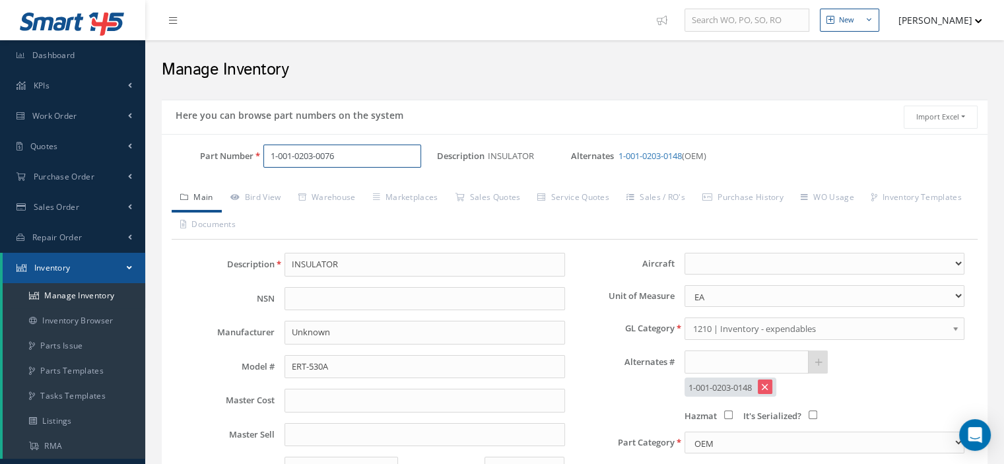
drag, startPoint x: 353, startPoint y: 156, endPoint x: 260, endPoint y: 154, distance: 93.1
click at [260, 154] on div "1-001-0203-0076" at bounding box center [346, 157] width 184 height 24
click at [634, 159] on link "1-001-0203-0148" at bounding box center [650, 156] width 63 height 12
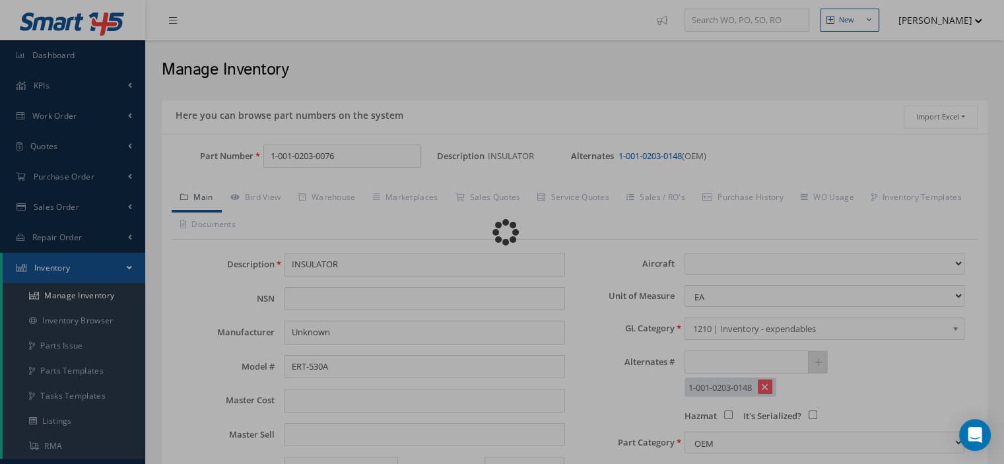
type input "1-001-0203-0148"
type input "INSOLATOR"
select select
type textarea "FOR P/N 1-002-0102-2090"
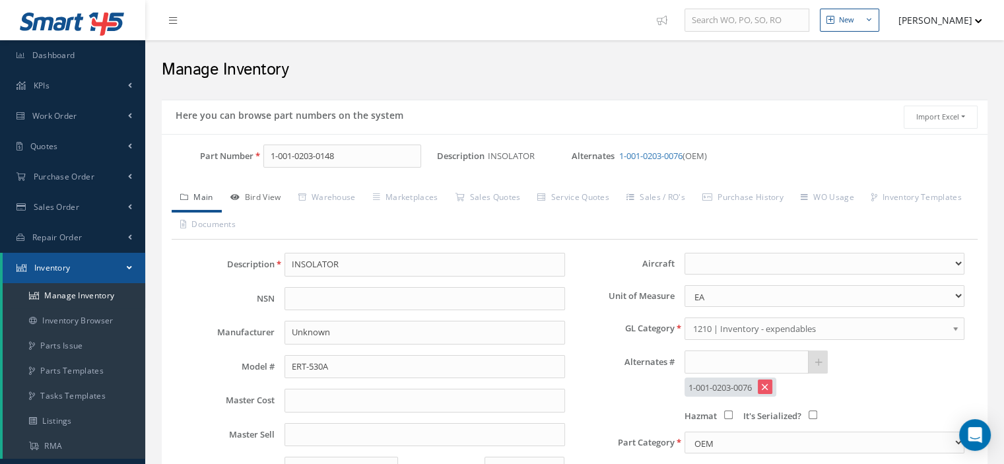
click at [258, 197] on link "Bird View" at bounding box center [256, 199] width 68 height 28
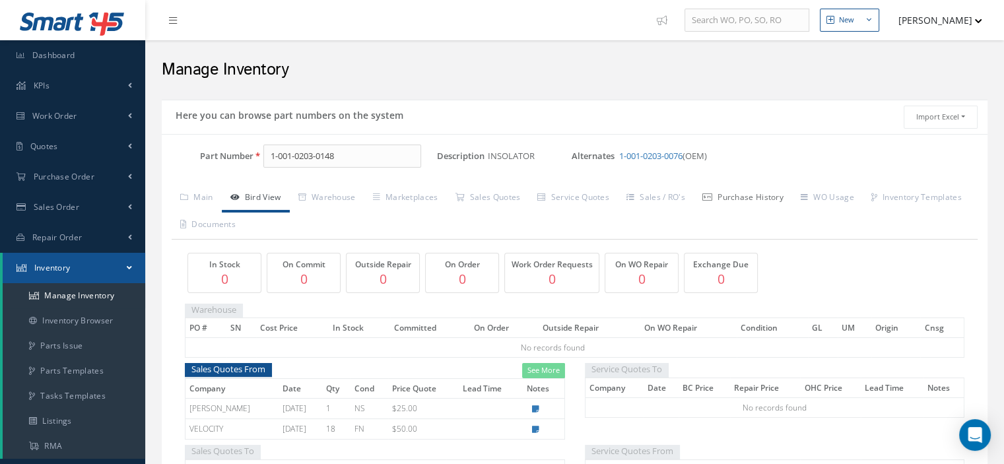
click at [745, 189] on link "Purchase History" at bounding box center [743, 199] width 98 height 28
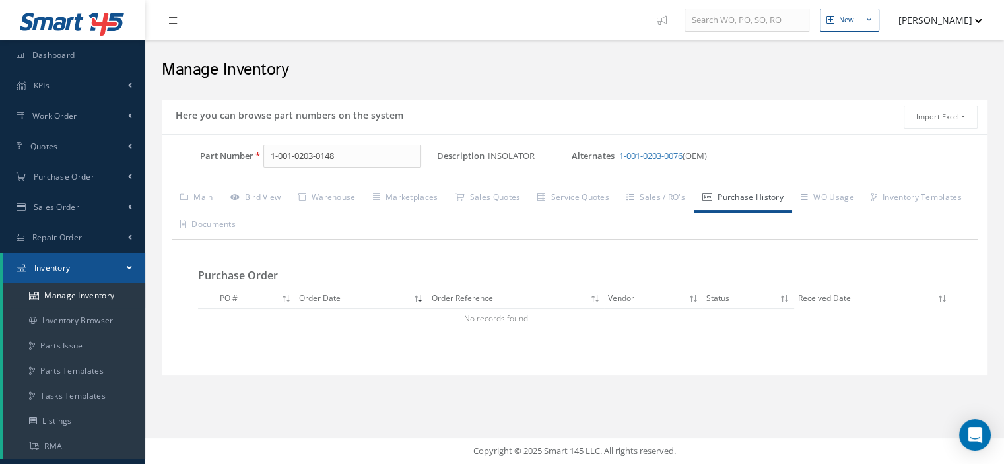
click at [664, 155] on link "1-001-0203-0076" at bounding box center [650, 156] width 63 height 12
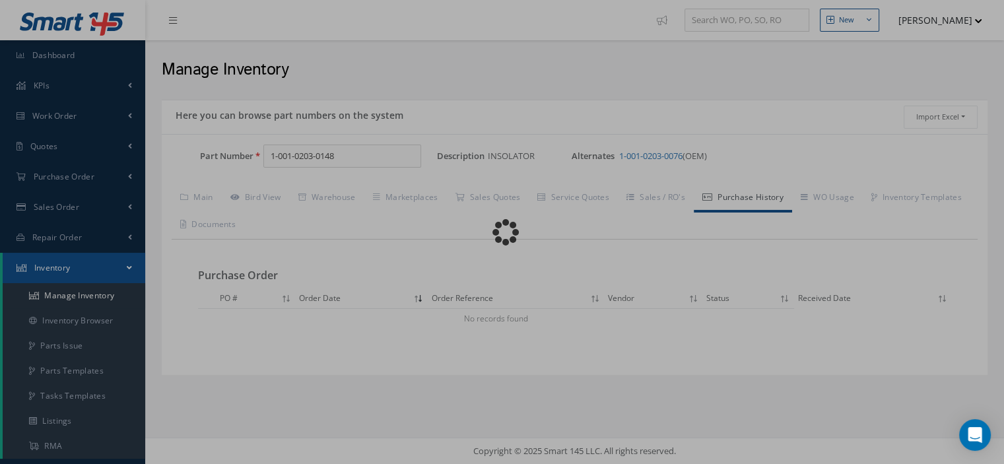
type input "1-001-0203-0076"
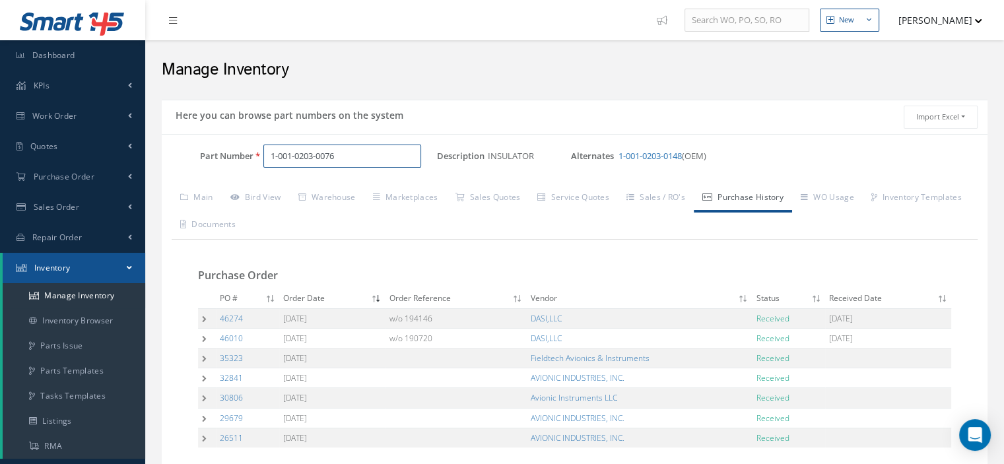
drag, startPoint x: 340, startPoint y: 158, endPoint x: 264, endPoint y: 156, distance: 75.9
click at [264, 156] on input "1-001-0203-0076" at bounding box center [342, 157] width 158 height 24
click at [970, 18] on button "[PERSON_NAME]" at bounding box center [934, 20] width 96 height 26
click at [899, 113] on link "Logout" at bounding box center [930, 111] width 106 height 22
